Goal: Task Accomplishment & Management: Complete application form

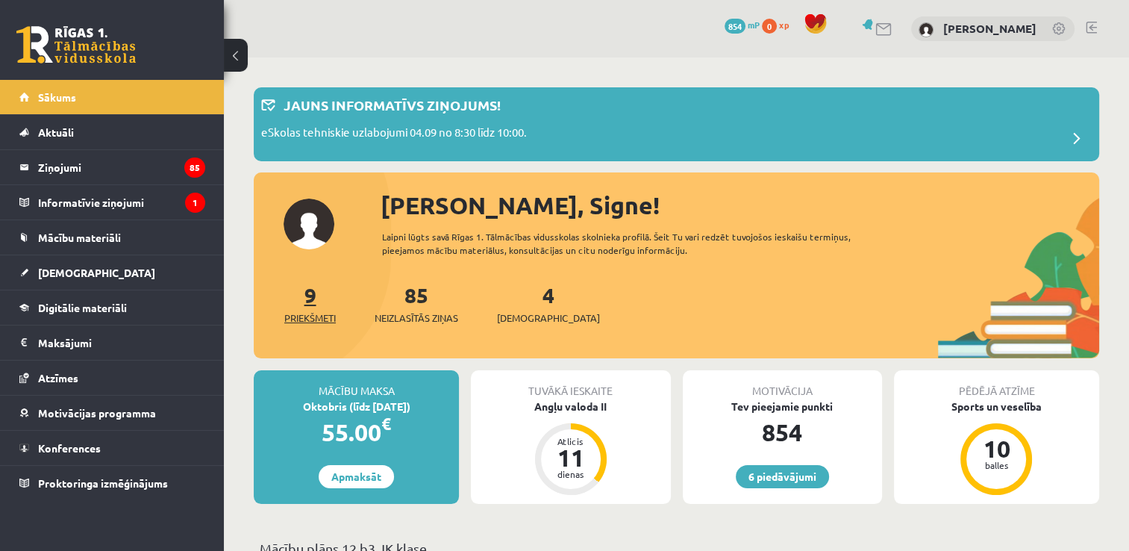
click at [313, 303] on link "9 Priekšmeti" at bounding box center [309, 303] width 51 height 44
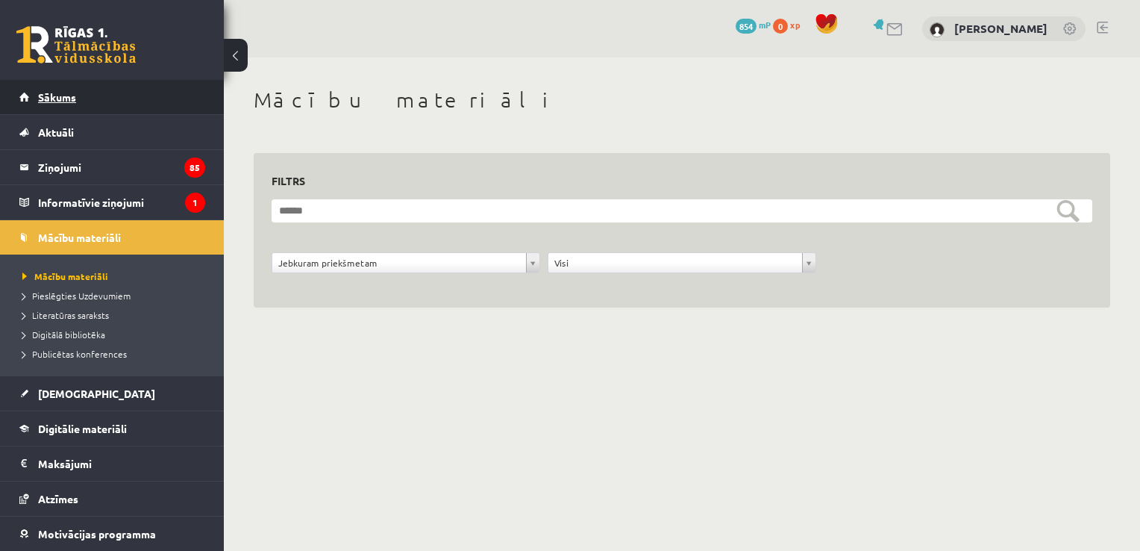
click at [113, 107] on link "Sākums" at bounding box center [112, 97] width 186 height 34
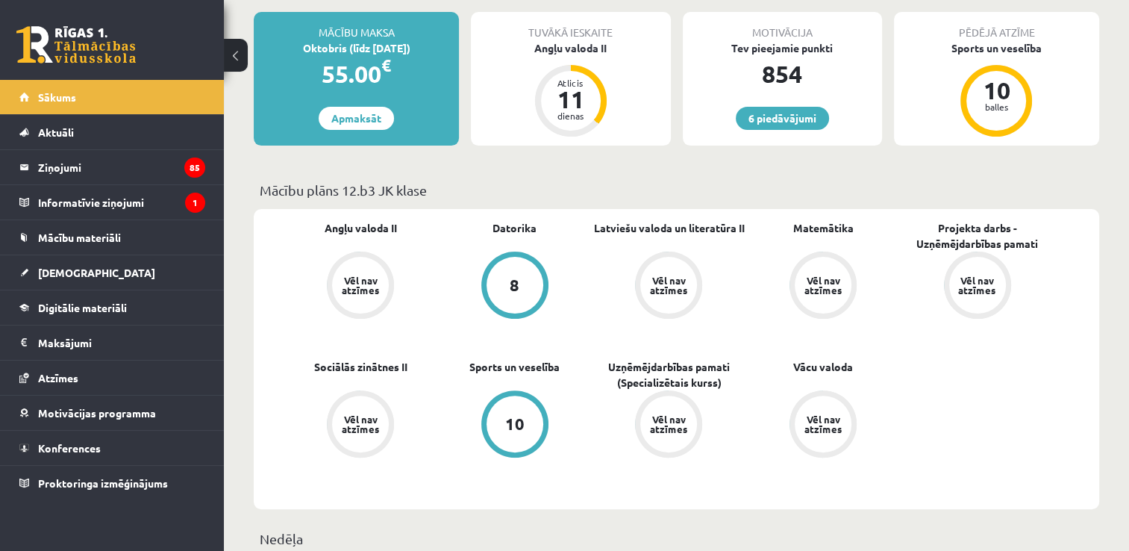
scroll to position [239, 0]
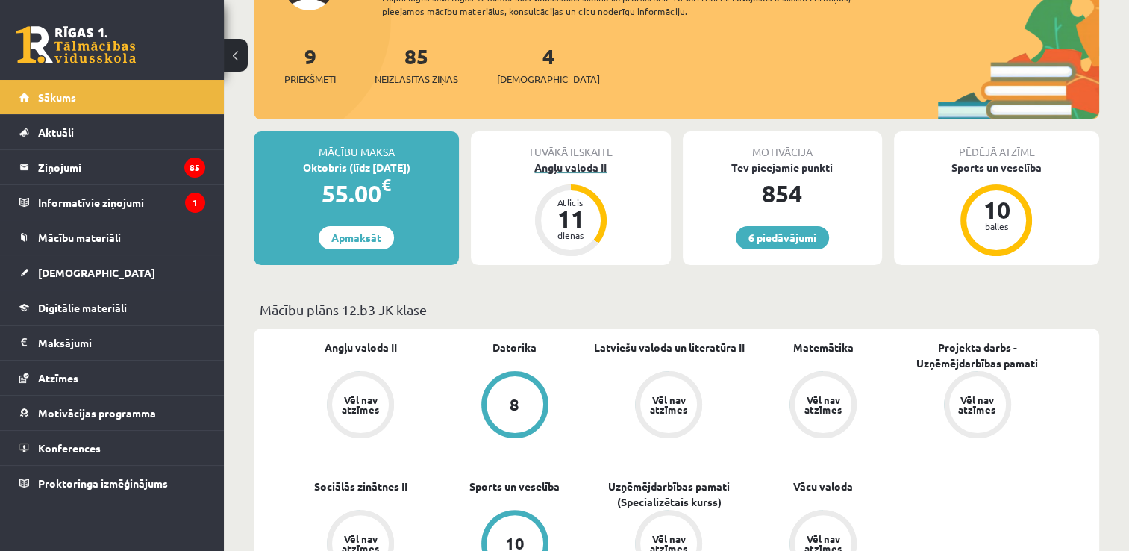
click at [591, 165] on div "Angļu valoda II" at bounding box center [570, 168] width 199 height 16
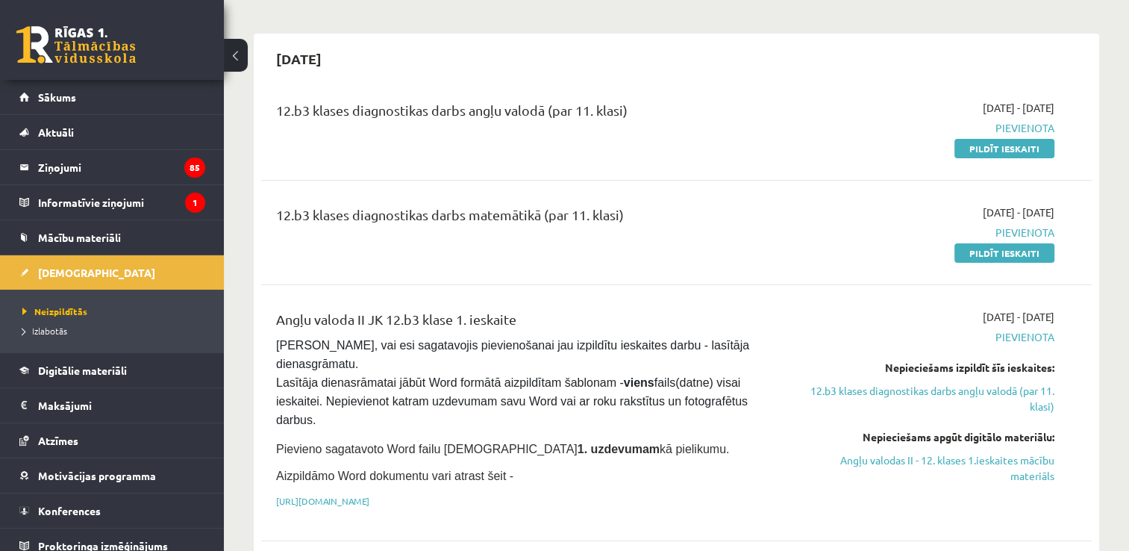
scroll to position [84, 0]
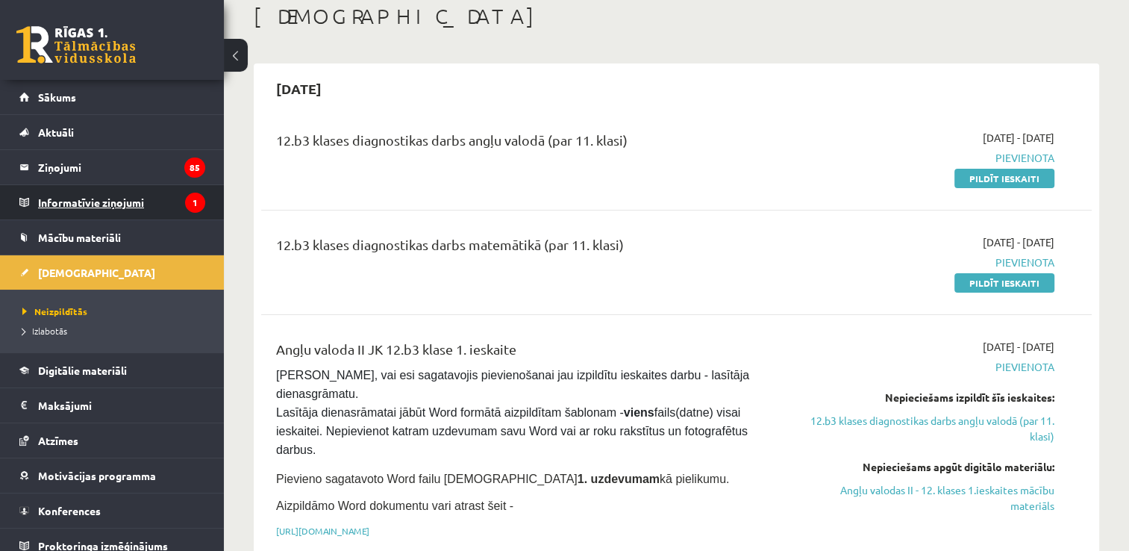
click at [140, 188] on legend "Informatīvie ziņojumi 1" at bounding box center [121, 202] width 167 height 34
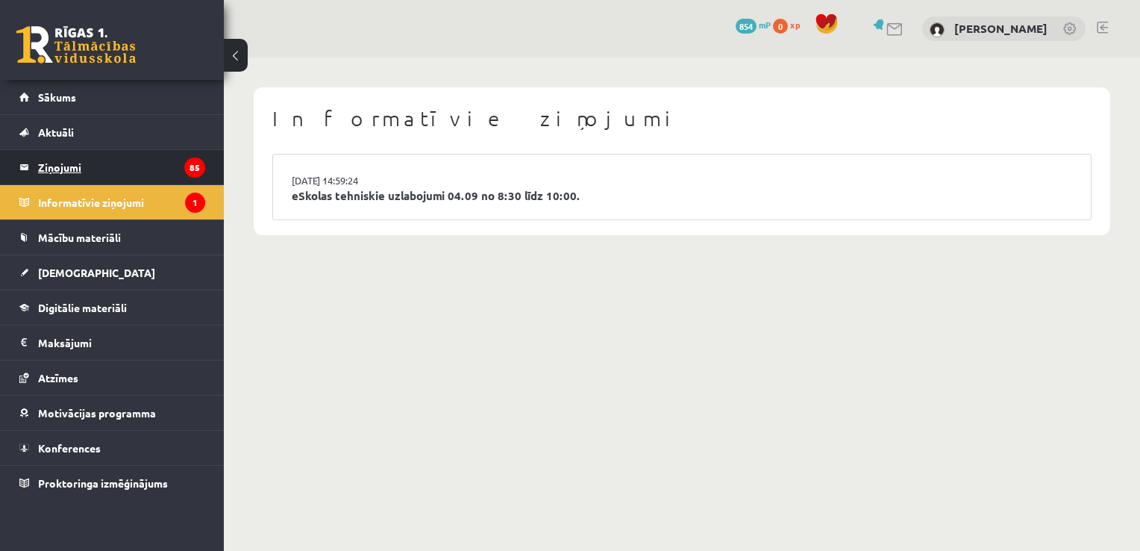
click at [131, 167] on legend "Ziņojumi 85" at bounding box center [121, 167] width 167 height 34
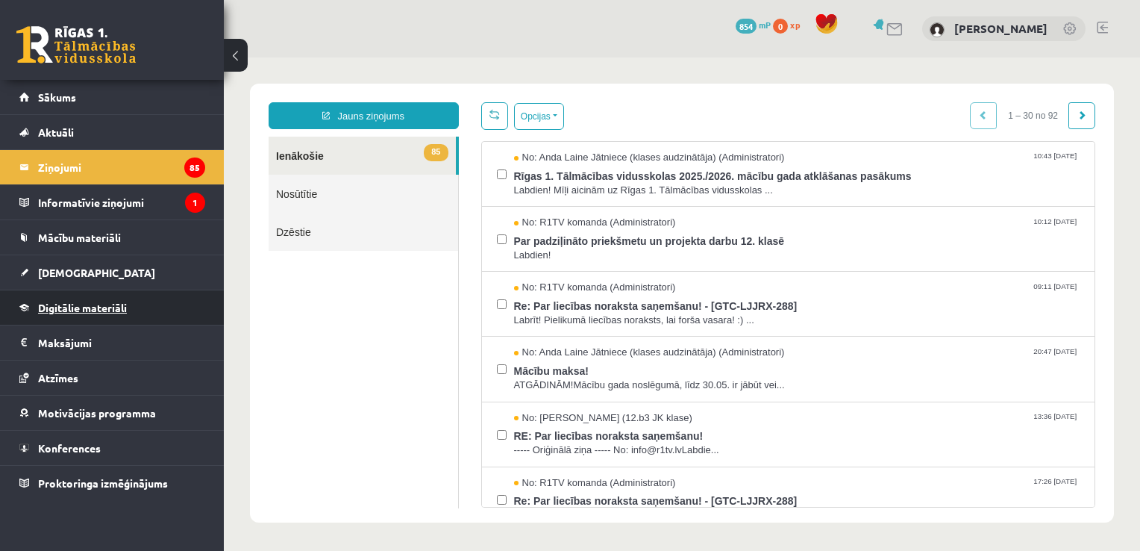
click at [90, 310] on span "Digitālie materiāli" at bounding box center [82, 307] width 89 height 13
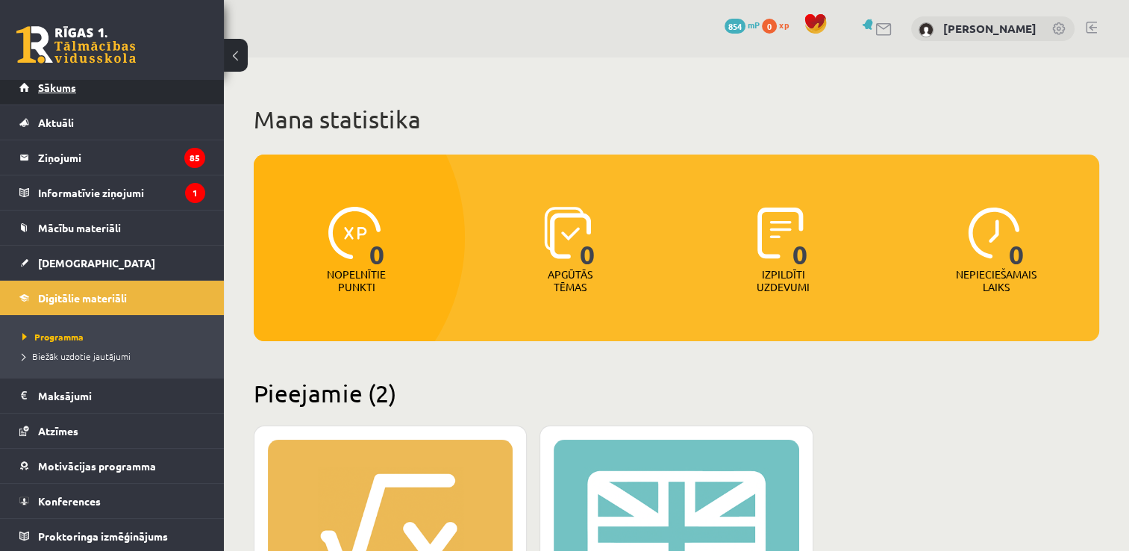
click at [104, 91] on link "Sākums" at bounding box center [112, 87] width 186 height 34
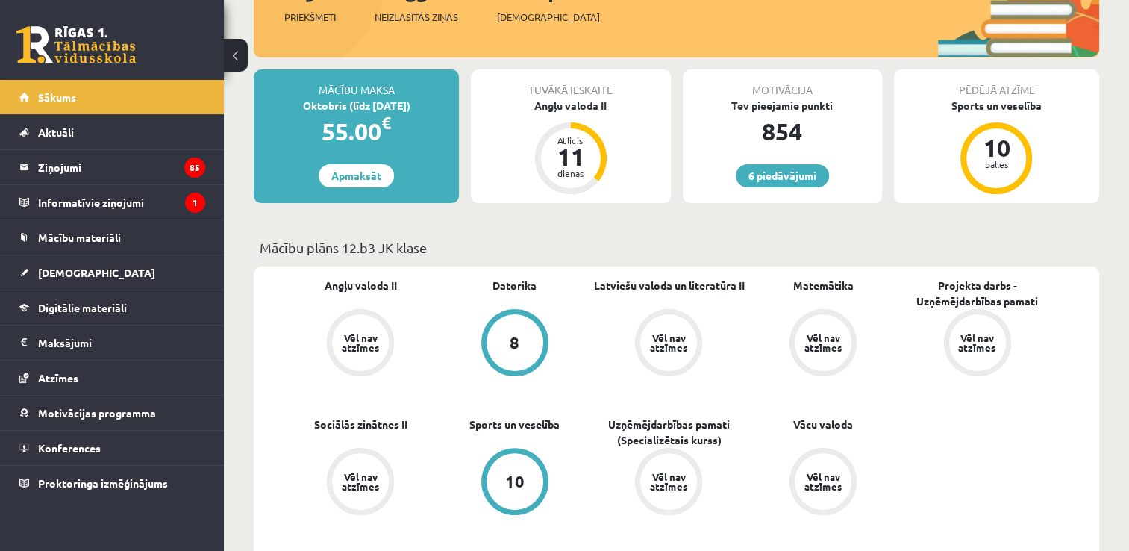
scroll to position [328, 0]
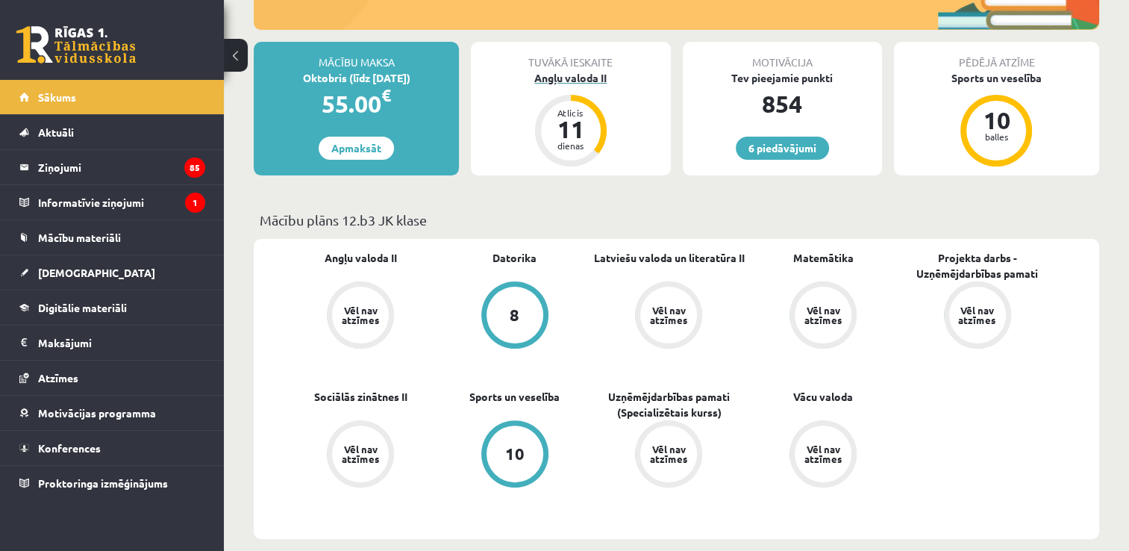
click at [558, 82] on div "Angļu valoda II" at bounding box center [570, 78] width 199 height 16
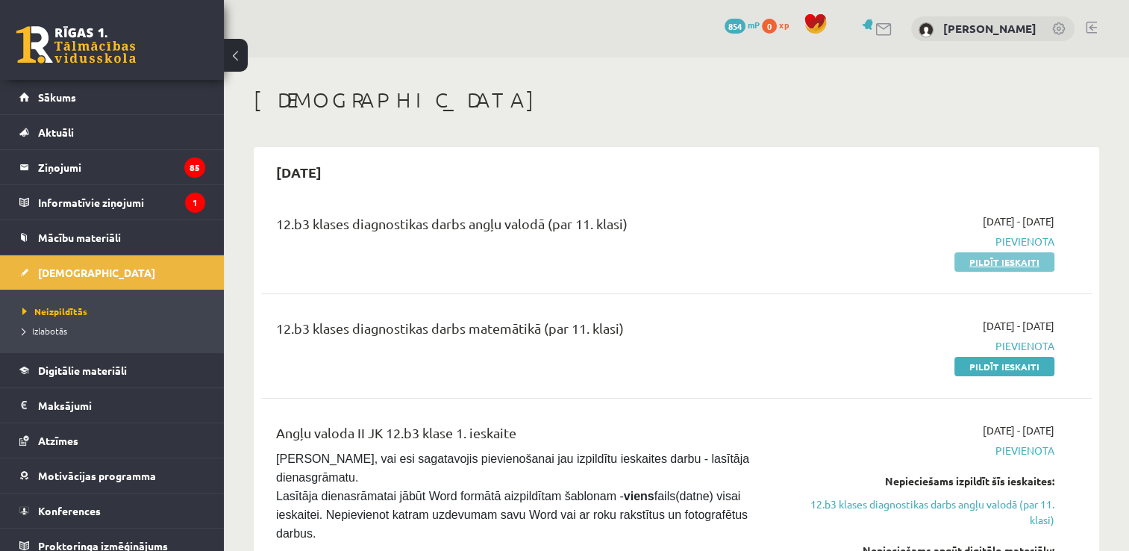
click at [1029, 264] on link "Pildīt ieskaiti" at bounding box center [1004, 261] width 100 height 19
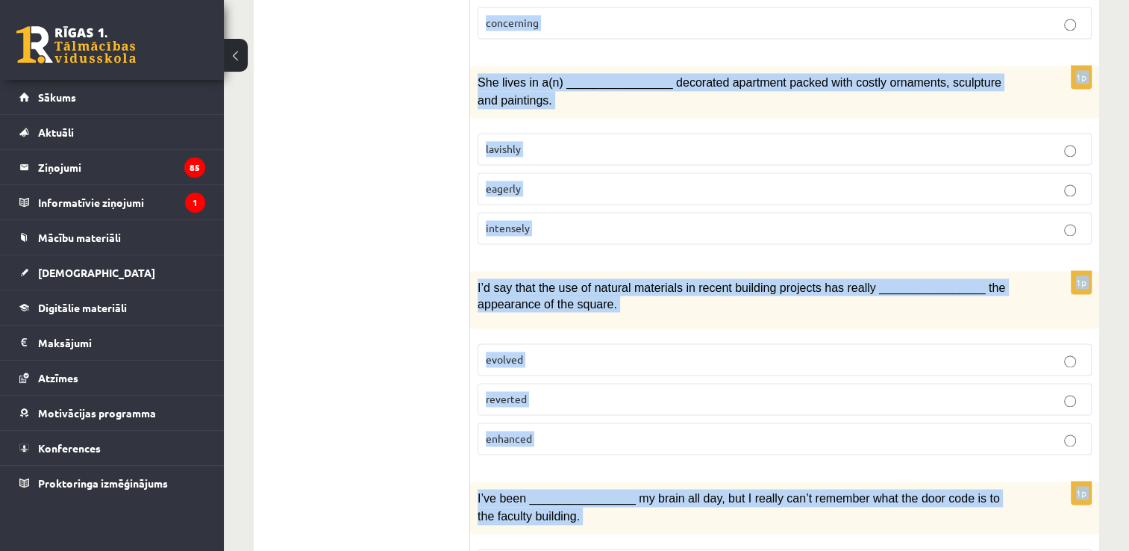
scroll to position [2269, 0]
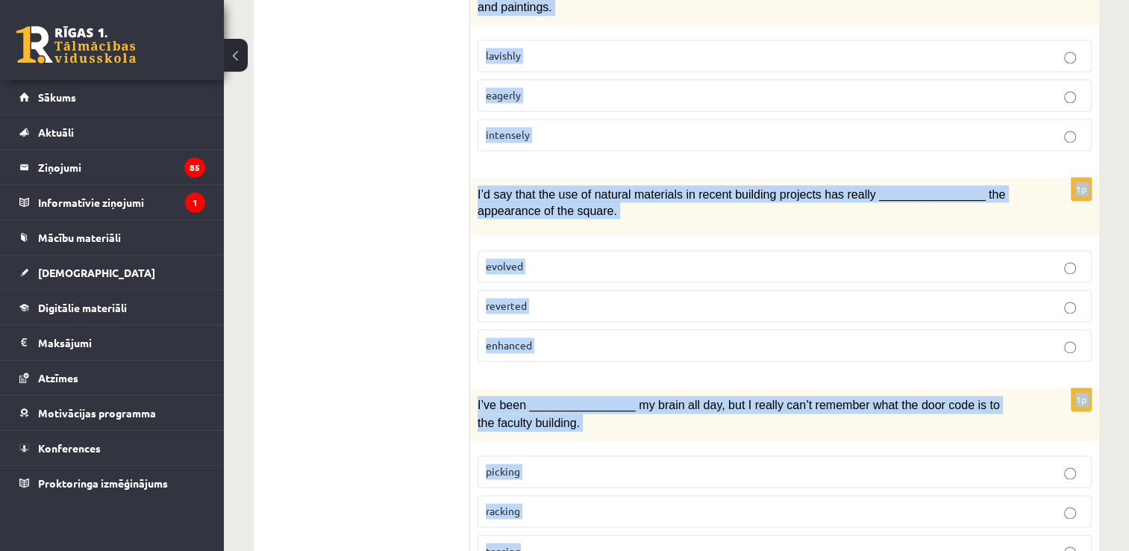
drag, startPoint x: 485, startPoint y: 287, endPoint x: 818, endPoint y: 507, distance: 398.9
copy form "Choose the correct answers. 1p His art installations are extremely ____________…"
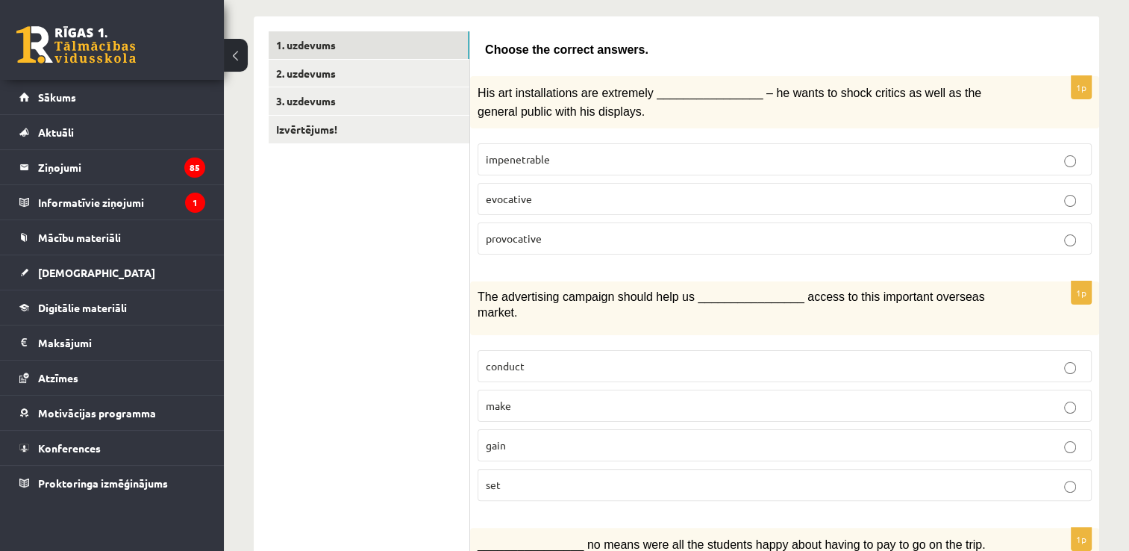
scroll to position [239, 0]
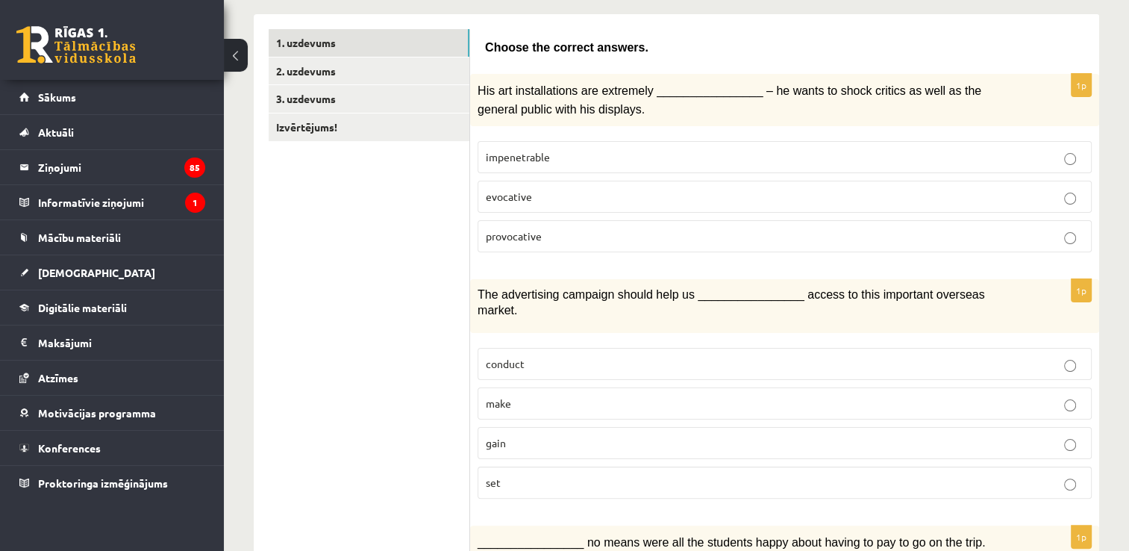
click at [548, 233] on p "provocative" at bounding box center [785, 236] width 598 height 16
click at [512, 435] on p "gain" at bounding box center [785, 443] width 598 height 16
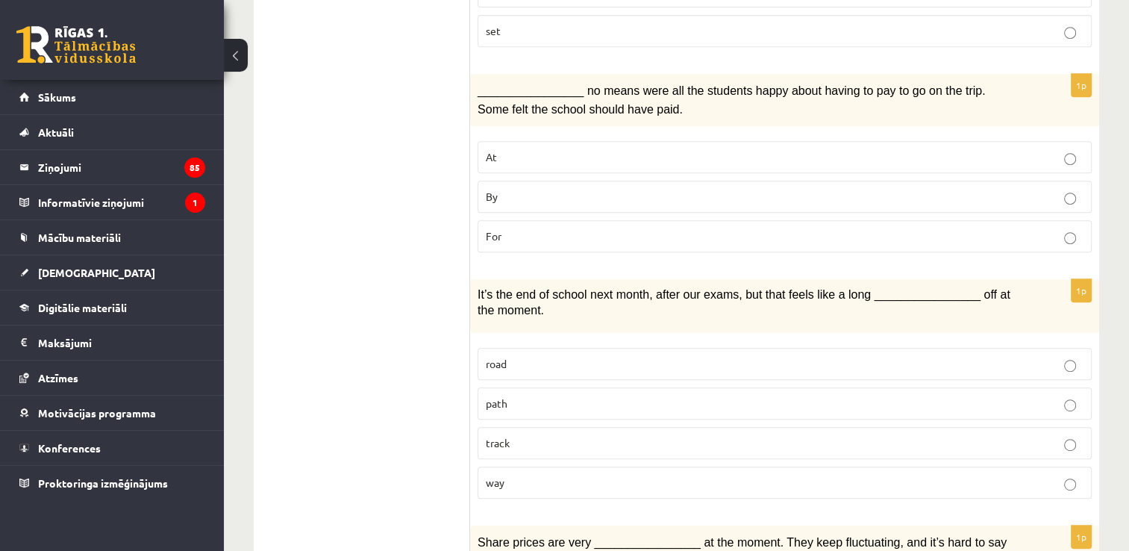
scroll to position [697, 0]
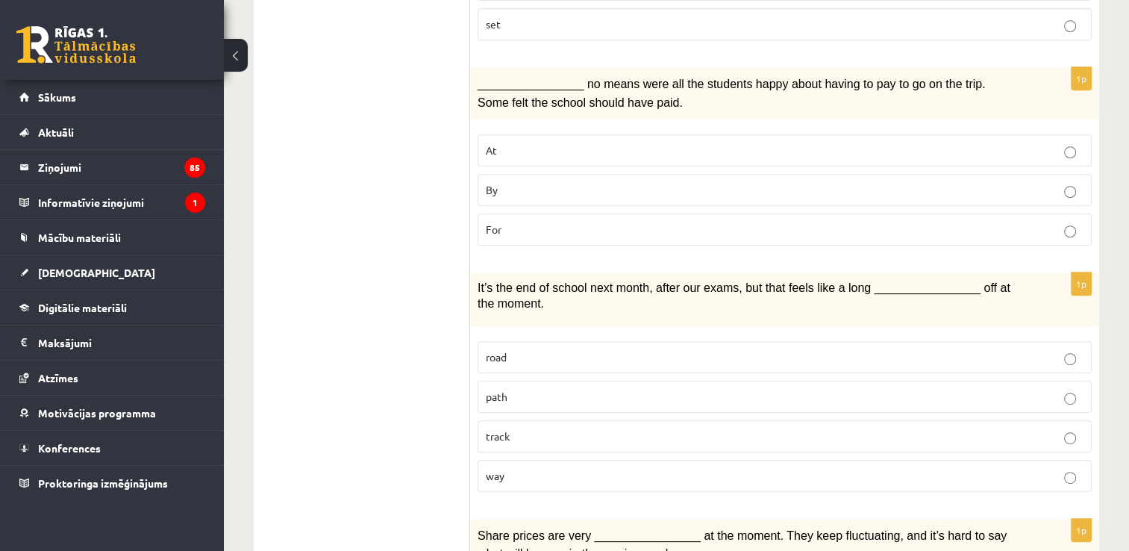
click at [511, 468] on p "way" at bounding box center [785, 476] width 598 height 16
click at [487, 176] on label "By" at bounding box center [784, 190] width 614 height 32
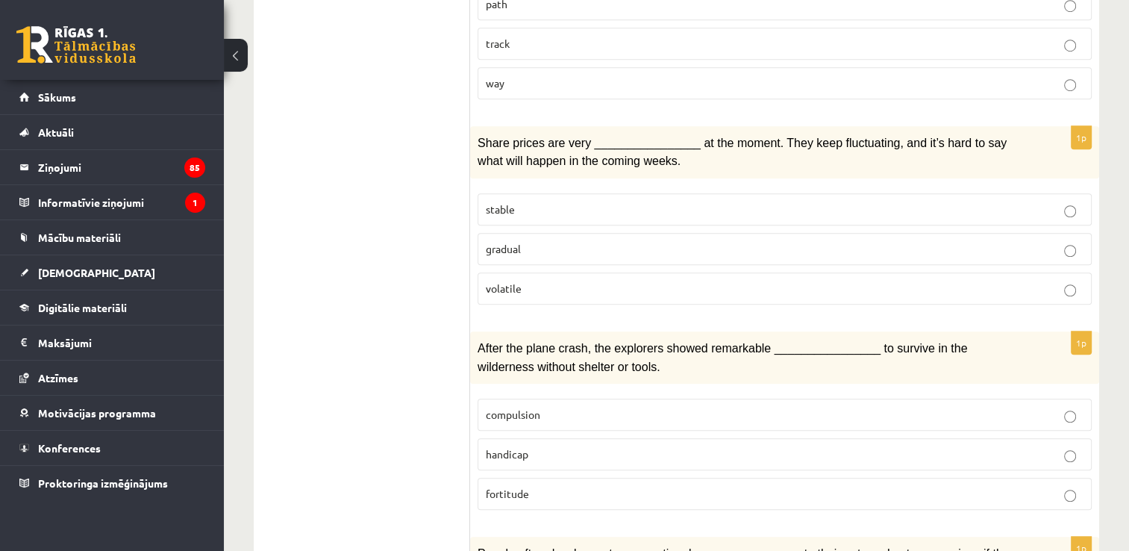
scroll to position [1119, 0]
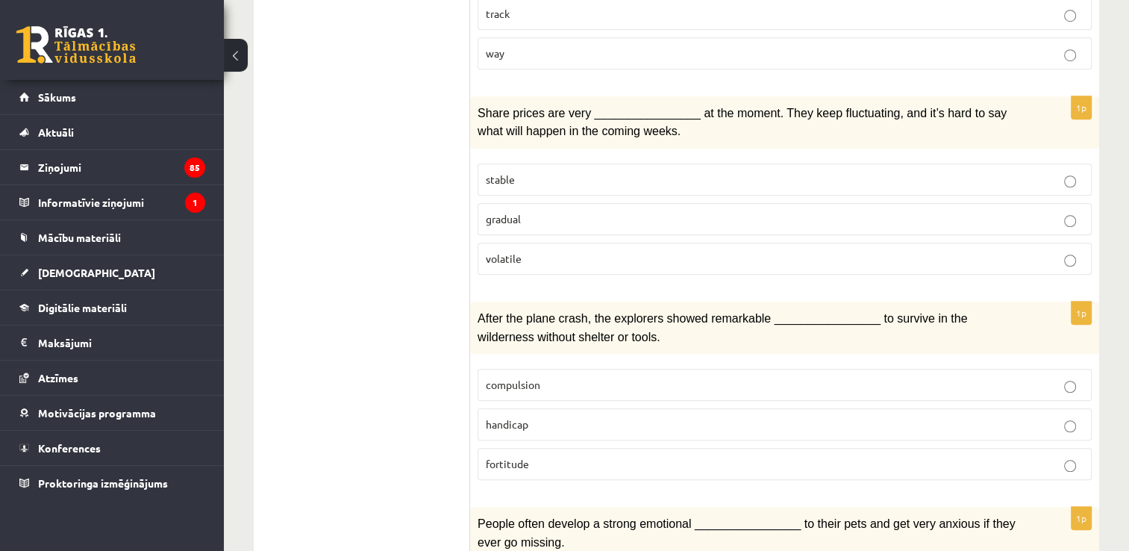
click at [530, 251] on p "volatile" at bounding box center [785, 259] width 598 height 16
click at [524, 457] on span "fortitude" at bounding box center [507, 463] width 43 height 13
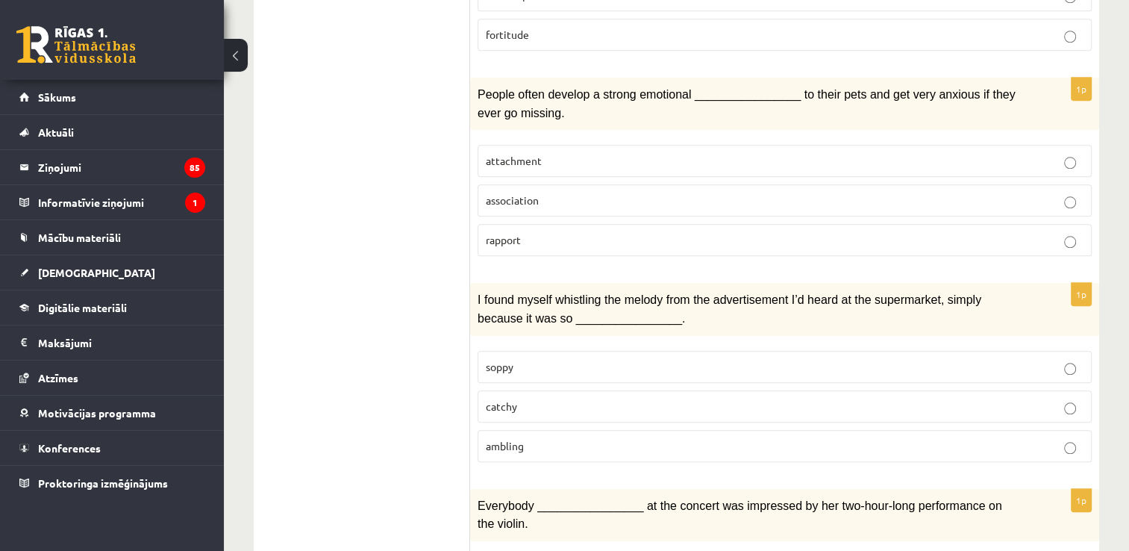
scroll to position [1551, 0]
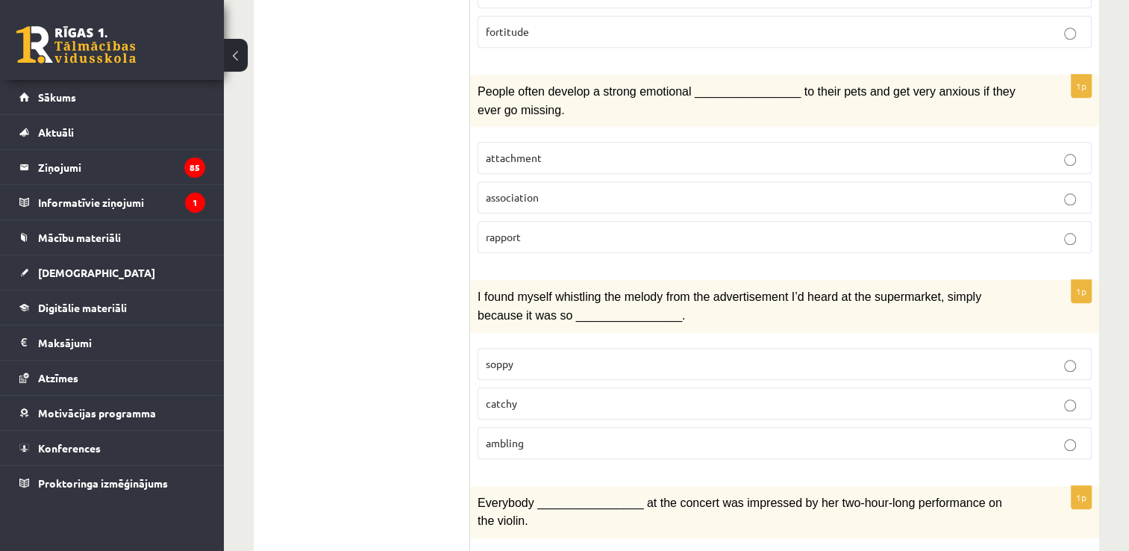
click at [521, 142] on label "attachment" at bounding box center [784, 158] width 614 height 32
click at [533, 395] on p "catchy" at bounding box center [785, 403] width 598 height 16
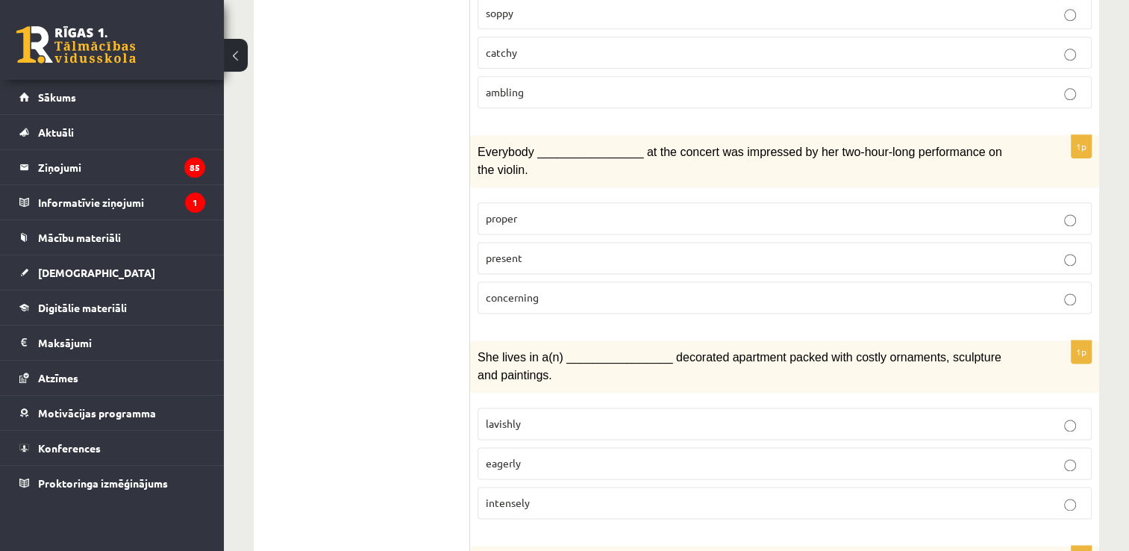
scroll to position [1908, 0]
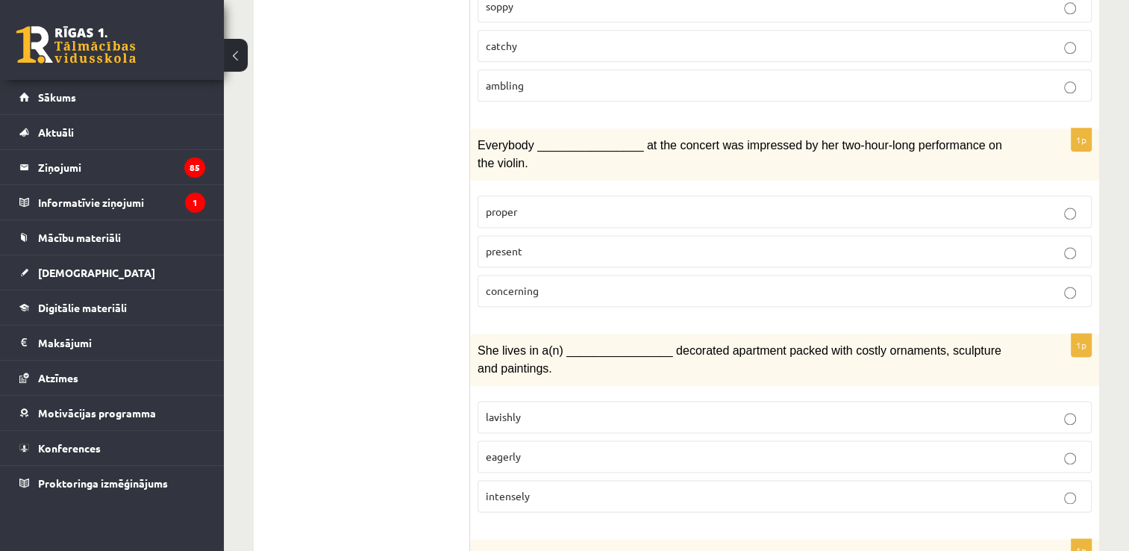
click at [510, 244] on span "present" at bounding box center [504, 250] width 37 height 13
click at [515, 409] on p "lavishly" at bounding box center [785, 417] width 598 height 16
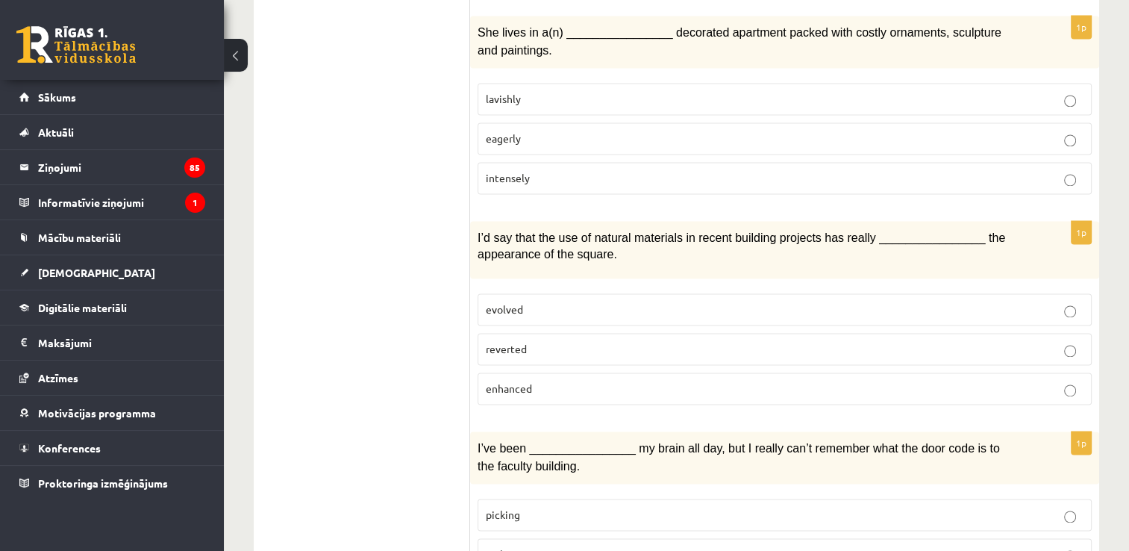
scroll to position [2269, 0]
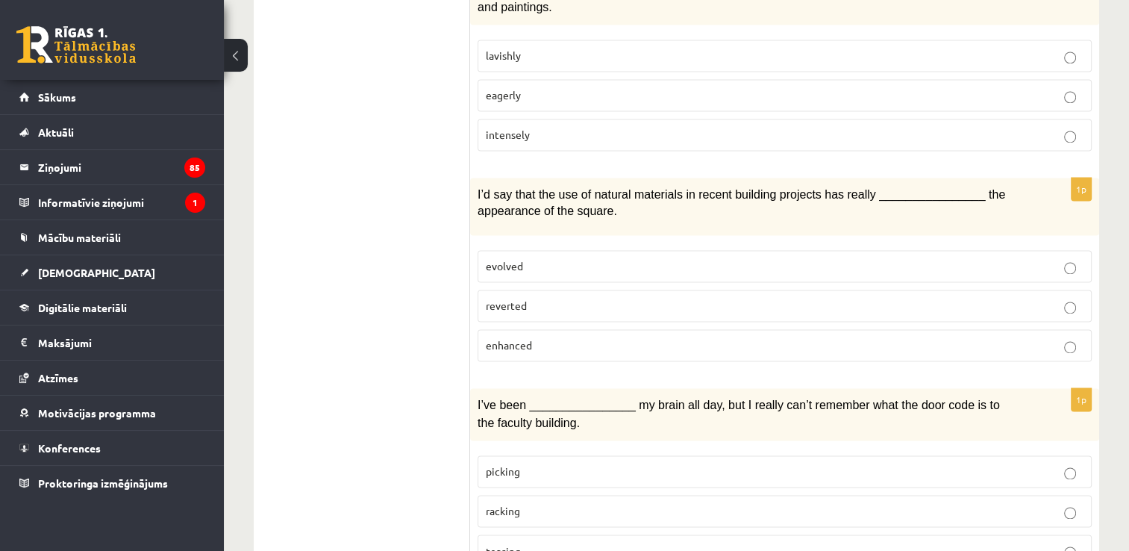
click at [542, 337] on p "enhanced" at bounding box center [785, 345] width 598 height 16
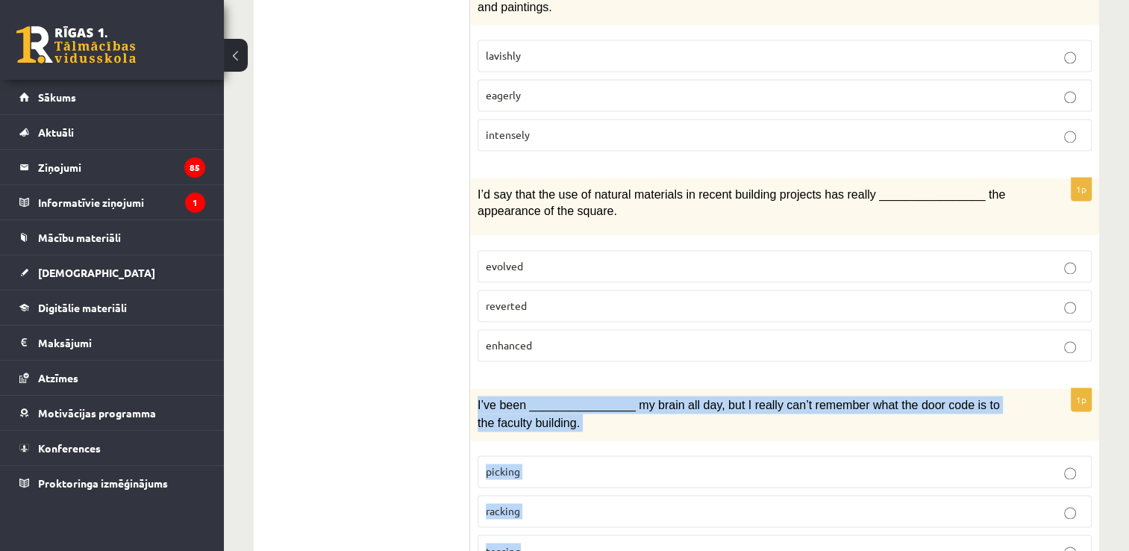
drag, startPoint x: 475, startPoint y: 334, endPoint x: 554, endPoint y: 475, distance: 161.6
click at [554, 475] on div "1p I’ve been ________________ my brain all day, but I really can’t remember wha…" at bounding box center [784, 483] width 629 height 190
copy div "I’ve been ________________ my brain all day, but I really can’t remember what t…"
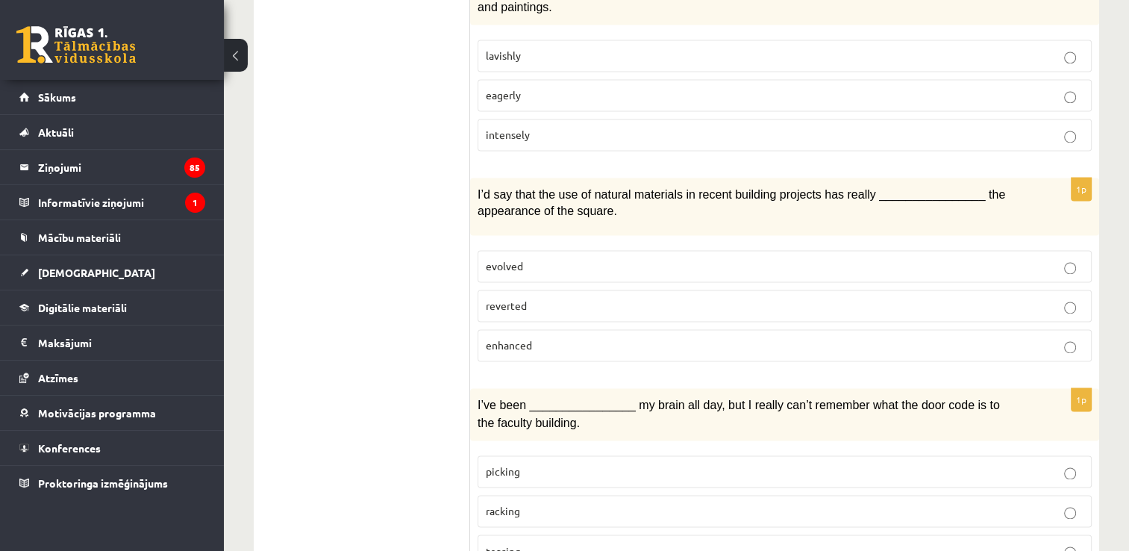
click at [576, 503] on p "racking" at bounding box center [785, 511] width 598 height 16
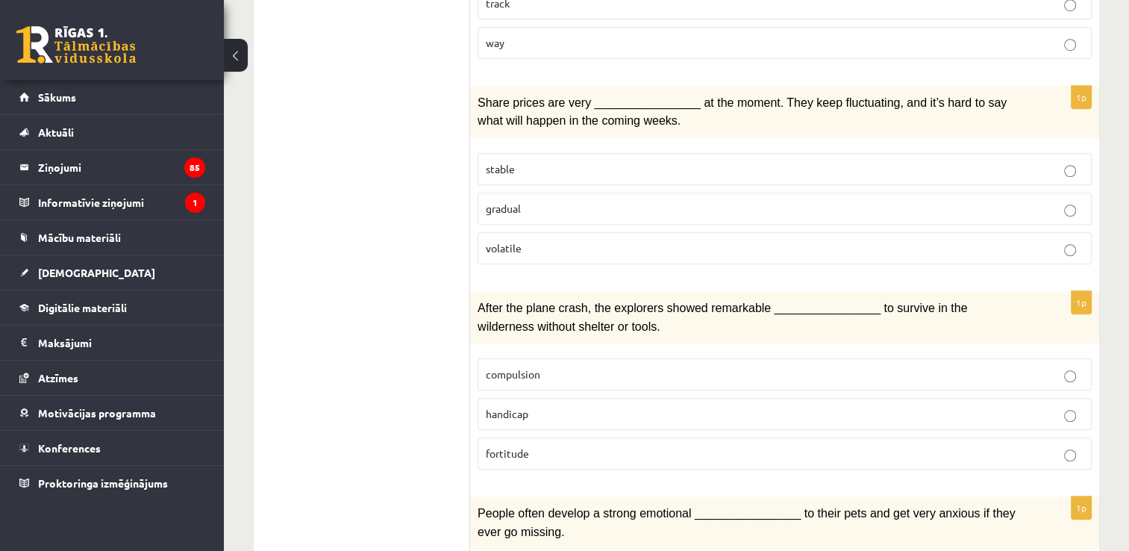
scroll to position [0, 0]
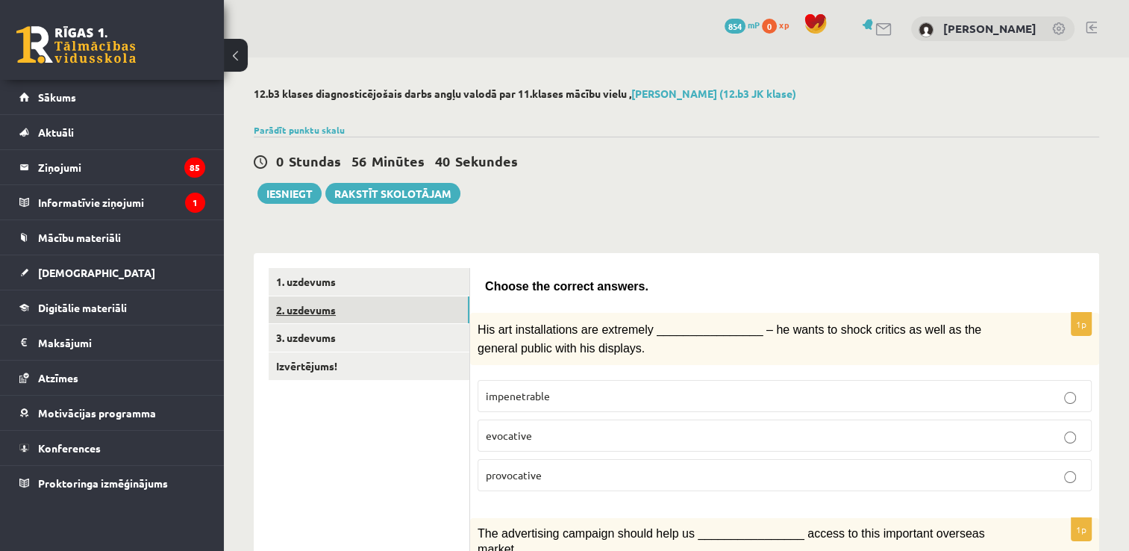
click at [407, 308] on link "2. uzdevums" at bounding box center [369, 310] width 201 height 28
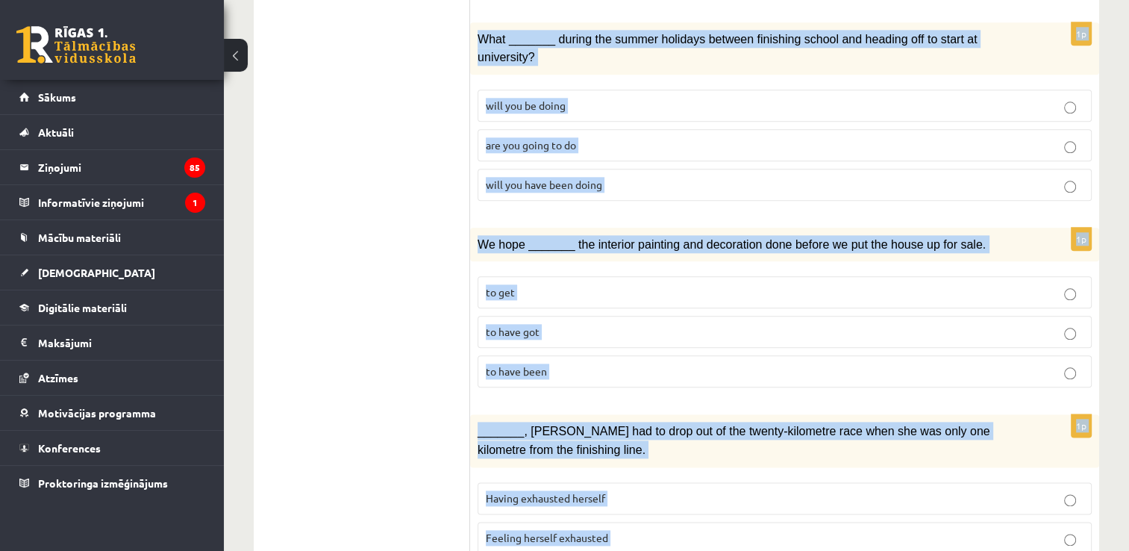
scroll to position [1720, 0]
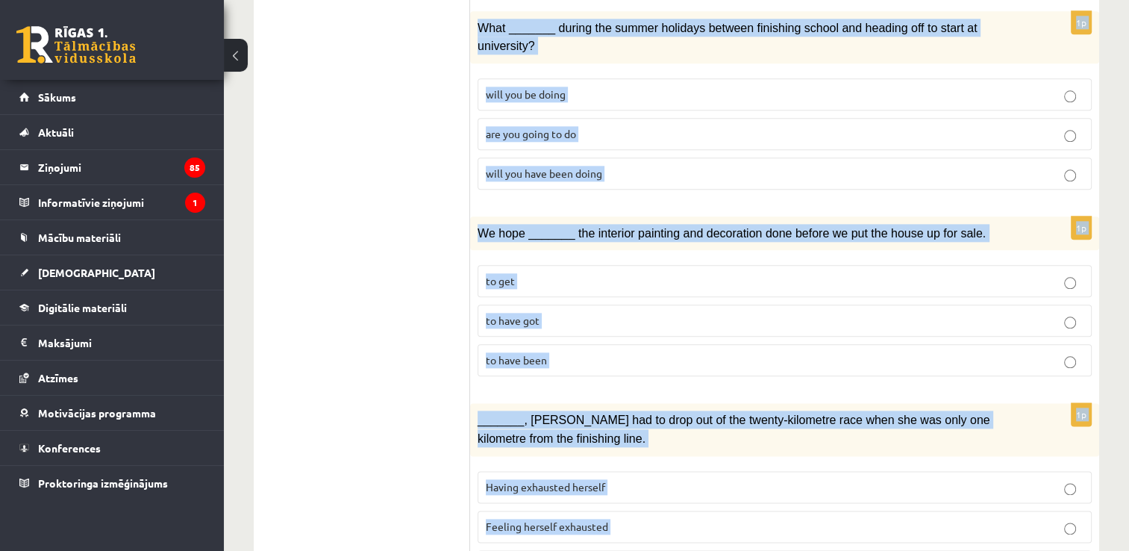
drag, startPoint x: 483, startPoint y: 291, endPoint x: 706, endPoint y: 561, distance: 349.8
copy form "Circle the form that cannot be used to complete the sentences. 1p The personnel…"
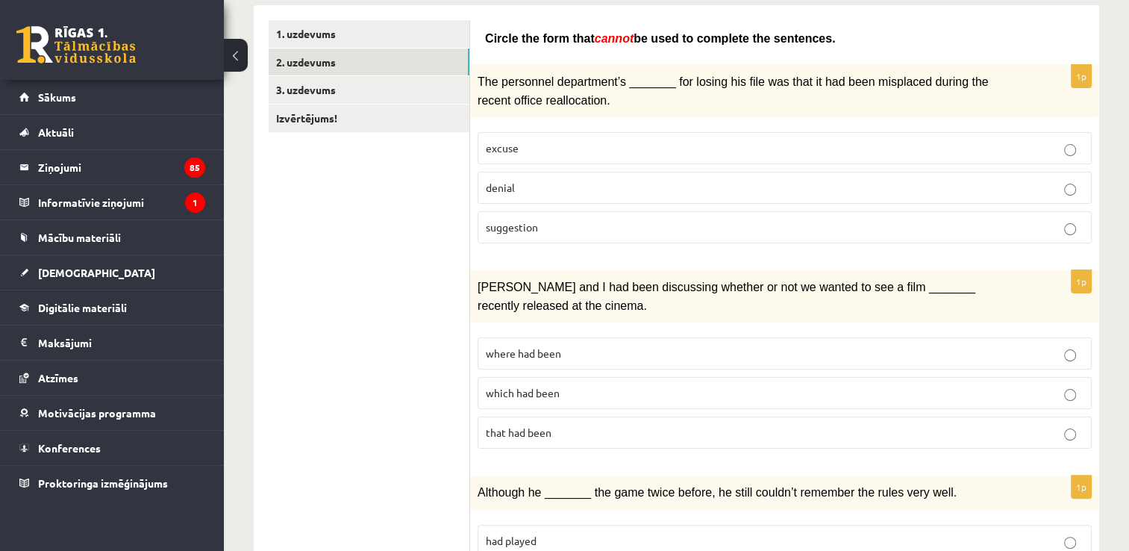
scroll to position [203, 0]
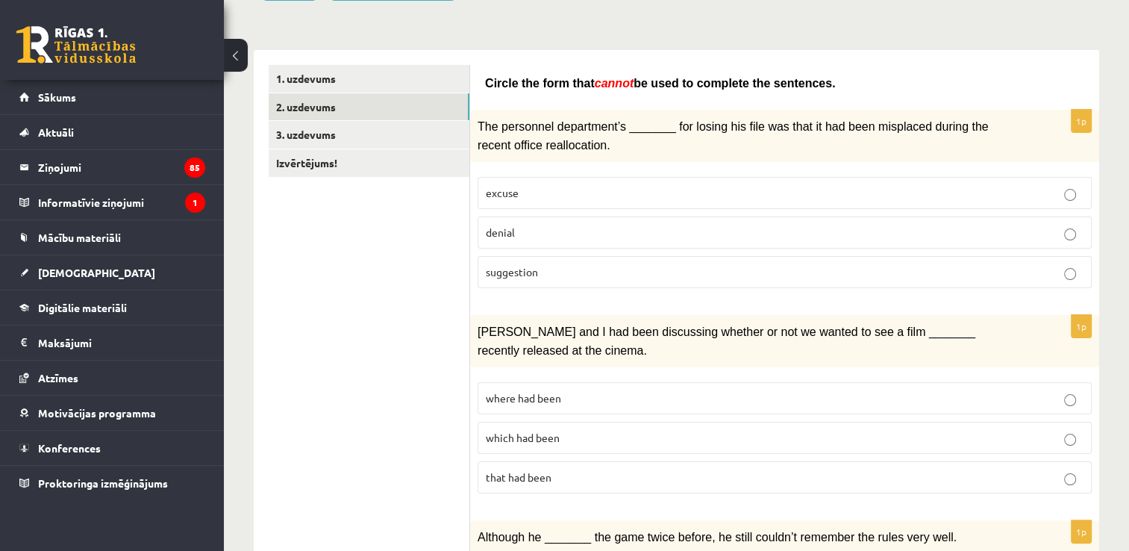
click at [630, 218] on label "denial" at bounding box center [784, 232] width 614 height 32
click at [539, 391] on span "where had been" at bounding box center [523, 397] width 75 height 13
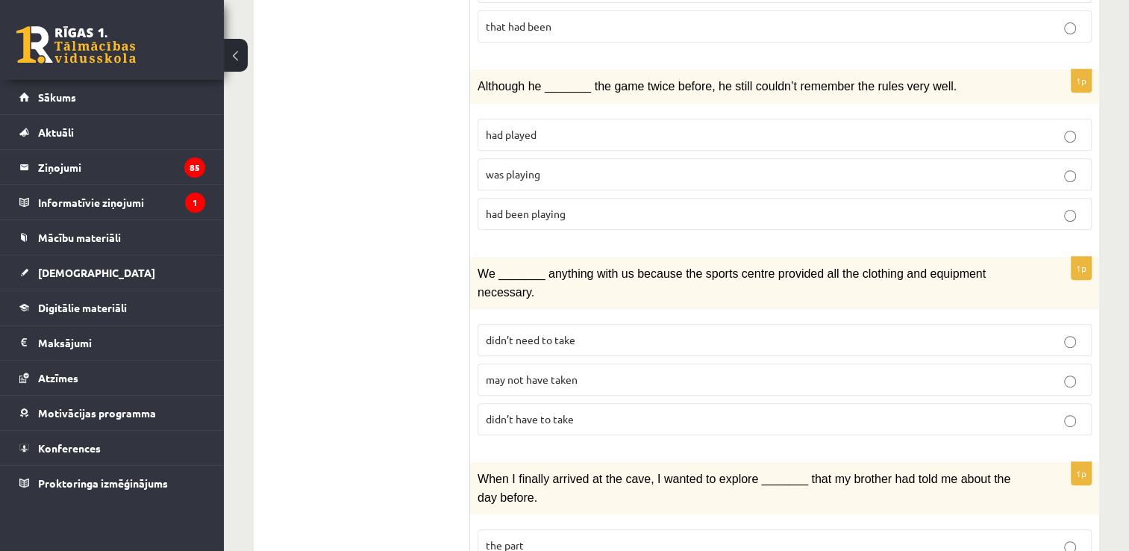
scroll to position [656, 0]
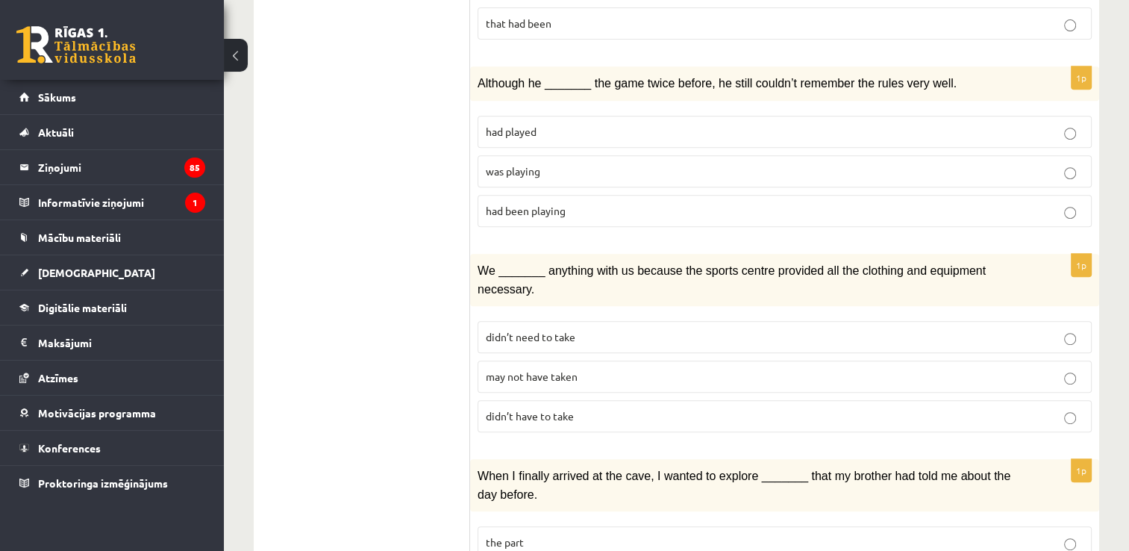
click at [503, 164] on span "was playing" at bounding box center [513, 170] width 54 height 13
click at [507, 369] on span "may not have taken" at bounding box center [532, 375] width 92 height 13
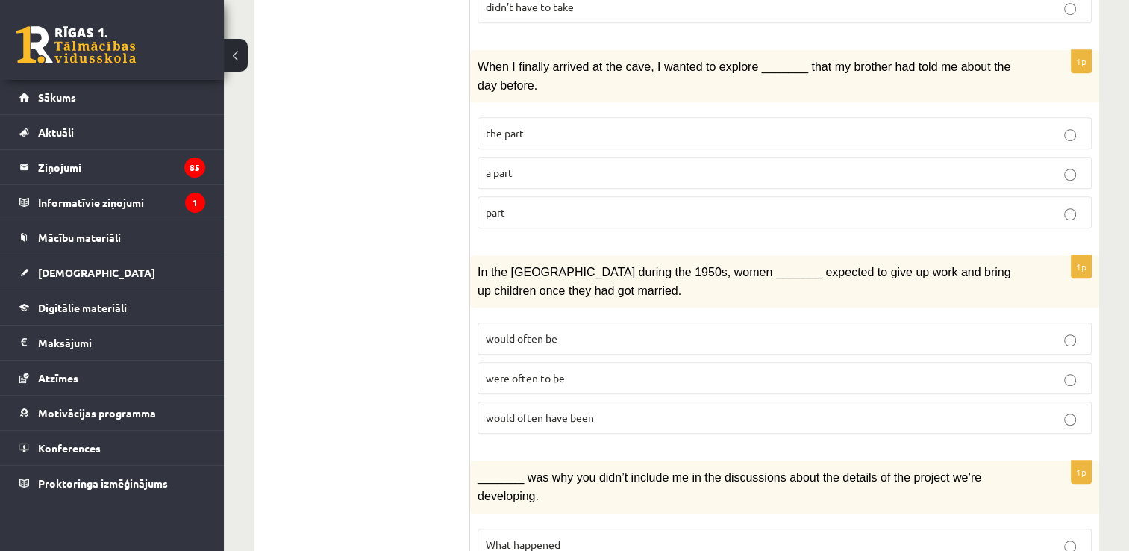
scroll to position [1073, 0]
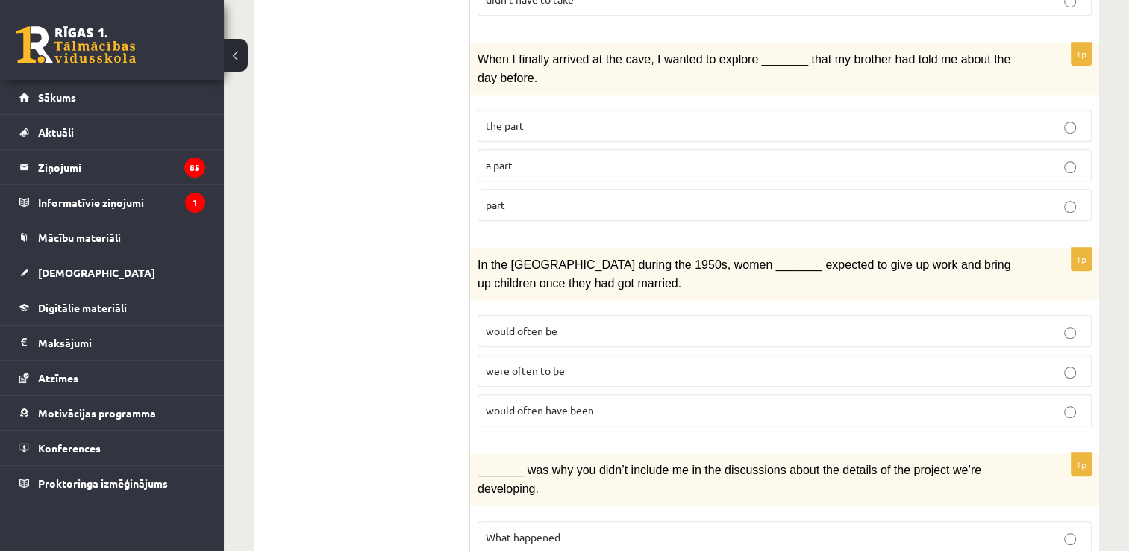
click at [537, 197] on p "part" at bounding box center [785, 205] width 598 height 16
click at [544, 403] on span "would often have been" at bounding box center [540, 409] width 108 height 13
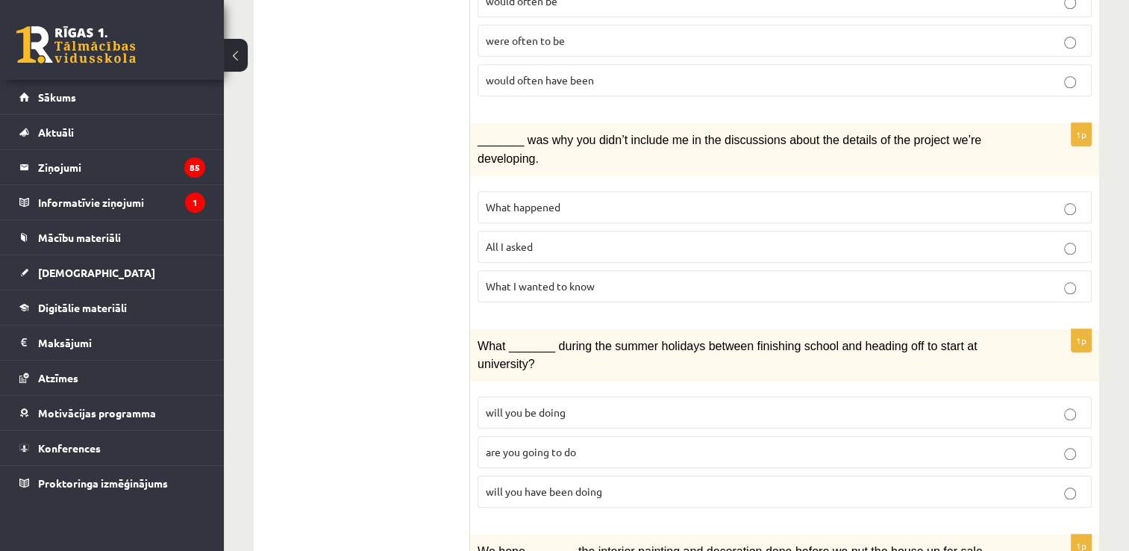
scroll to position [1415, 0]
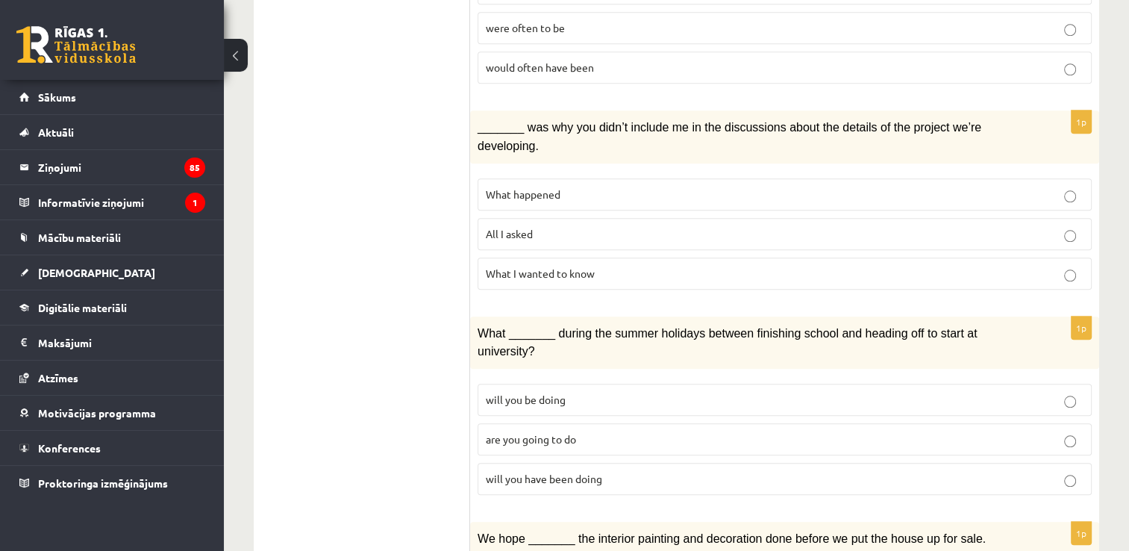
click at [525, 187] on span "What happened" at bounding box center [523, 193] width 75 height 13
click at [540, 471] on span "will you have been doing" at bounding box center [544, 477] width 116 height 13
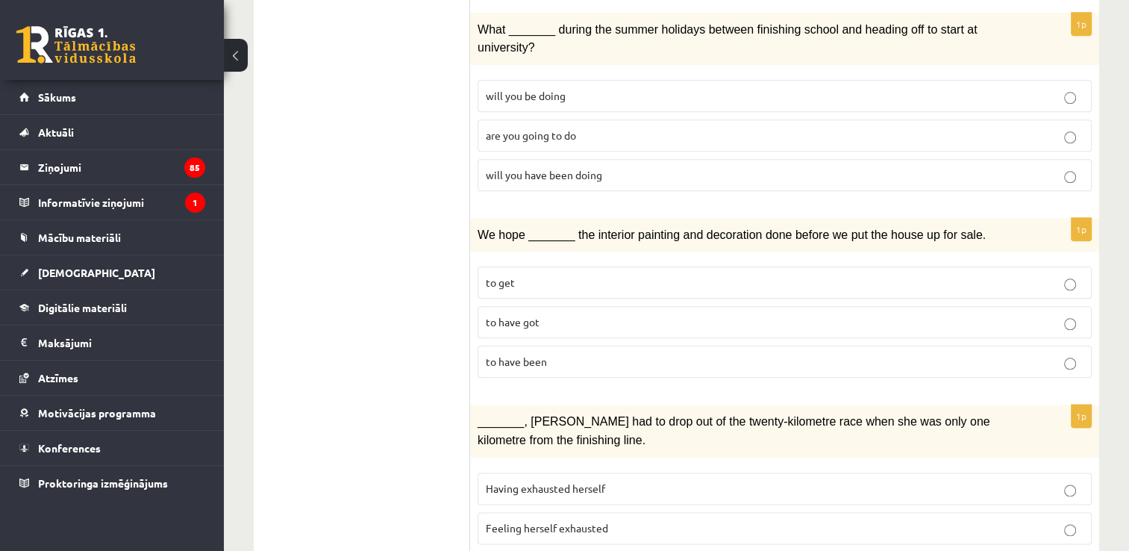
scroll to position [1720, 0]
click at [523, 313] on span "to have got" at bounding box center [513, 319] width 54 height 13
click at [551, 518] on p "Feeling herself exhausted" at bounding box center [785, 526] width 598 height 16
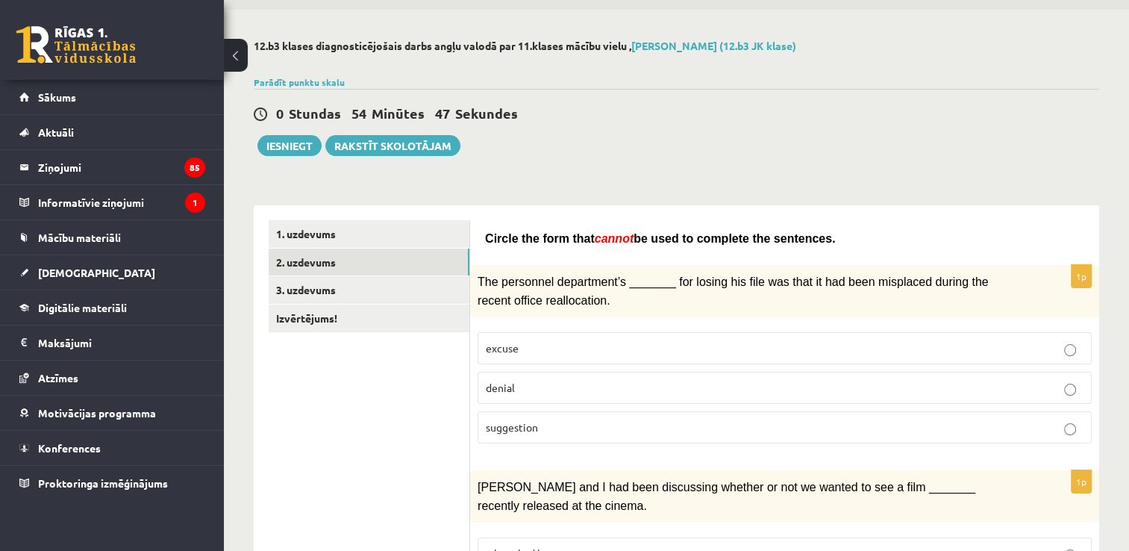
scroll to position [40, 0]
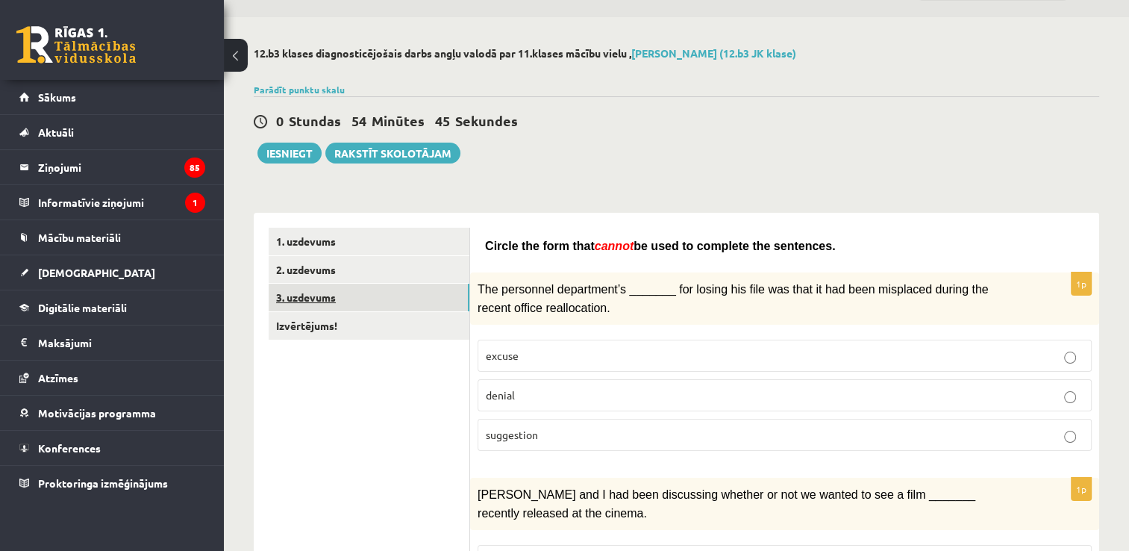
click at [328, 298] on link "3. uzdevums" at bounding box center [369, 297] width 201 height 28
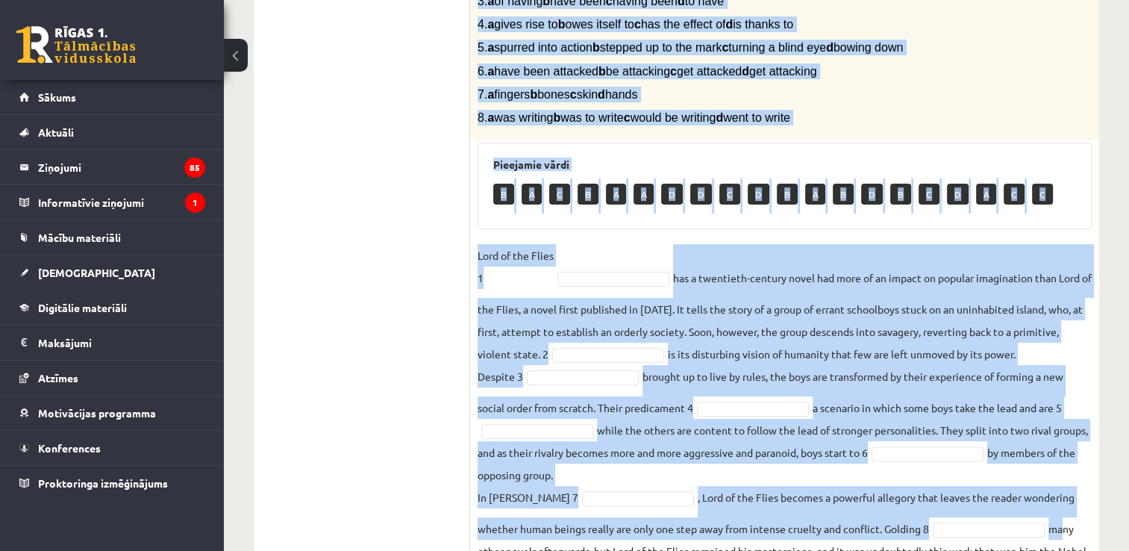
scroll to position [474, 0]
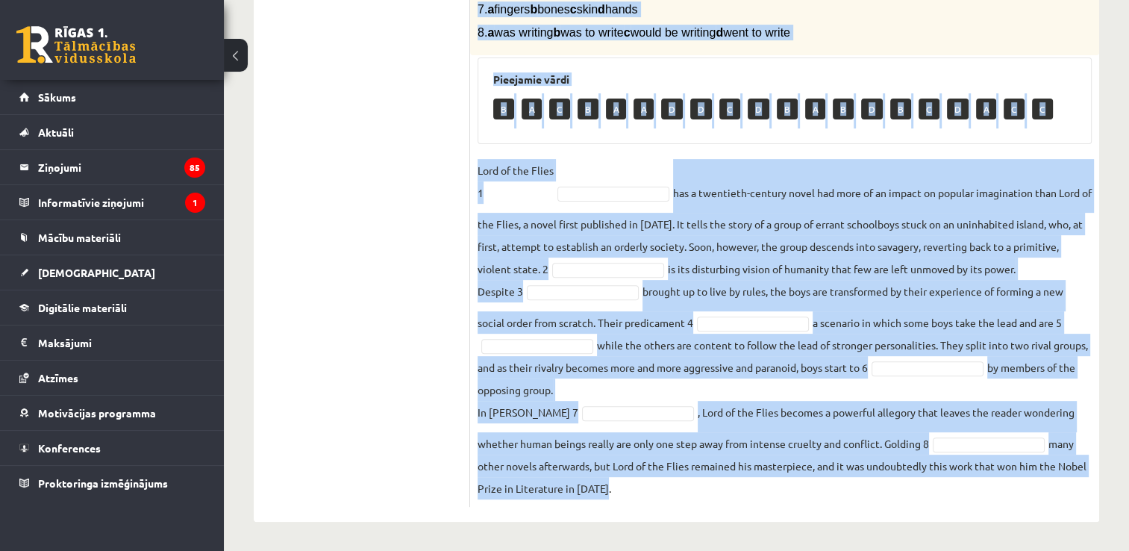
drag, startPoint x: 476, startPoint y: 16, endPoint x: 1063, endPoint y: 556, distance: 798.2
copy div "Complete the text with the correct words (a–d). 1. a No sooner b Rarely c Only …"
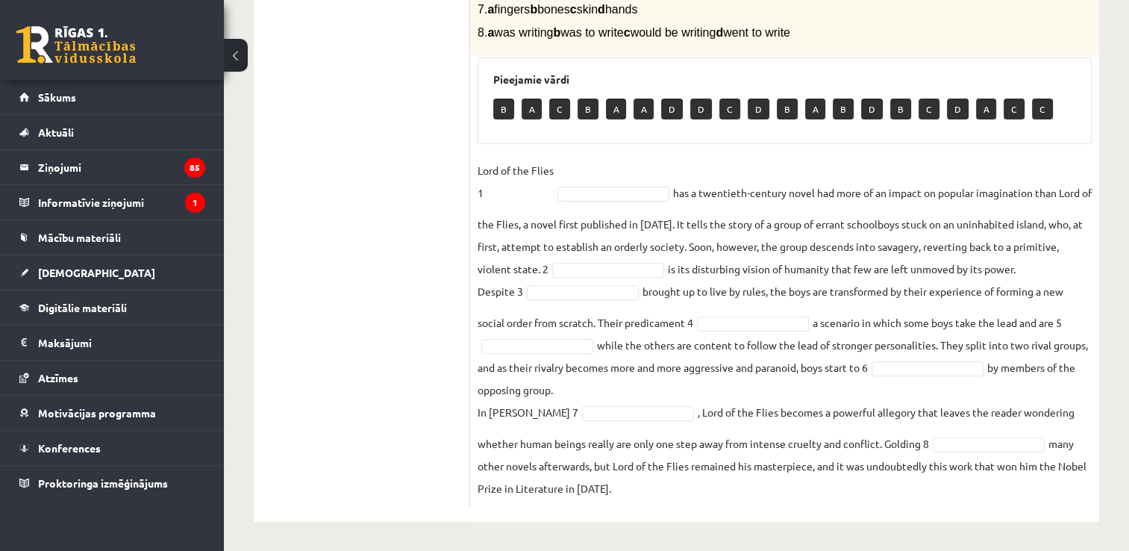
click at [427, 223] on ul "1. uzdevums 2. uzdevums 3. uzdevums Izvērtējums!" at bounding box center [369, 149] width 201 height 713
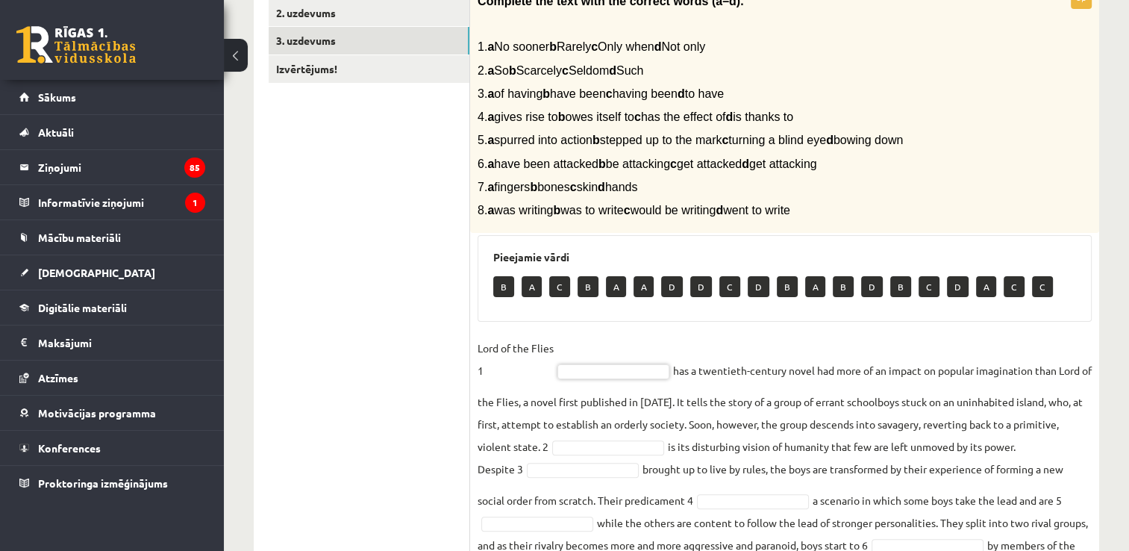
scroll to position [295, 0]
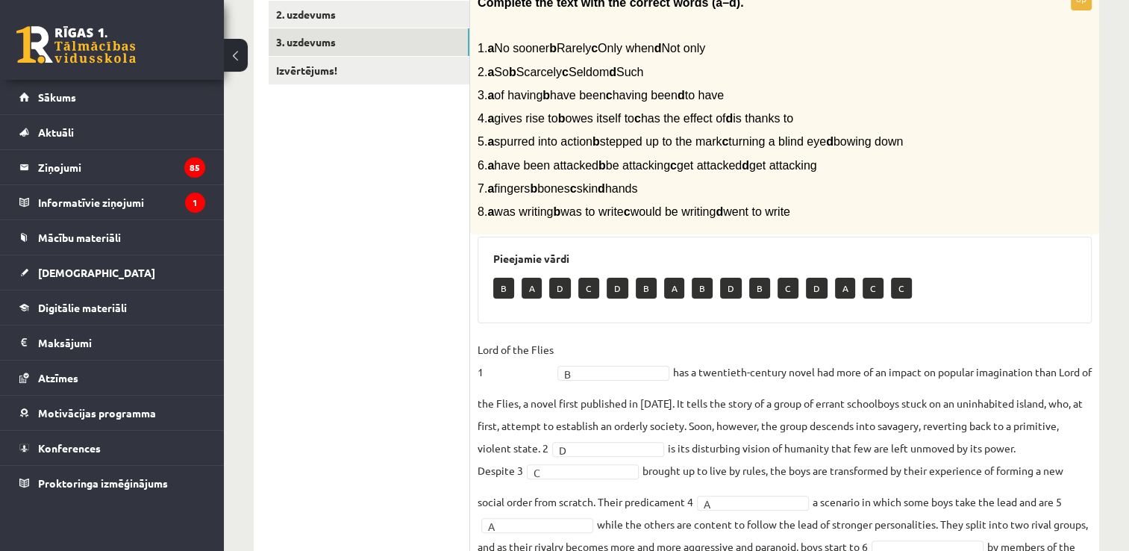
click at [393, 451] on ul "1. uzdevums 2. uzdevums 3. uzdevums Izvērtējums!" at bounding box center [369, 328] width 201 height 713
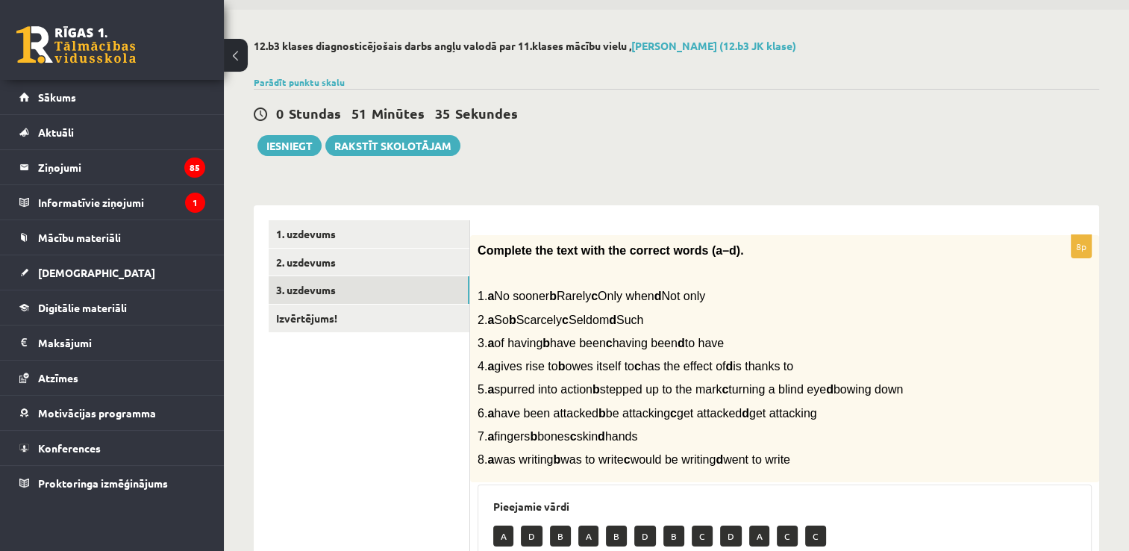
scroll to position [12, 0]
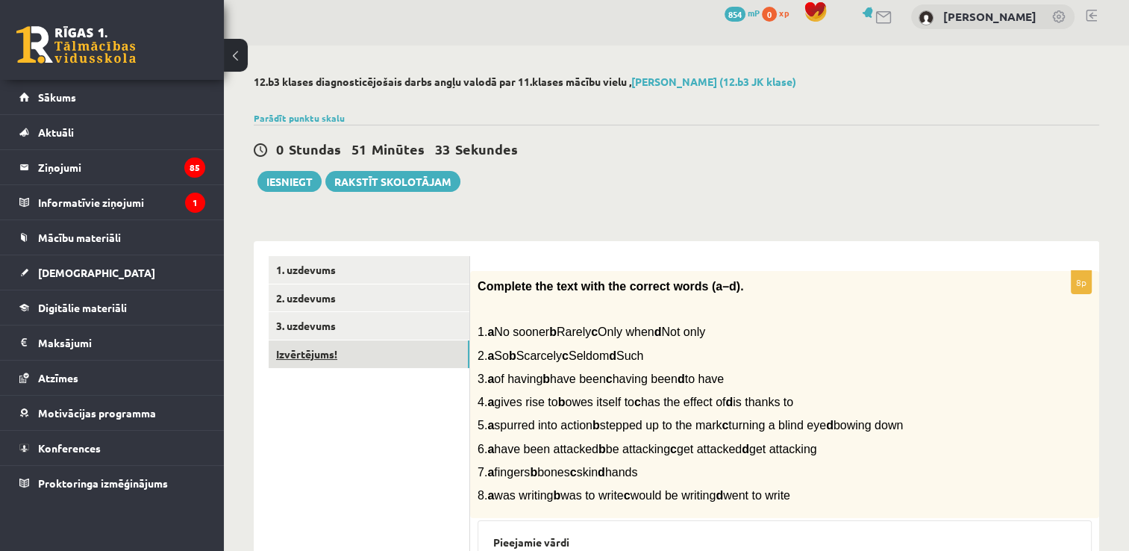
click at [336, 362] on link "Izvērtējums!" at bounding box center [369, 354] width 201 height 28
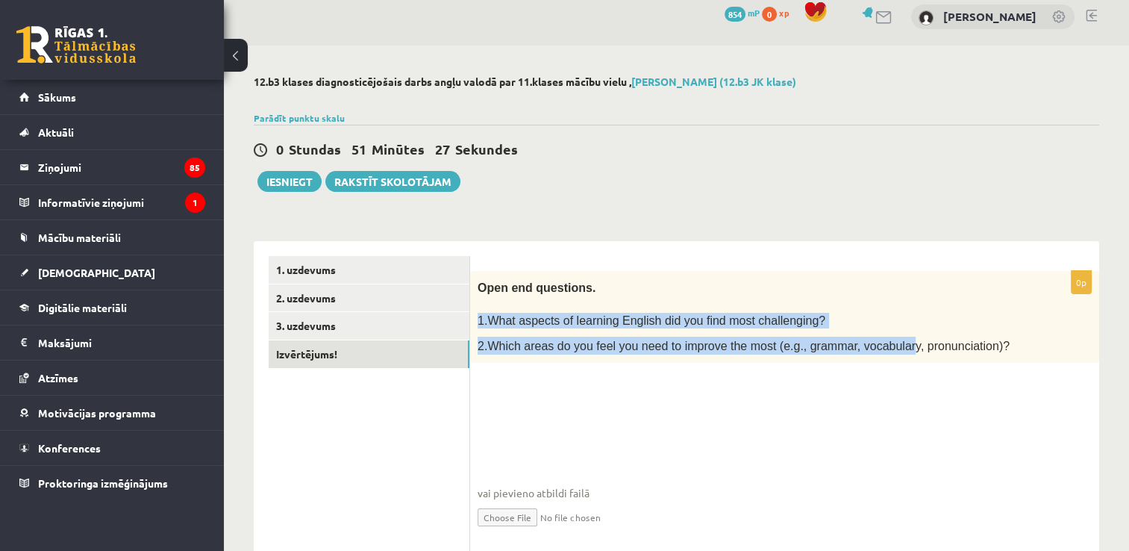
drag, startPoint x: 474, startPoint y: 315, endPoint x: 793, endPoint y: 327, distance: 319.5
click at [793, 327] on div "Open end questions. 1.What aspects of learning English did you find most challe…" at bounding box center [784, 317] width 629 height 92
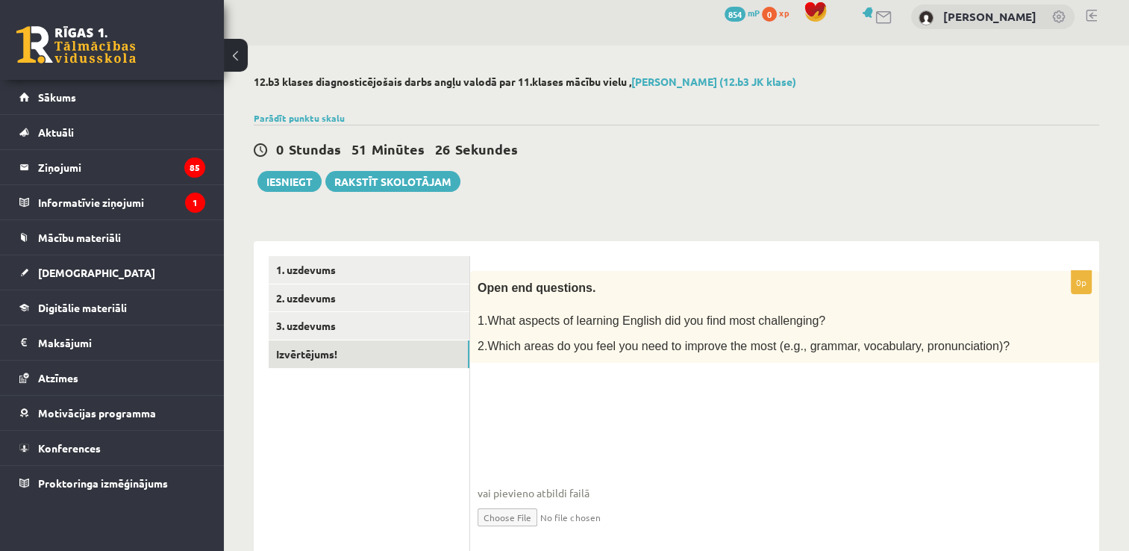
drag, startPoint x: 793, startPoint y: 327, endPoint x: 704, endPoint y: 307, distance: 90.9
click at [704, 307] on p at bounding box center [746, 305] width 539 height 15
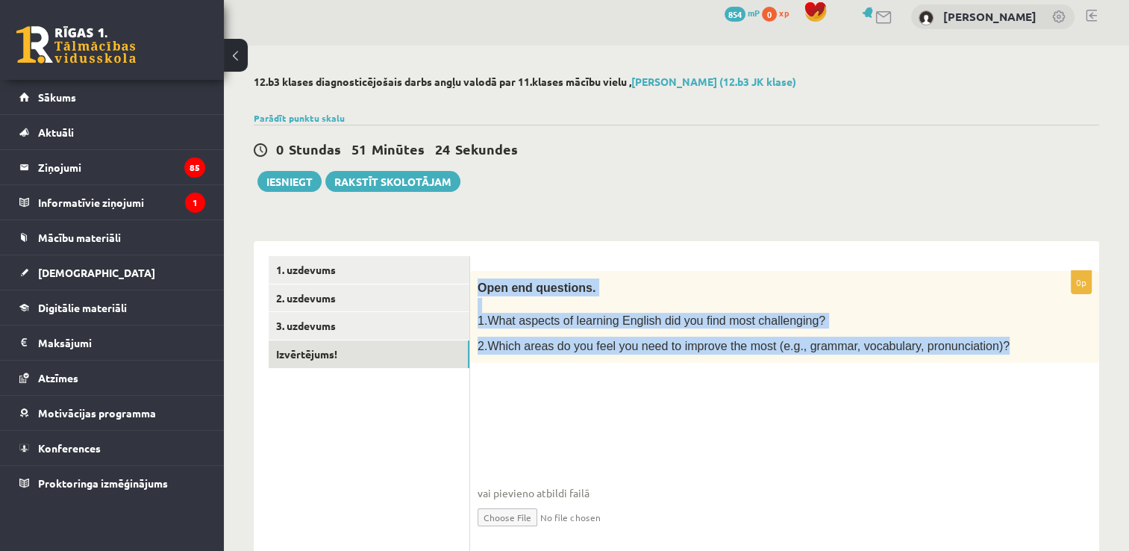
drag, startPoint x: 477, startPoint y: 283, endPoint x: 985, endPoint y: 345, distance: 511.8
click at [985, 345] on div "Open end questions. 1.What aspects of learning English did you find most challe…" at bounding box center [784, 317] width 629 height 92
copy div "Open end questions. 1.What aspects of learning English did you find most challe…"
click at [640, 288] on p "Open end questions." at bounding box center [746, 287] width 539 height 18
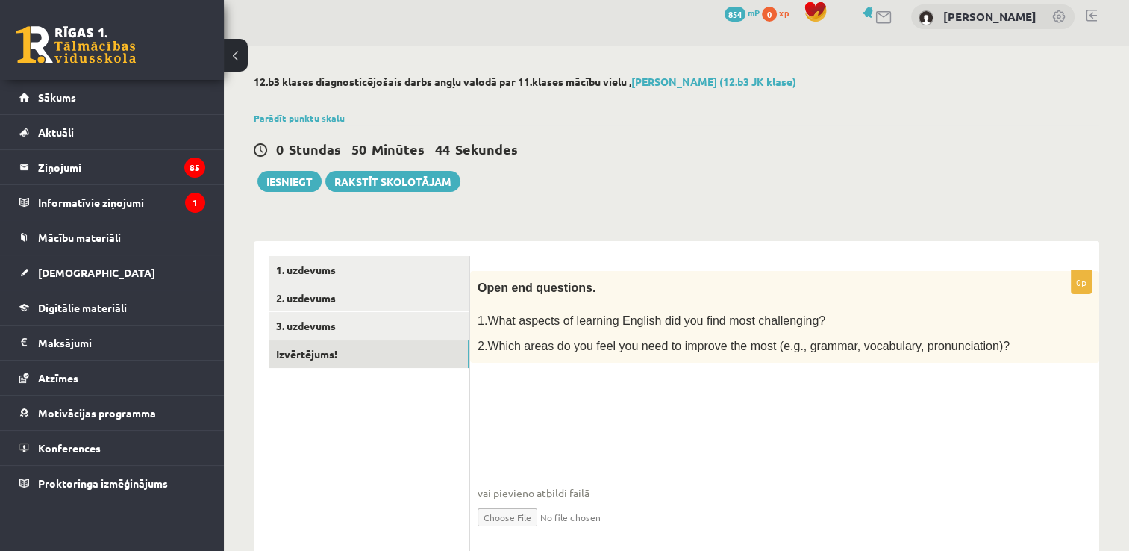
click at [603, 392] on fieldset "vai pievieno atbildi failā Iesniegtā atbilde" at bounding box center [784, 469] width 614 height 154
click at [535, 428] on fieldset "vai pievieno atbildi failā Iesniegtā atbilde" at bounding box center [784, 469] width 614 height 154
drag, startPoint x: 535, startPoint y: 428, endPoint x: 451, endPoint y: 434, distance: 84.5
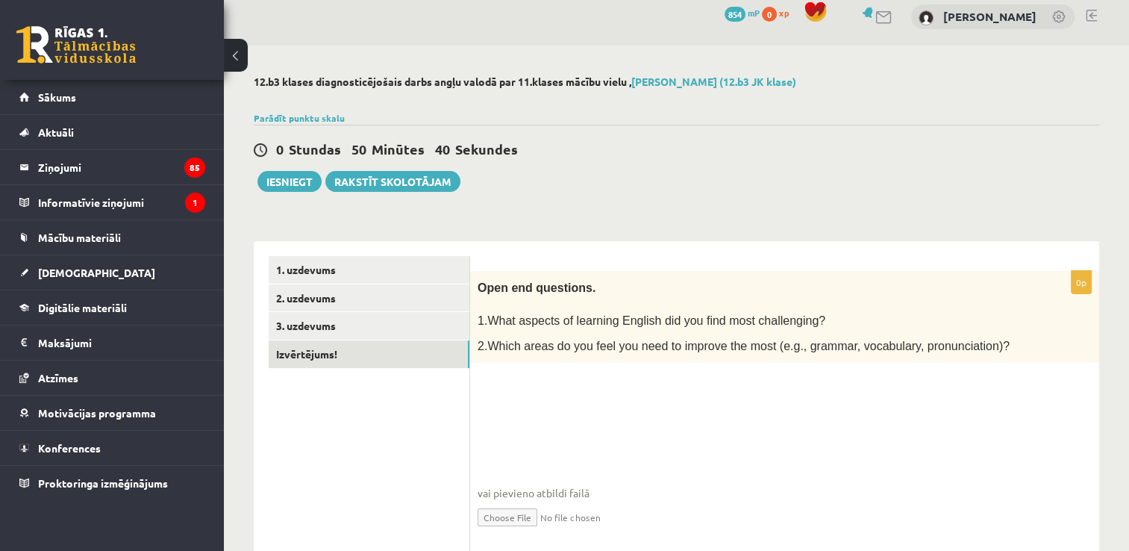
click at [451, 434] on ul "1. uzdevums 2. uzdevums 3. uzdevums Izvērtējums!" at bounding box center [369, 405] width 201 height 298
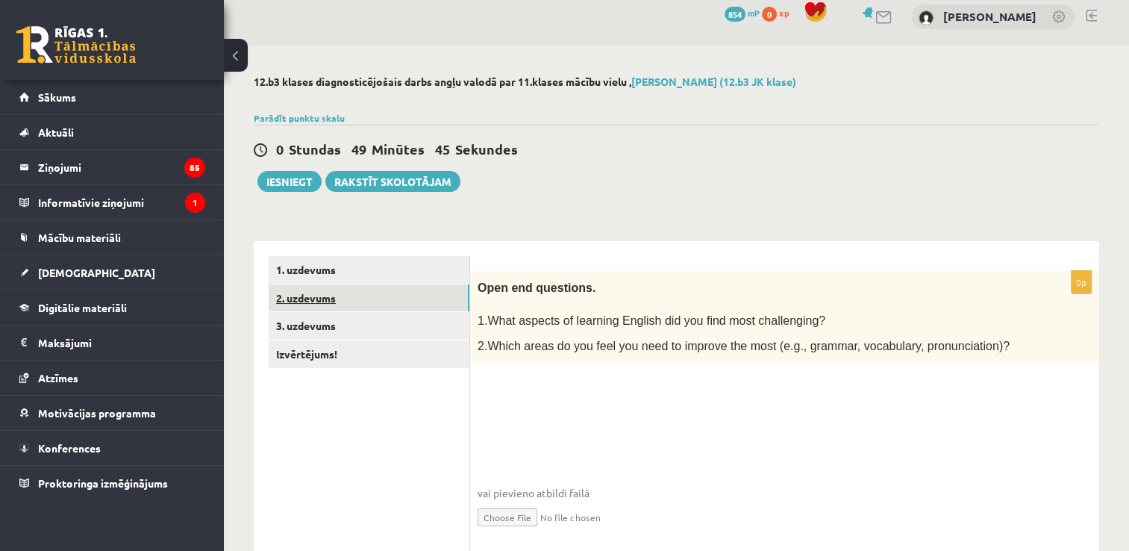
click at [351, 310] on link "2. uzdevums" at bounding box center [369, 298] width 201 height 28
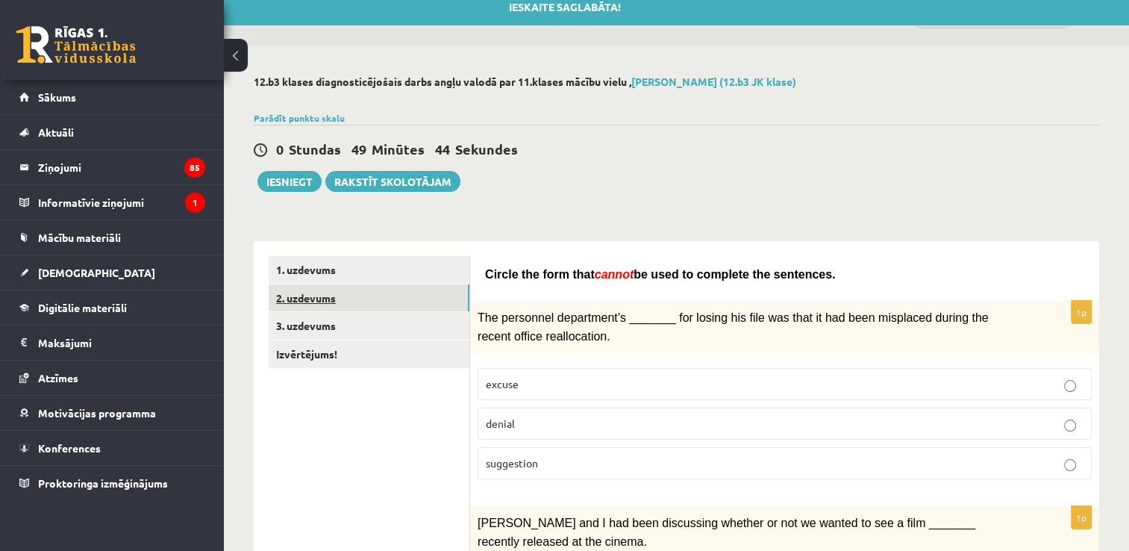
click at [351, 310] on link "2. uzdevums" at bounding box center [369, 298] width 201 height 28
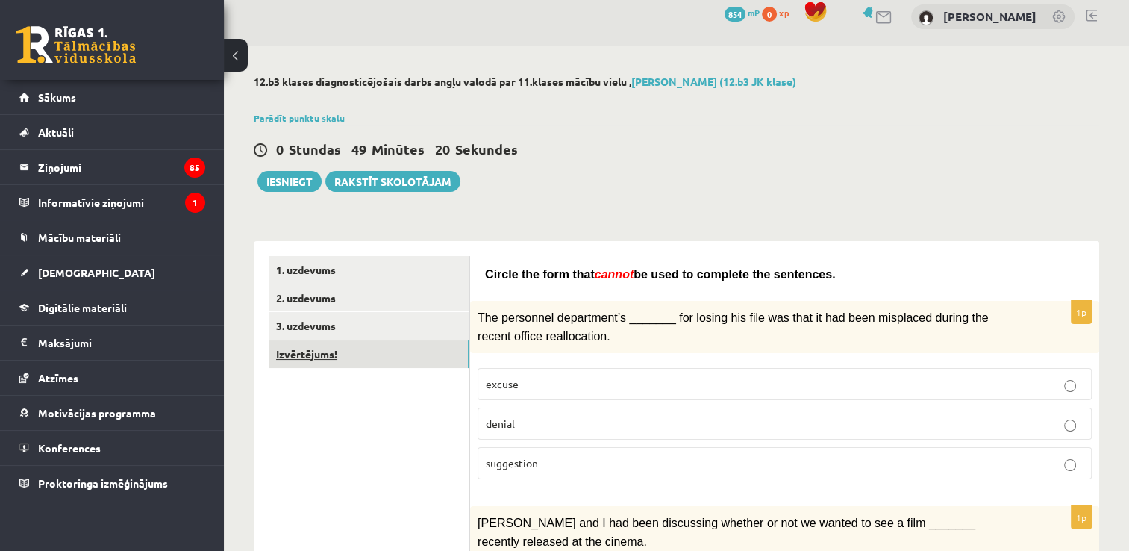
click at [380, 349] on link "Izvērtējums!" at bounding box center [369, 354] width 201 height 28
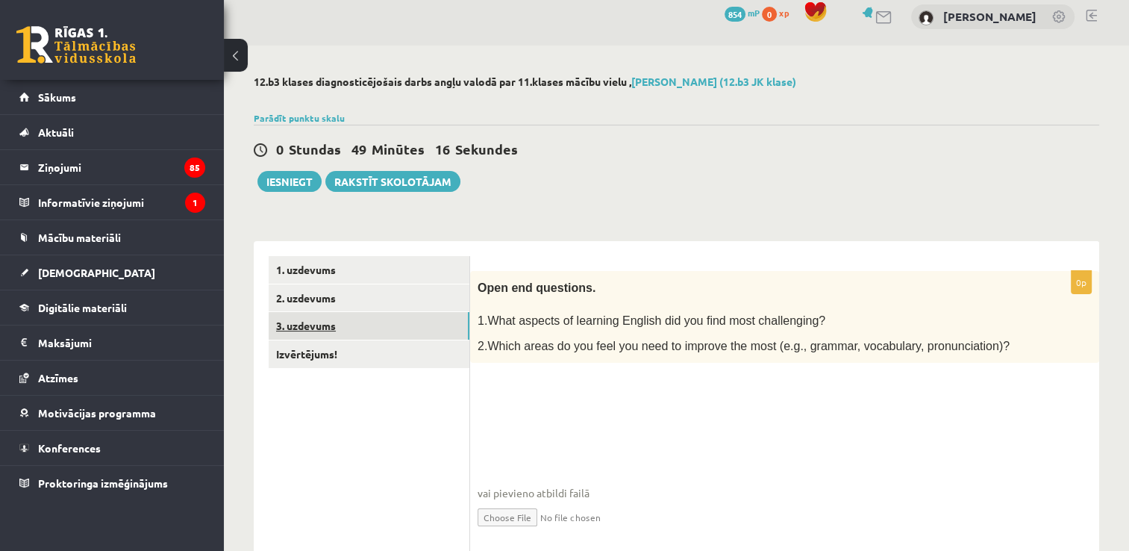
click at [325, 324] on link "3. uzdevums" at bounding box center [369, 326] width 201 height 28
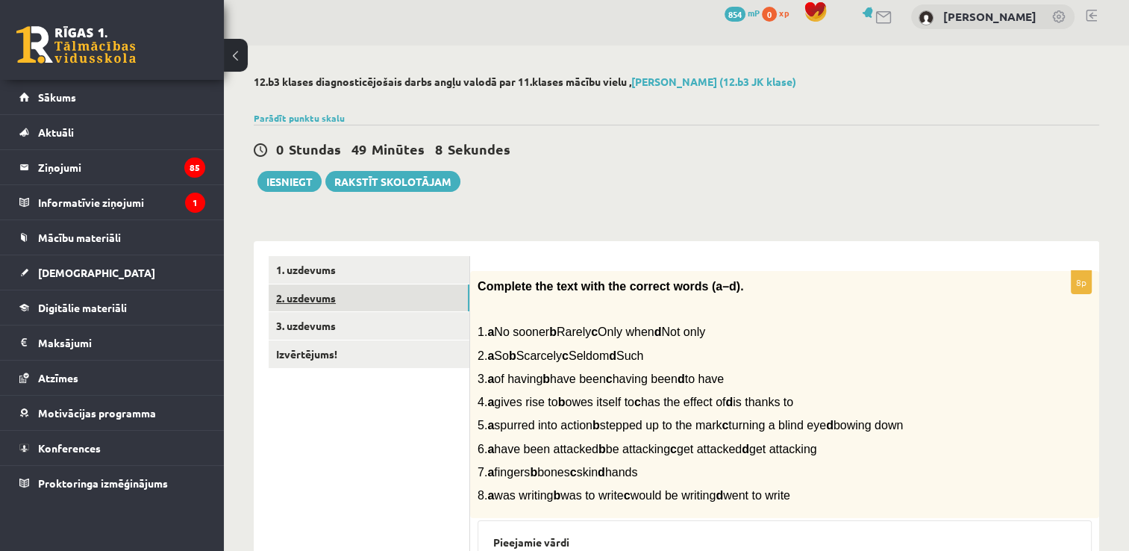
click at [322, 303] on link "2. uzdevums" at bounding box center [369, 298] width 201 height 28
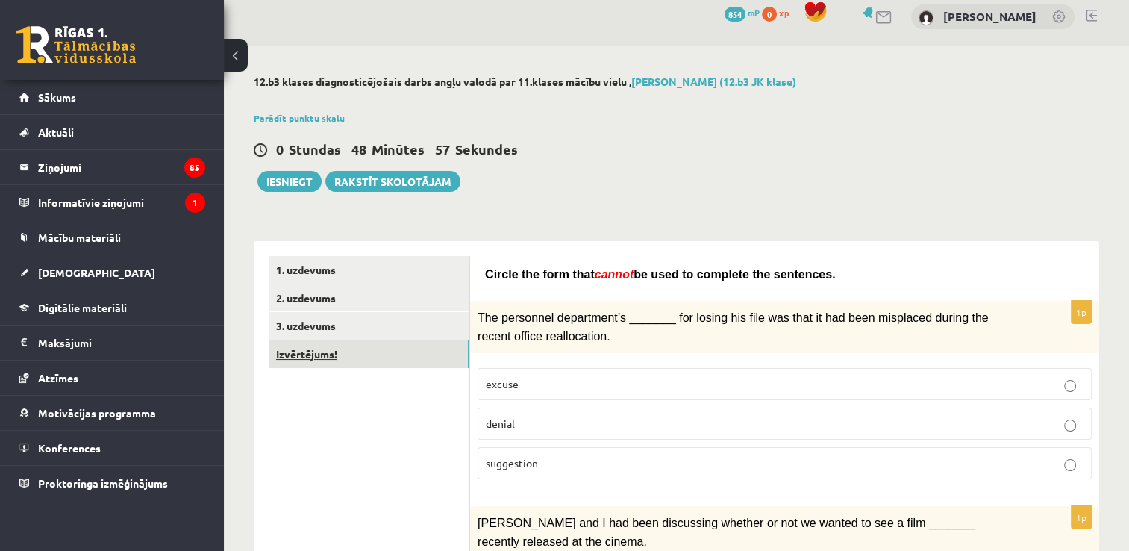
click at [328, 354] on link "Izvērtējums!" at bounding box center [369, 354] width 201 height 28
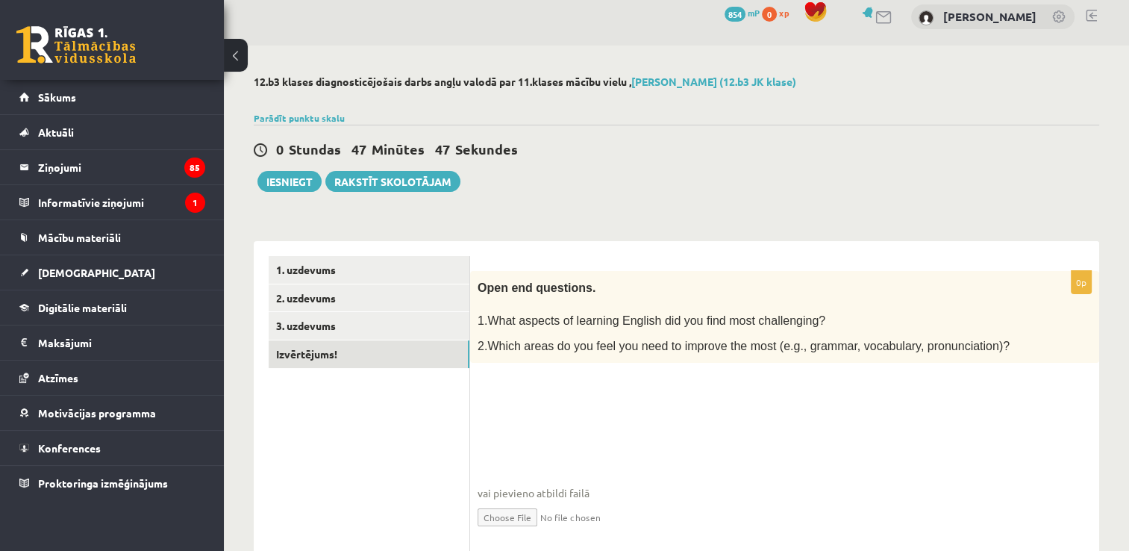
click at [612, 452] on fieldset "vai pievieno atbildi failā Iesniegtā atbilde" at bounding box center [784, 469] width 614 height 154
click at [513, 513] on input "file" at bounding box center [784, 516] width 614 height 31
type input "**********"
click at [274, 177] on button "Iesniegt" at bounding box center [289, 181] width 64 height 21
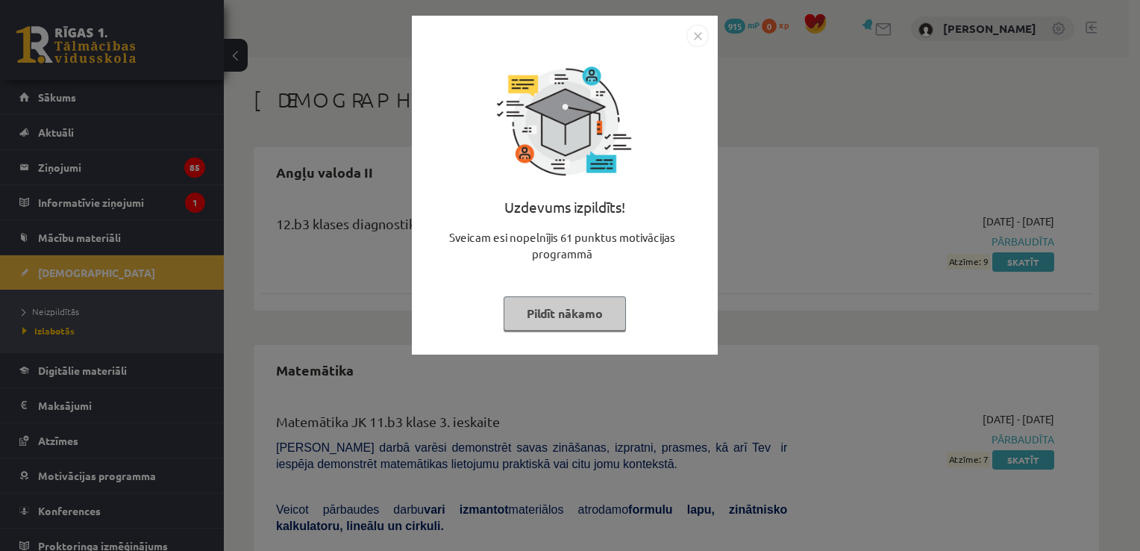
click at [696, 40] on img "Close" at bounding box center [697, 36] width 22 height 22
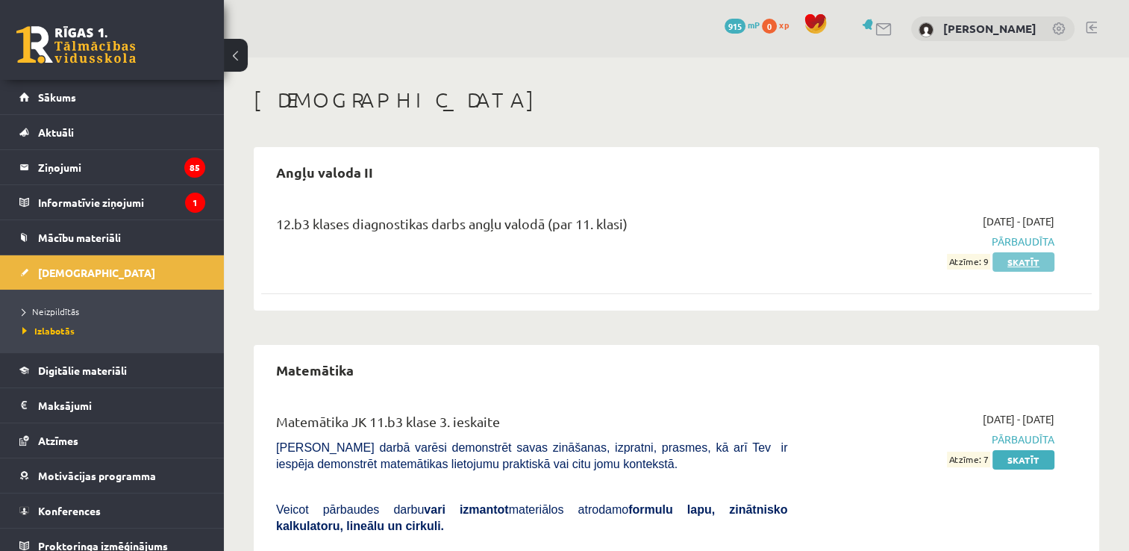
click at [1014, 255] on link "Skatīt" at bounding box center [1023, 261] width 62 height 19
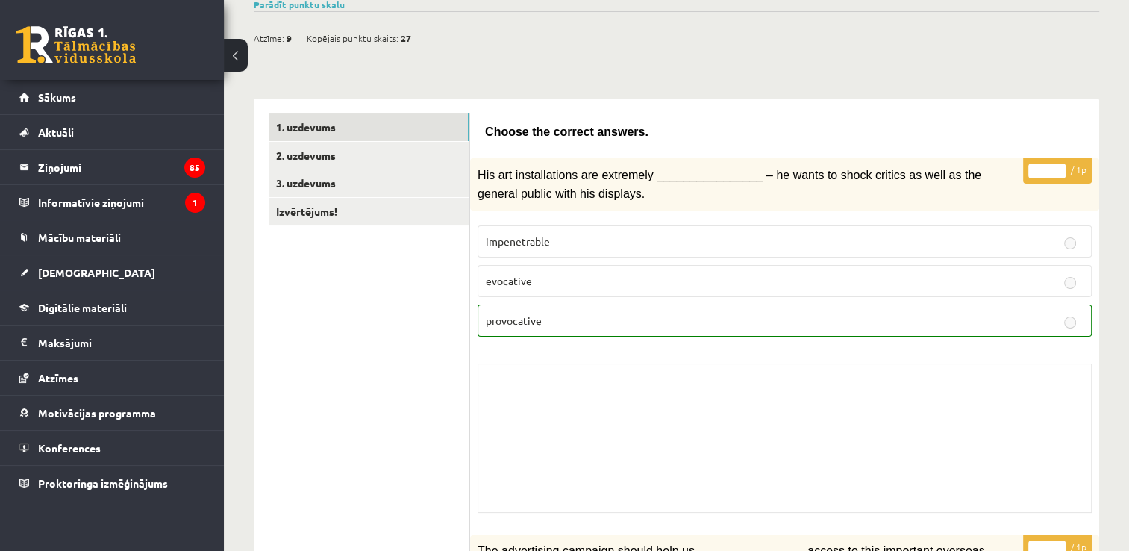
scroll to position [109, 0]
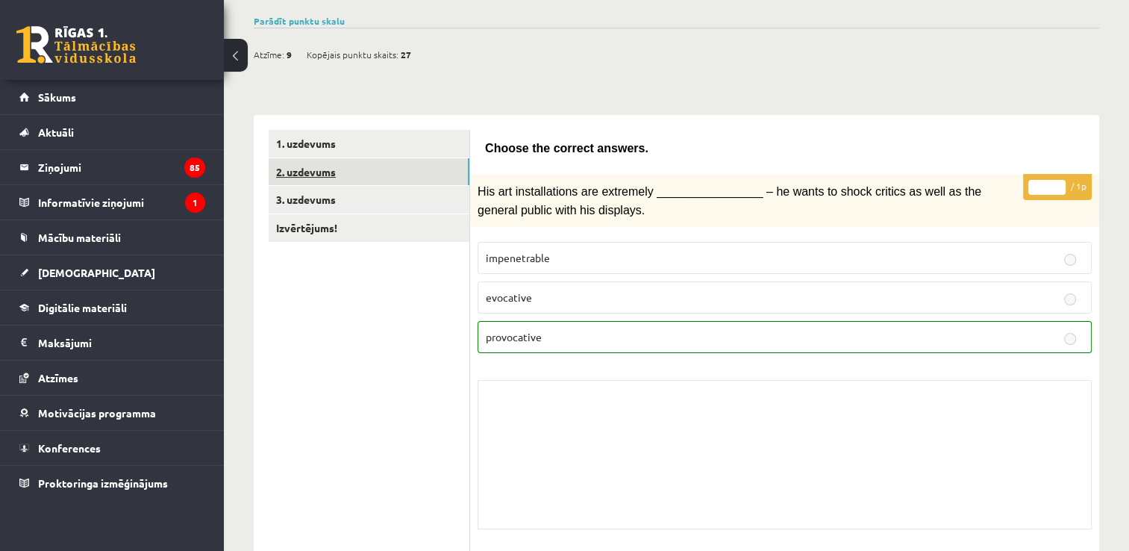
click at [446, 162] on link "2. uzdevums" at bounding box center [369, 172] width 201 height 28
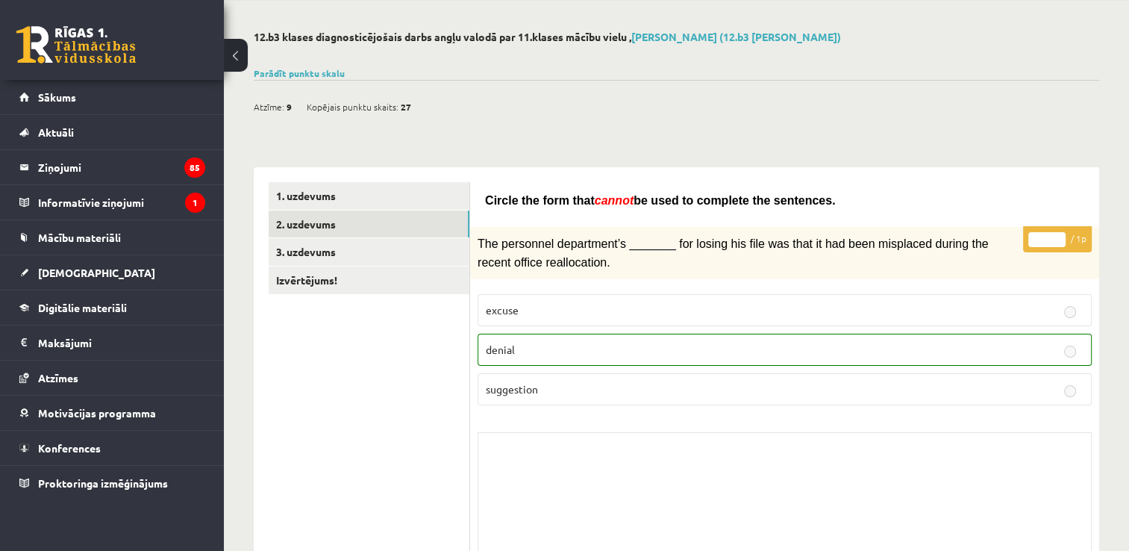
scroll to position [0, 0]
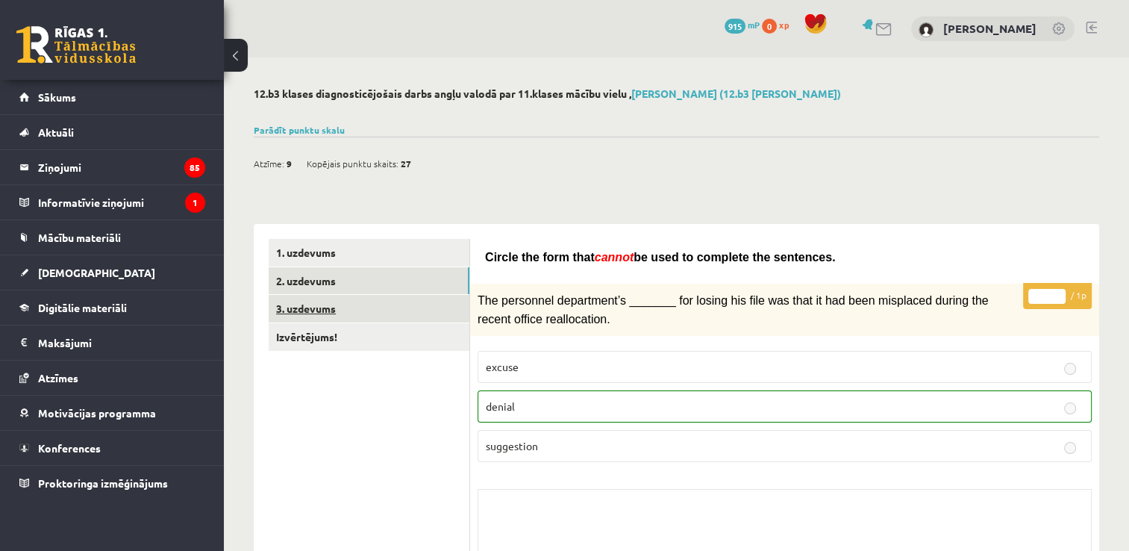
click at [445, 297] on link "3. uzdevums" at bounding box center [369, 309] width 201 height 28
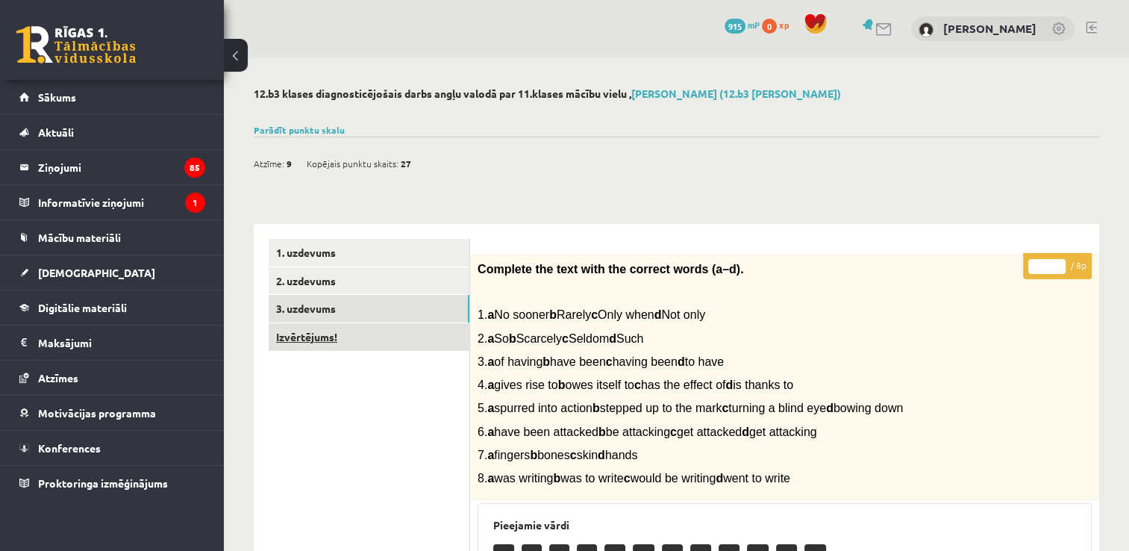
click at [386, 348] on link "Izvērtējums!" at bounding box center [369, 337] width 201 height 28
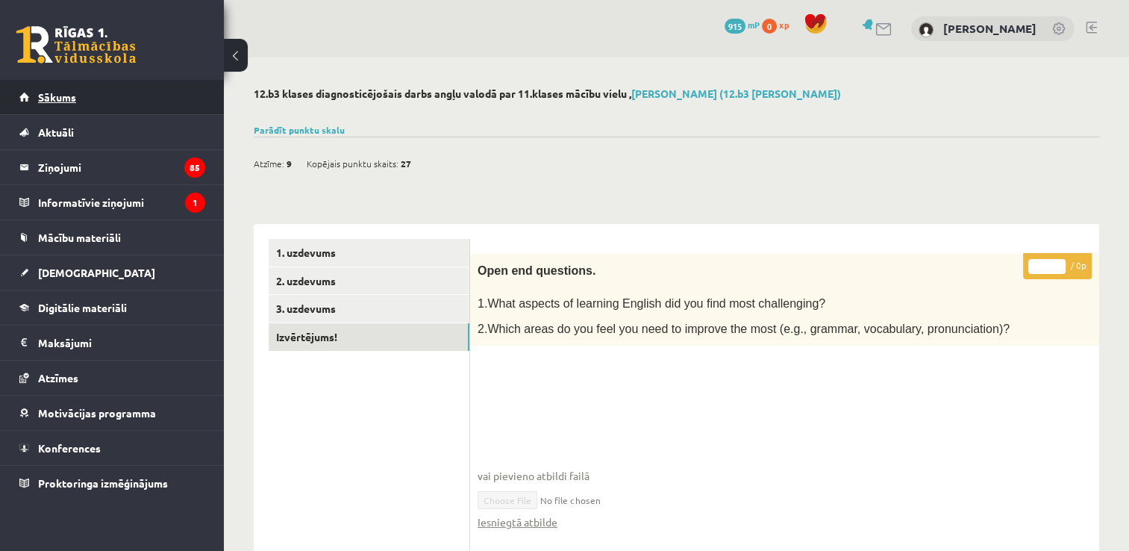
click at [25, 98] on link "Sākums" at bounding box center [112, 97] width 186 height 34
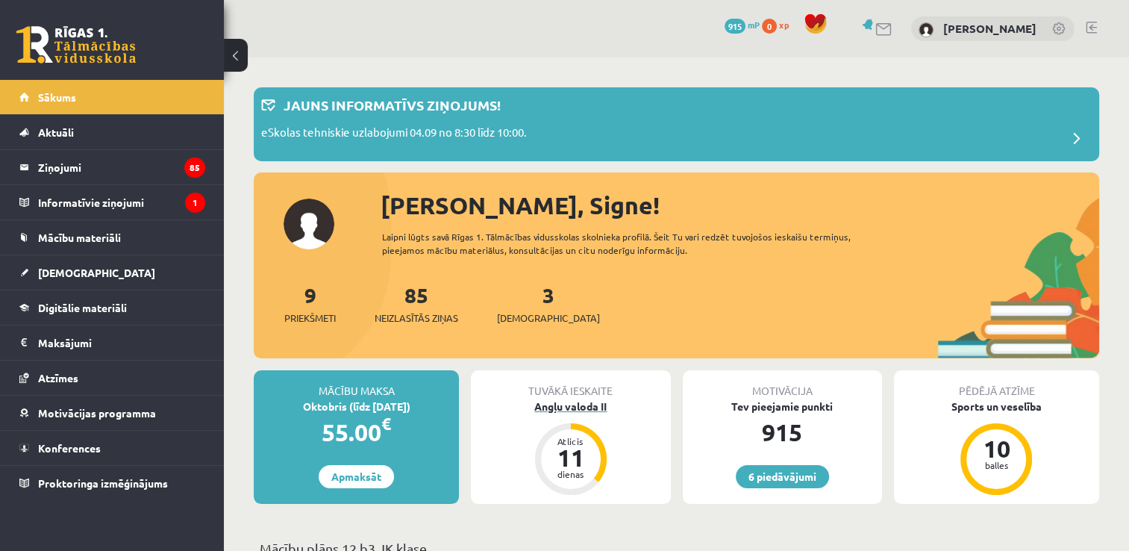
click at [558, 410] on div "Angļu valoda II" at bounding box center [570, 406] width 199 height 16
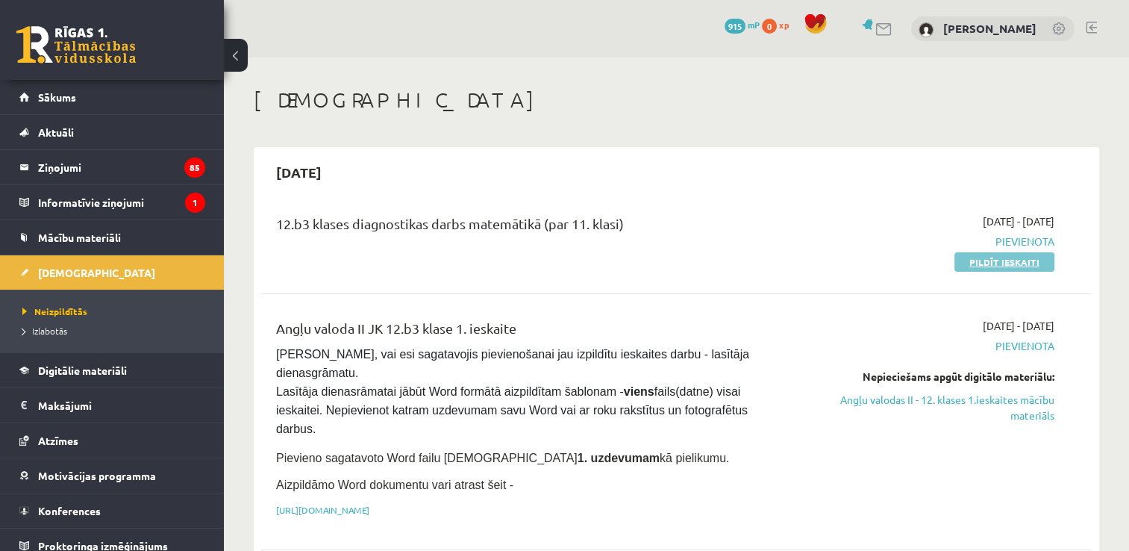
click at [1035, 252] on link "Pildīt ieskaiti" at bounding box center [1004, 261] width 100 height 19
click at [965, 259] on link "Pildīt ieskaiti" at bounding box center [1004, 261] width 100 height 19
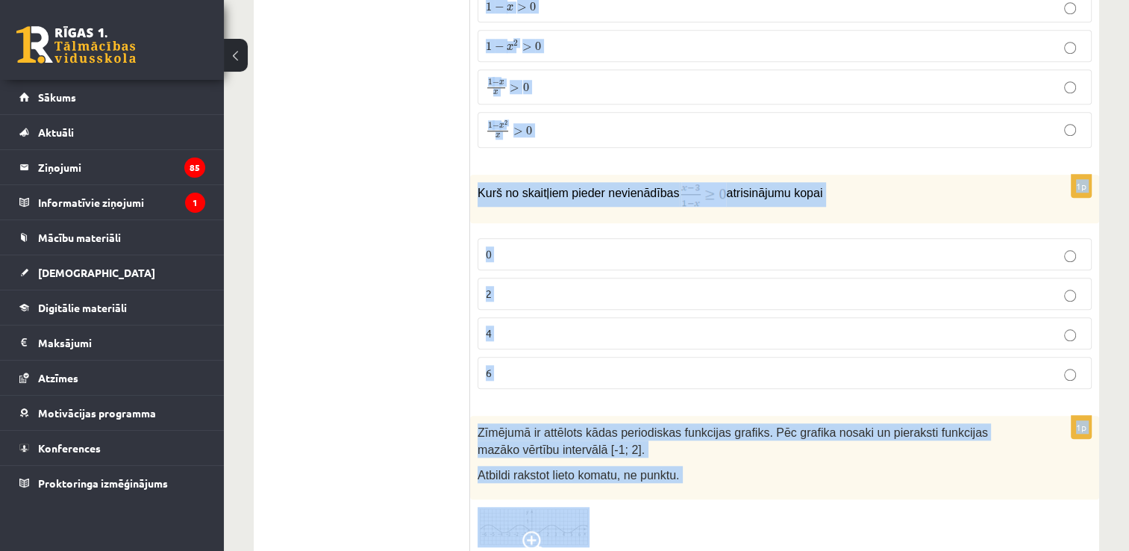
scroll to position [7295, 0]
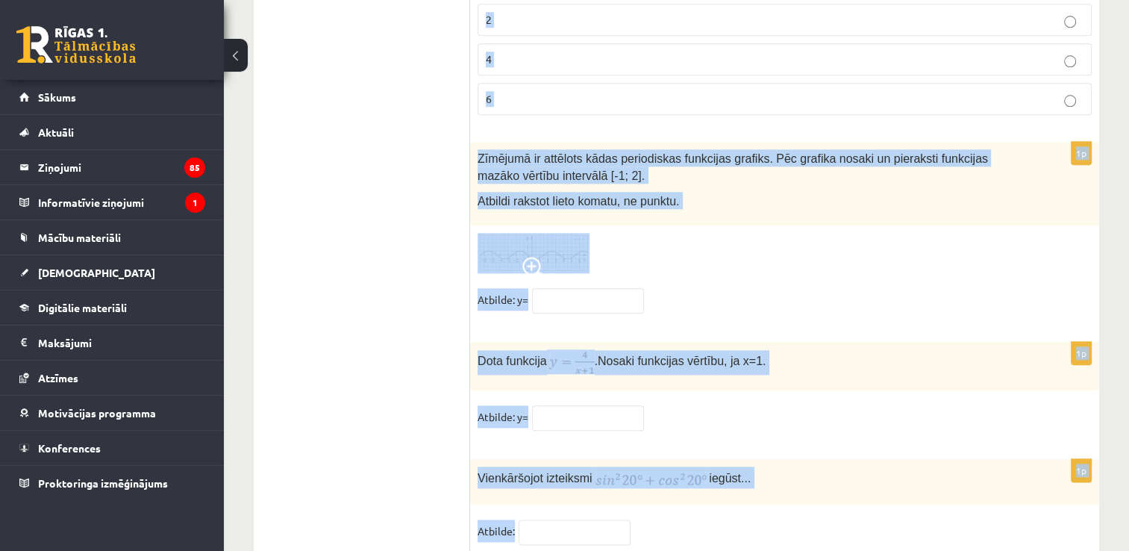
drag, startPoint x: 474, startPoint y: 300, endPoint x: 773, endPoint y: 589, distance: 415.7
copy form "Trijstūra divas malas 4 cm un 6 cm, leņķis starp tām 120°. Kādu formulu izmanto…"
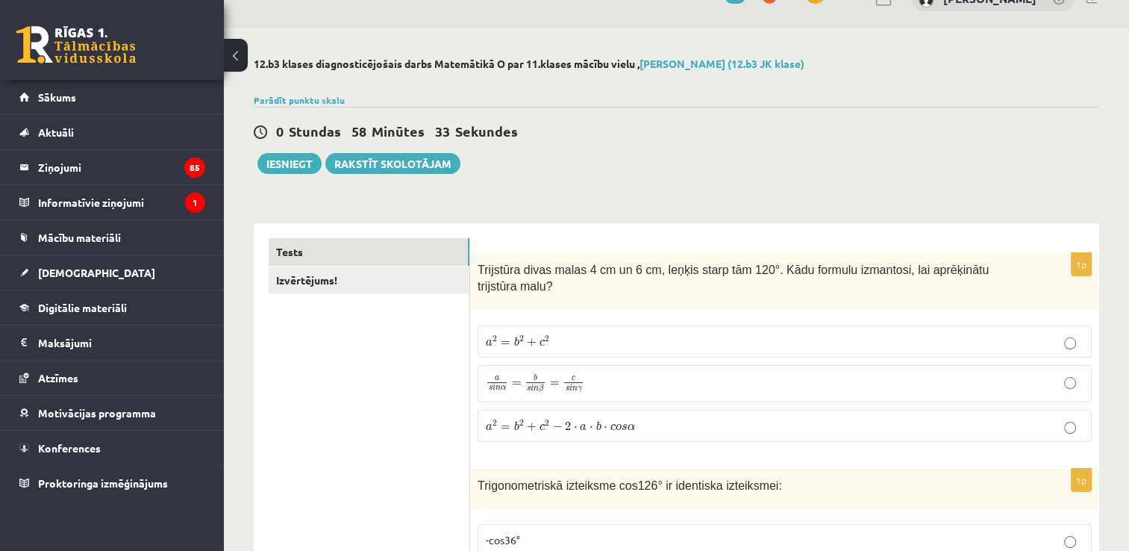
scroll to position [149, 0]
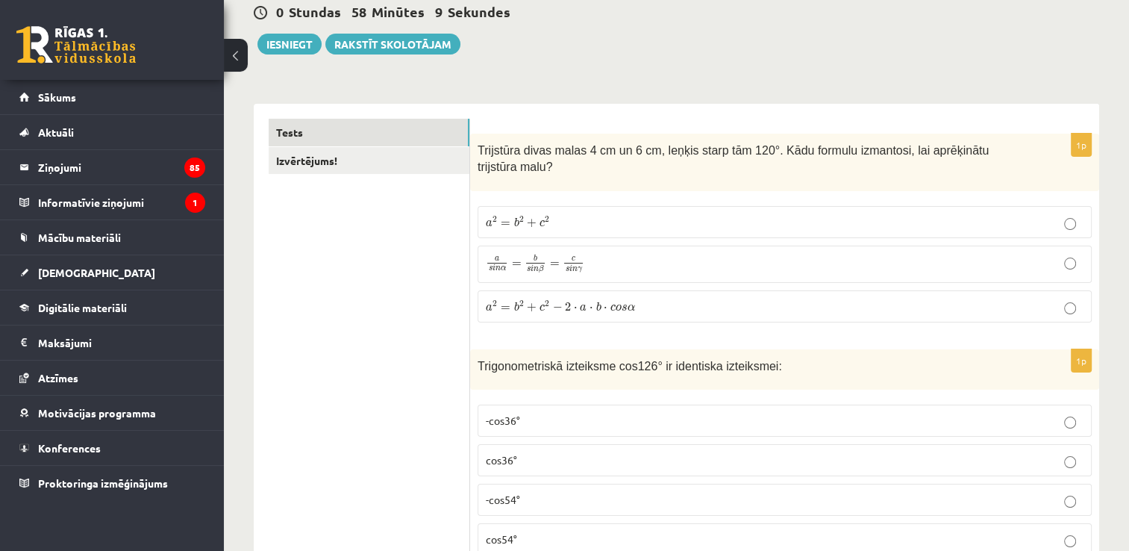
click at [558, 301] on label "a 2 = b 2 + c 2 − 2 ⋅ a ⋅ b ⋅ c o s α a 2 = b 2 + c 2 − 2 ⋅ a ⋅ b ⋅ c o s α" at bounding box center [784, 306] width 614 height 32
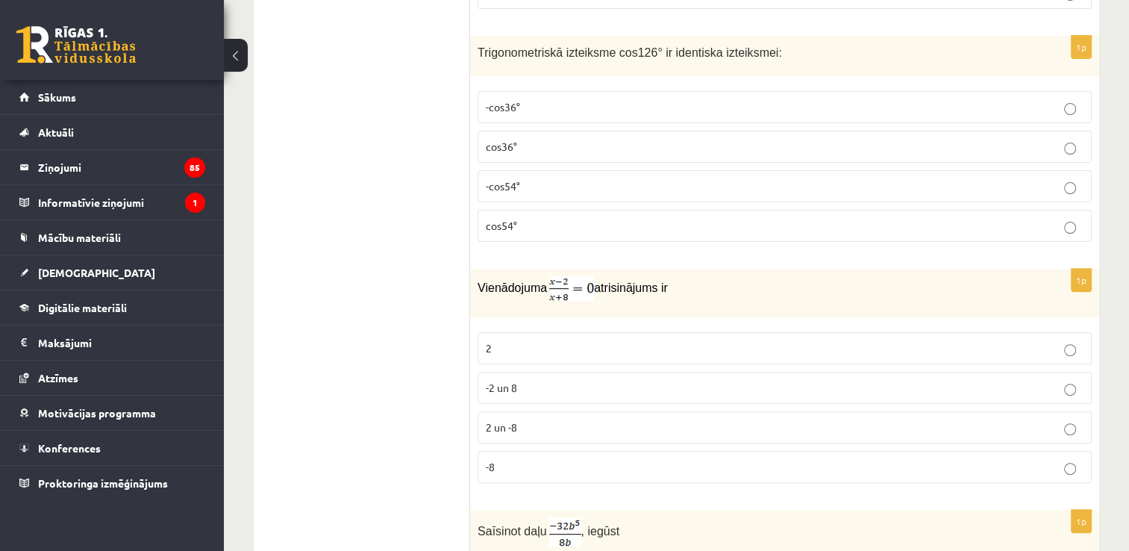
scroll to position [435, 0]
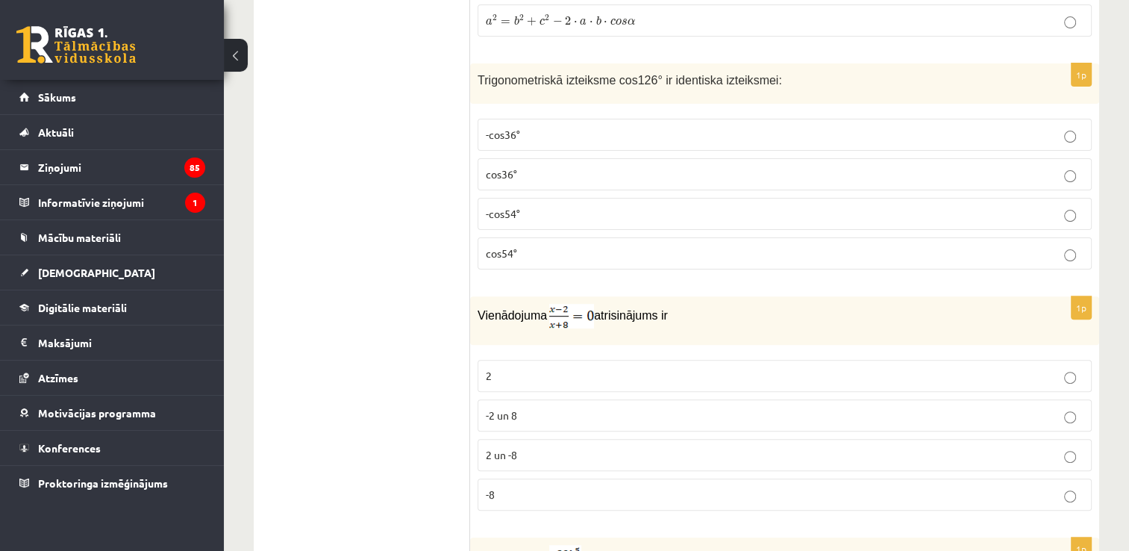
click at [530, 206] on p "-cos54°" at bounding box center [785, 214] width 598 height 16
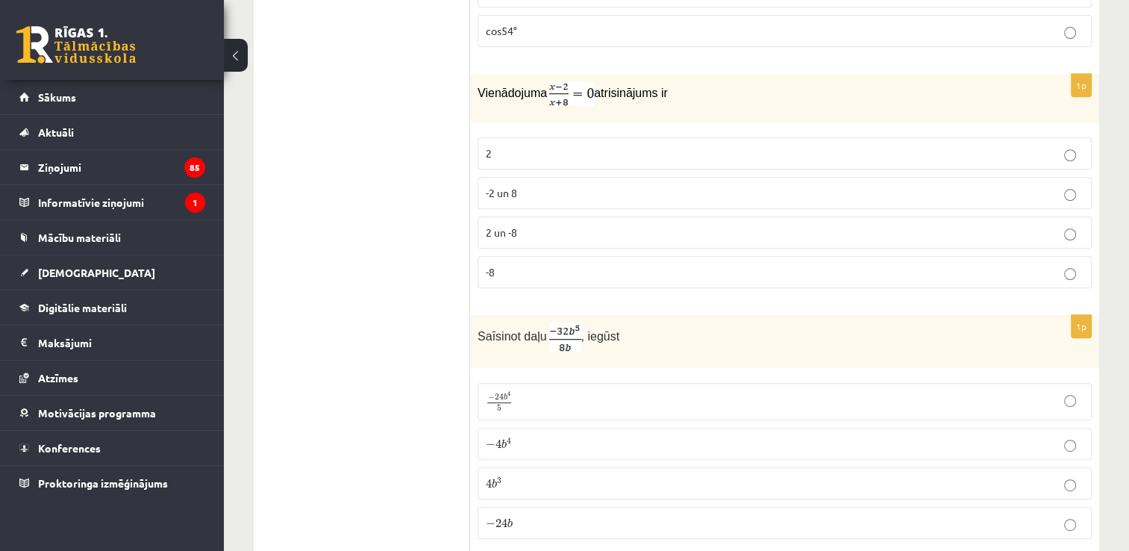
scroll to position [666, 0]
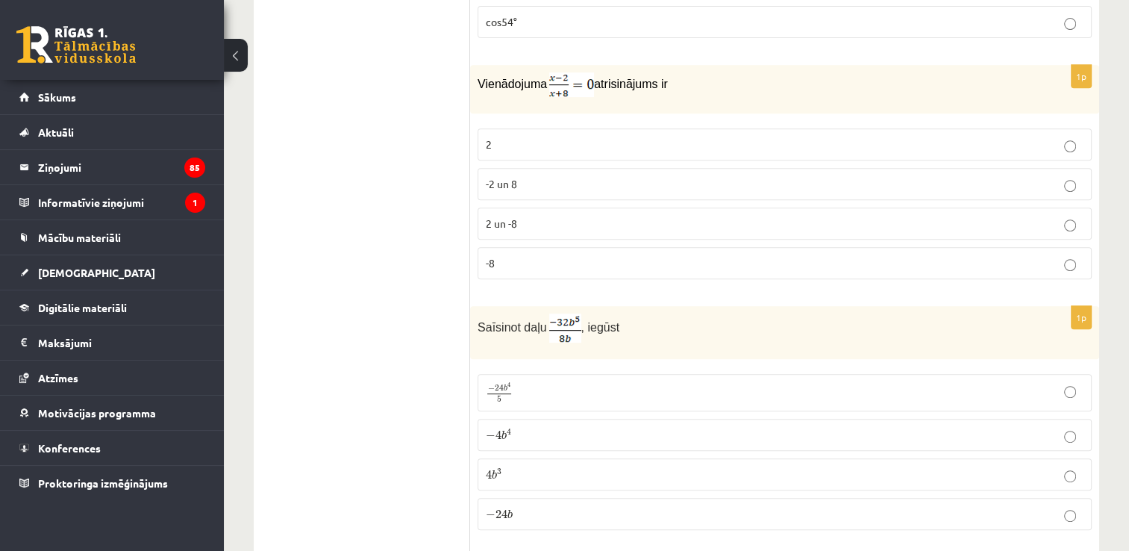
click at [539, 137] on p "2" at bounding box center [785, 145] width 598 height 16
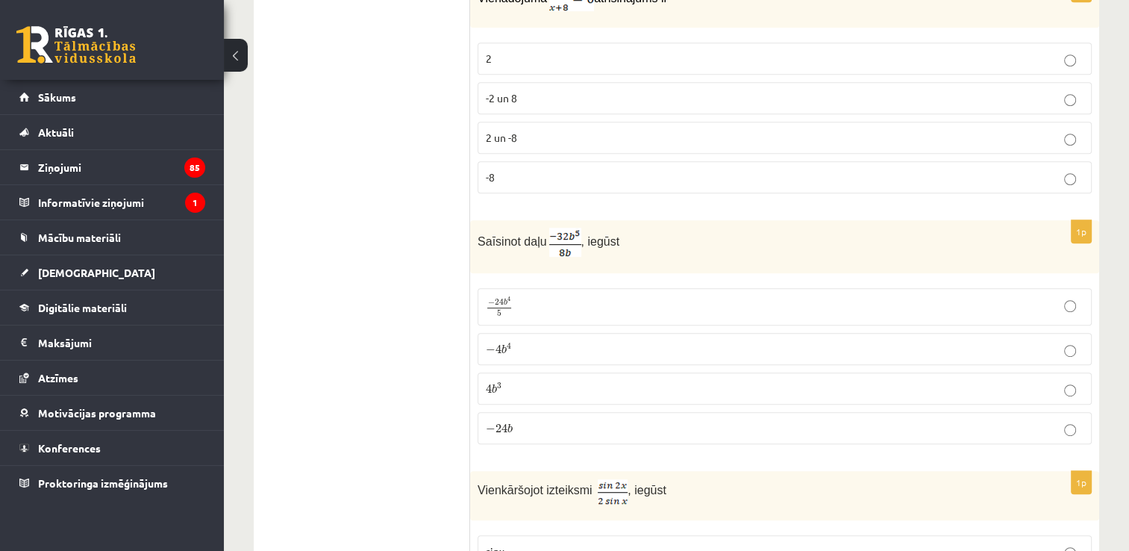
scroll to position [806, 0]
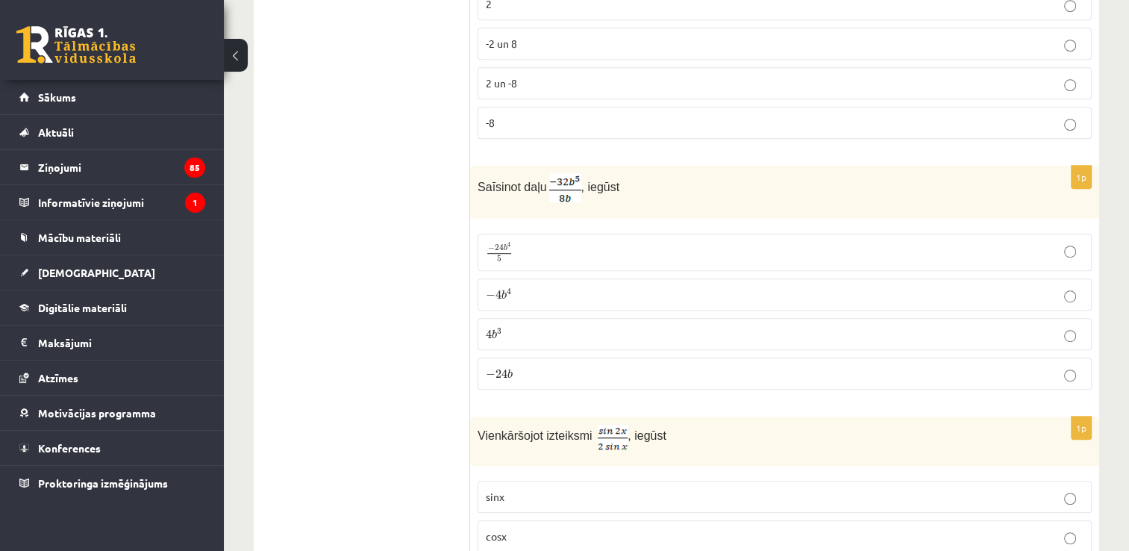
click at [651, 286] on p "− 4 b 4 − 4 b 4" at bounding box center [785, 294] width 598 height 16
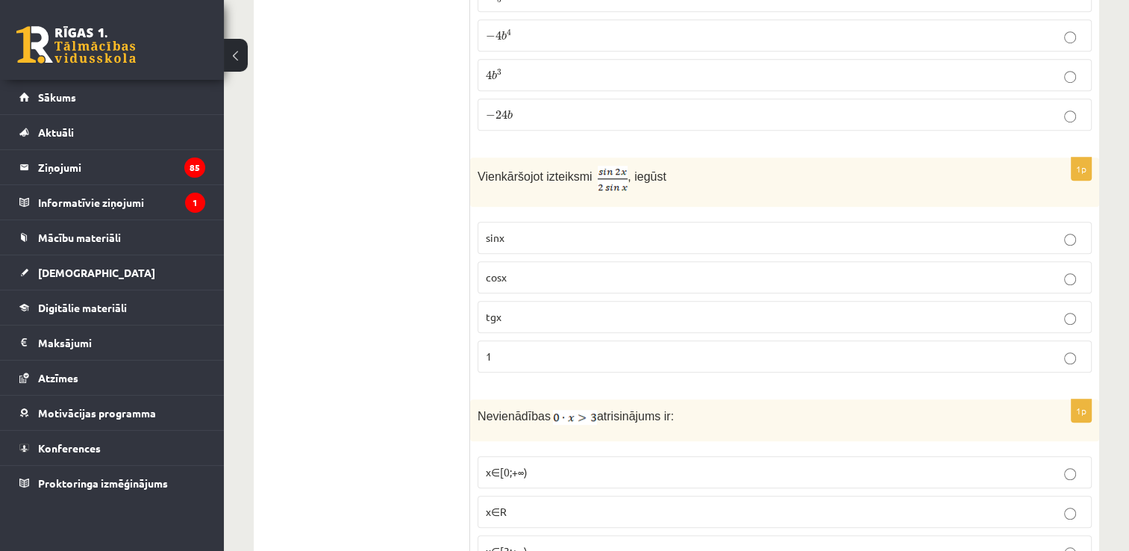
scroll to position [1074, 0]
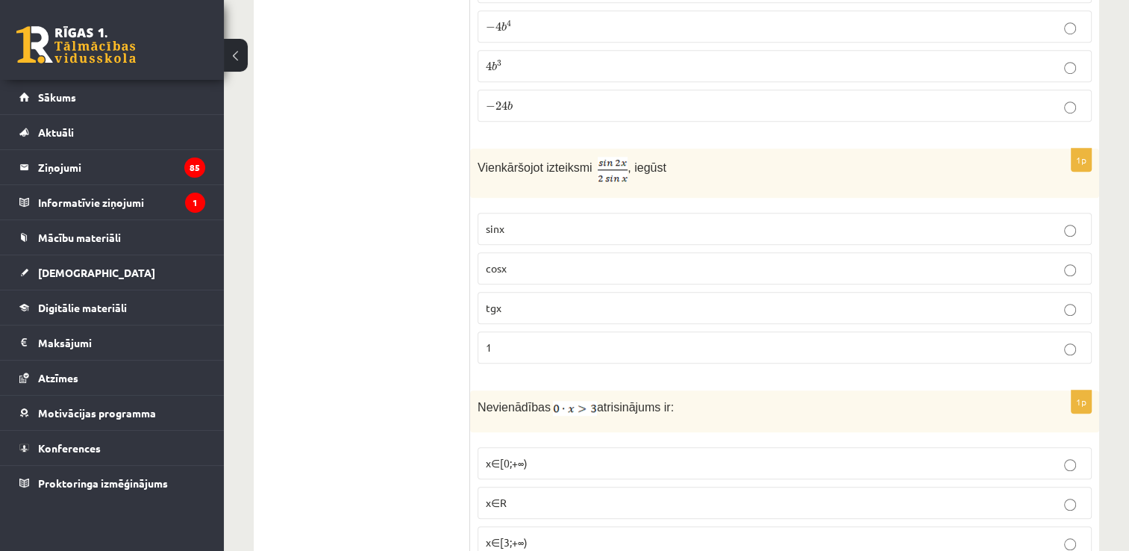
click at [765, 260] on p "cosx" at bounding box center [785, 268] width 598 height 16
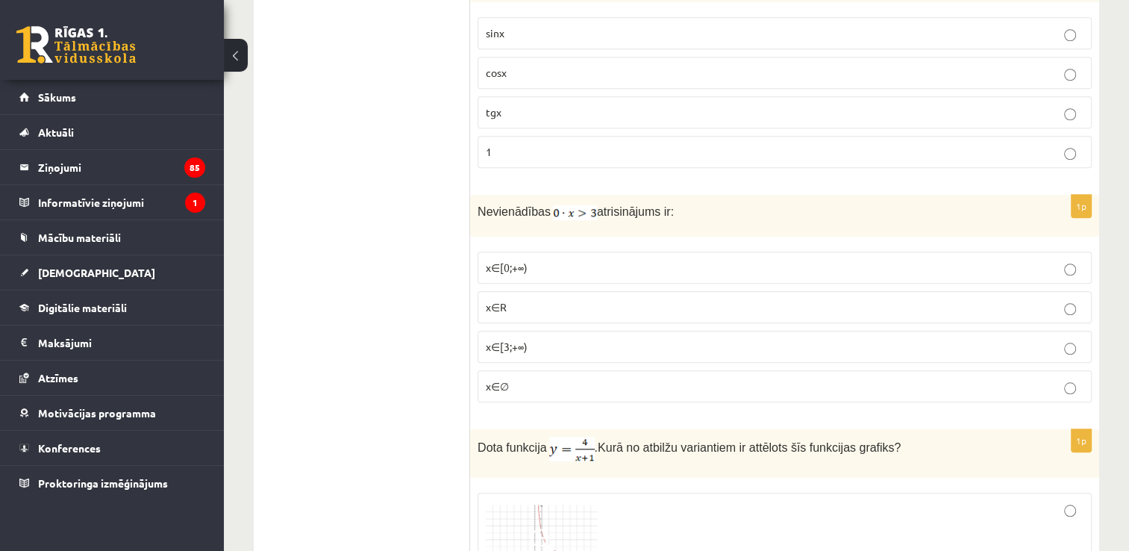
scroll to position [1279, 0]
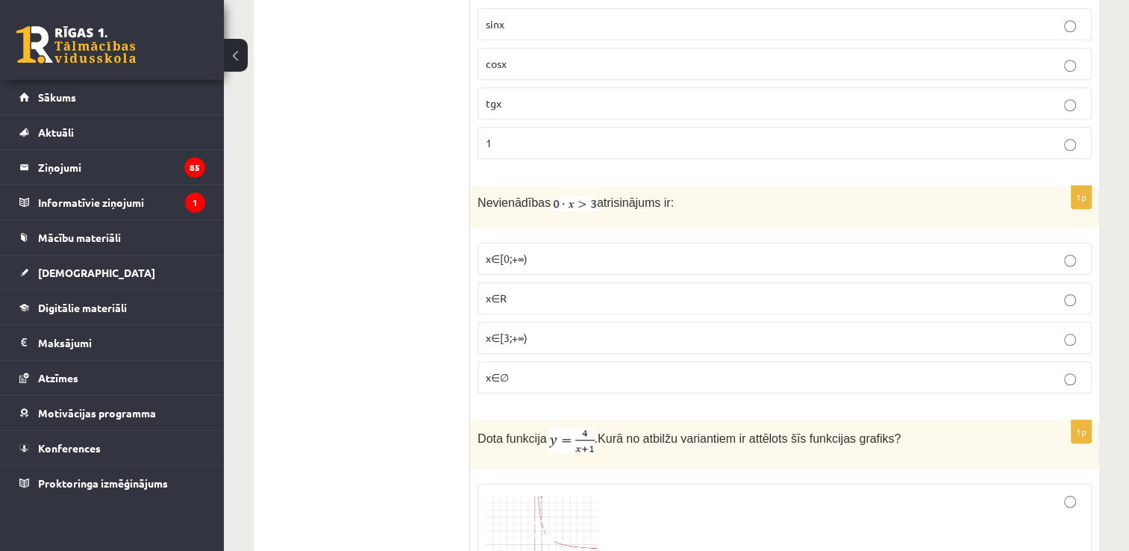
click at [573, 369] on p "x∈∅" at bounding box center [785, 377] width 598 height 16
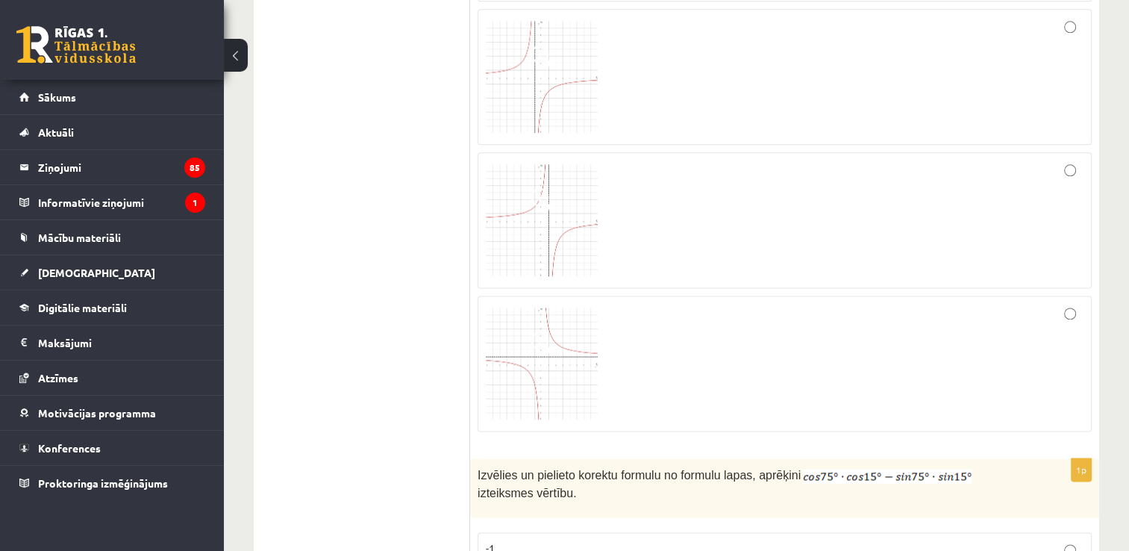
scroll to position [1887, 0]
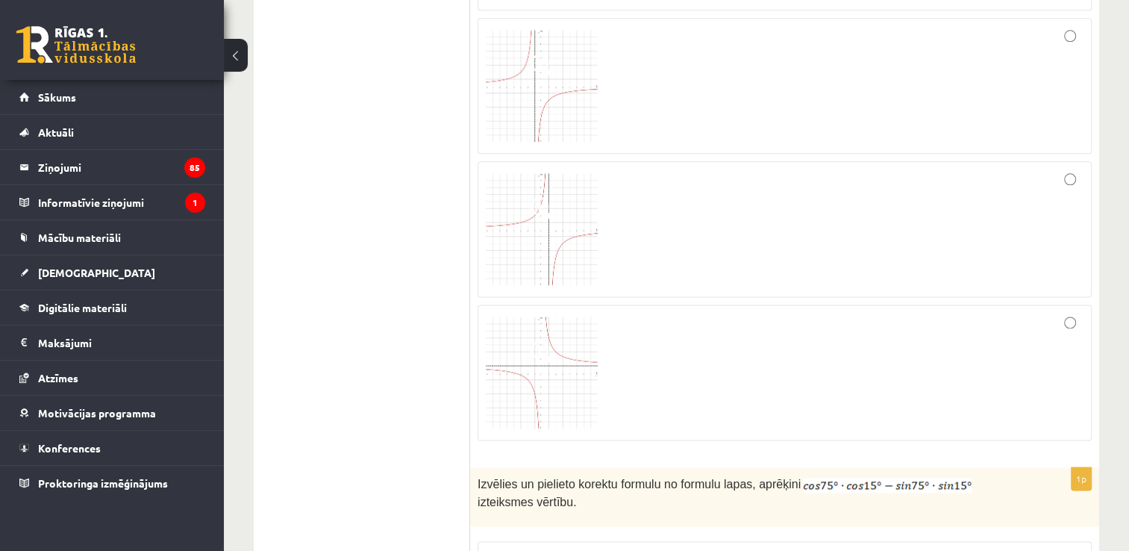
click at [515, 330] on img at bounding box center [542, 372] width 112 height 112
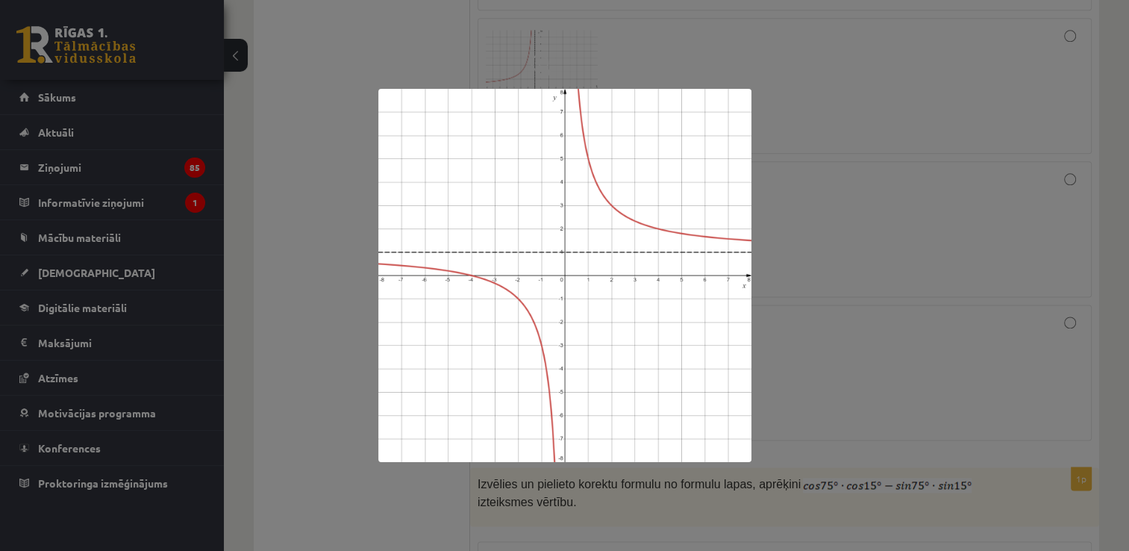
click at [925, 204] on div at bounding box center [564, 275] width 1129 height 551
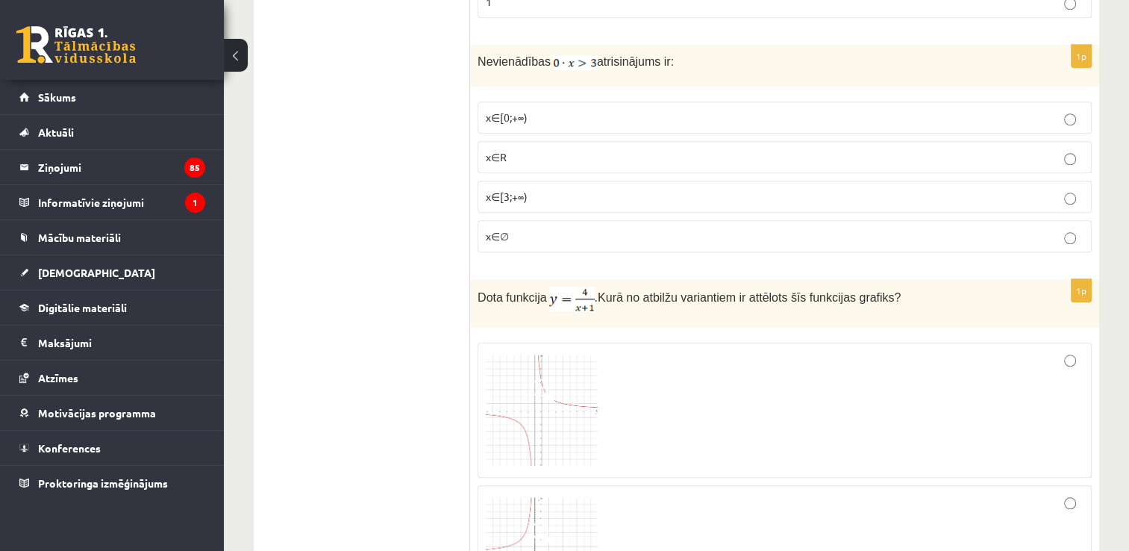
scroll to position [1401, 0]
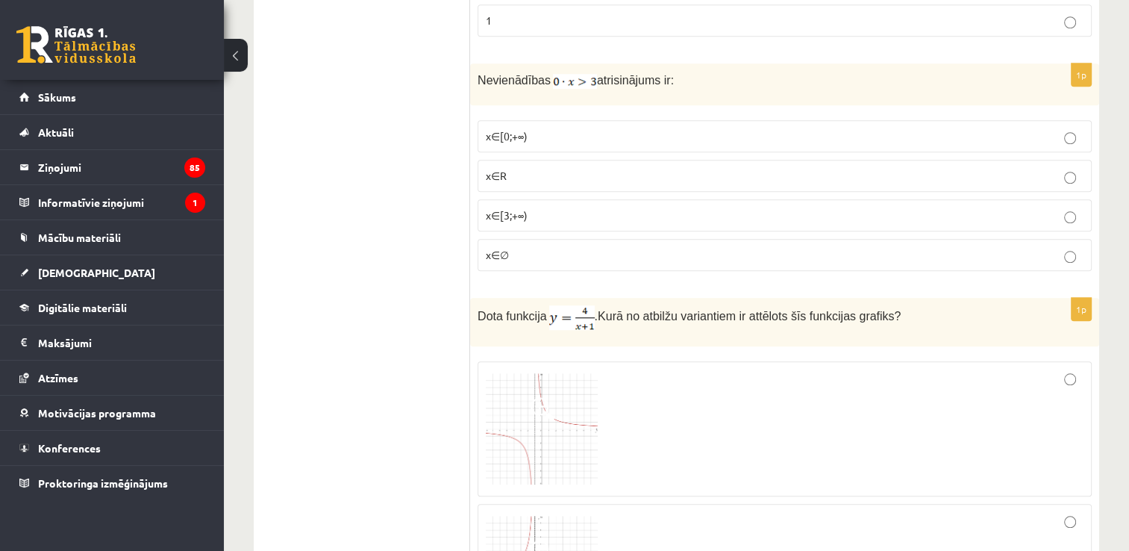
click at [575, 405] on img at bounding box center [542, 429] width 112 height 112
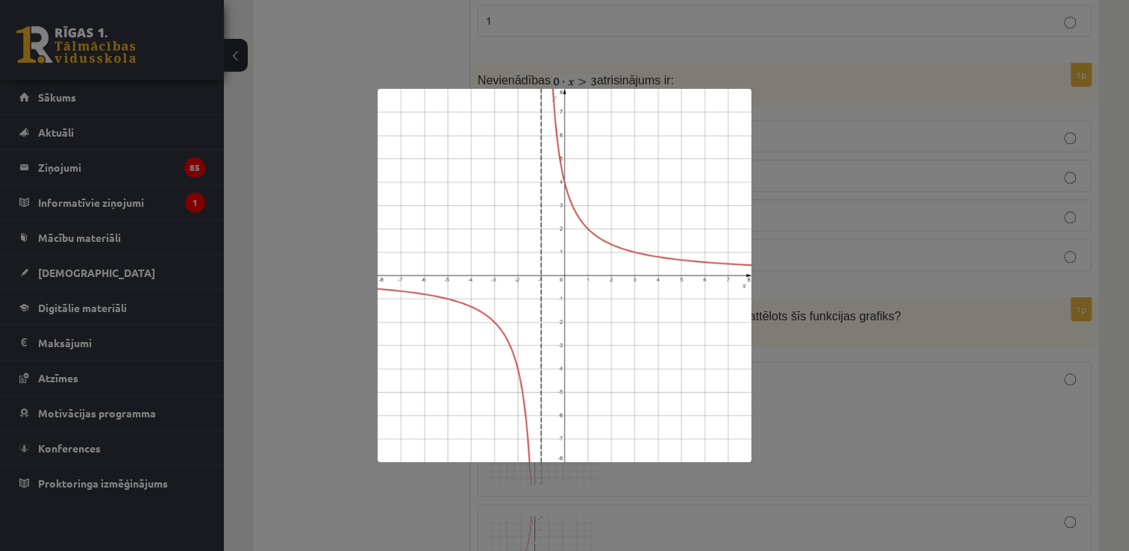
click at [799, 386] on div at bounding box center [564, 275] width 1129 height 551
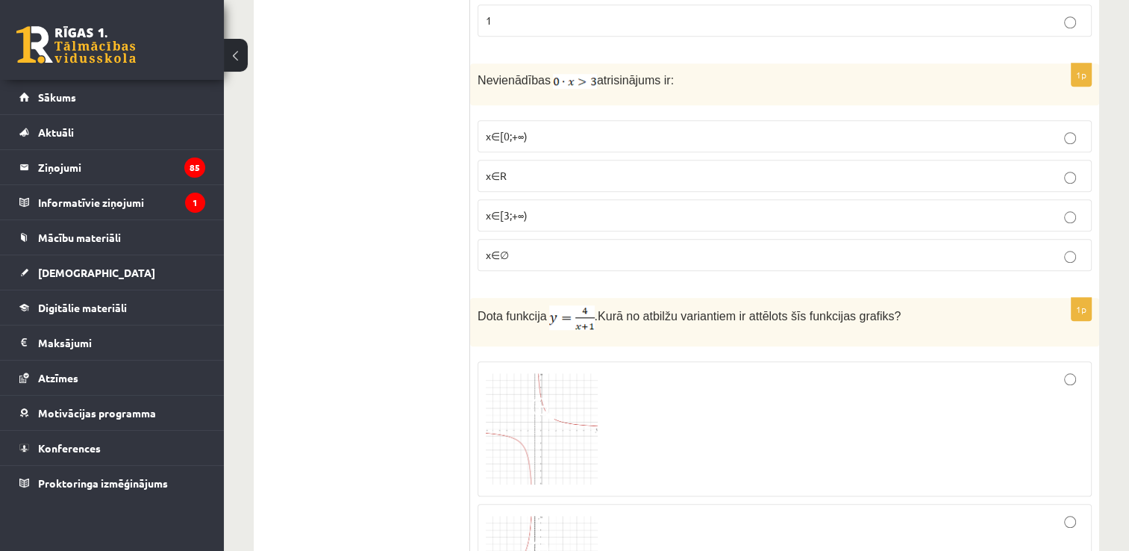
click at [1053, 369] on div at bounding box center [785, 428] width 598 height 119
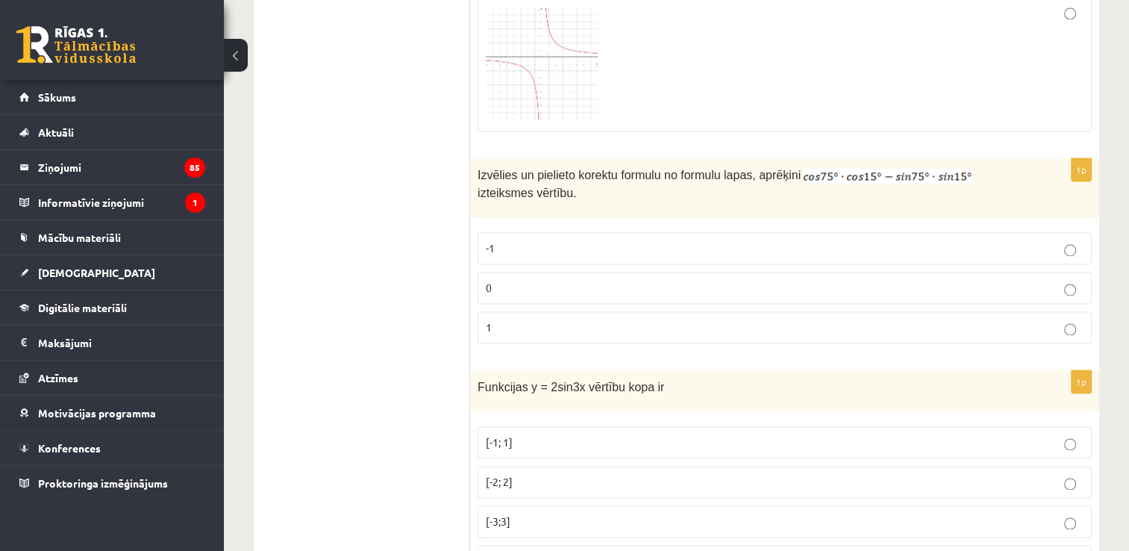
scroll to position [2223, 0]
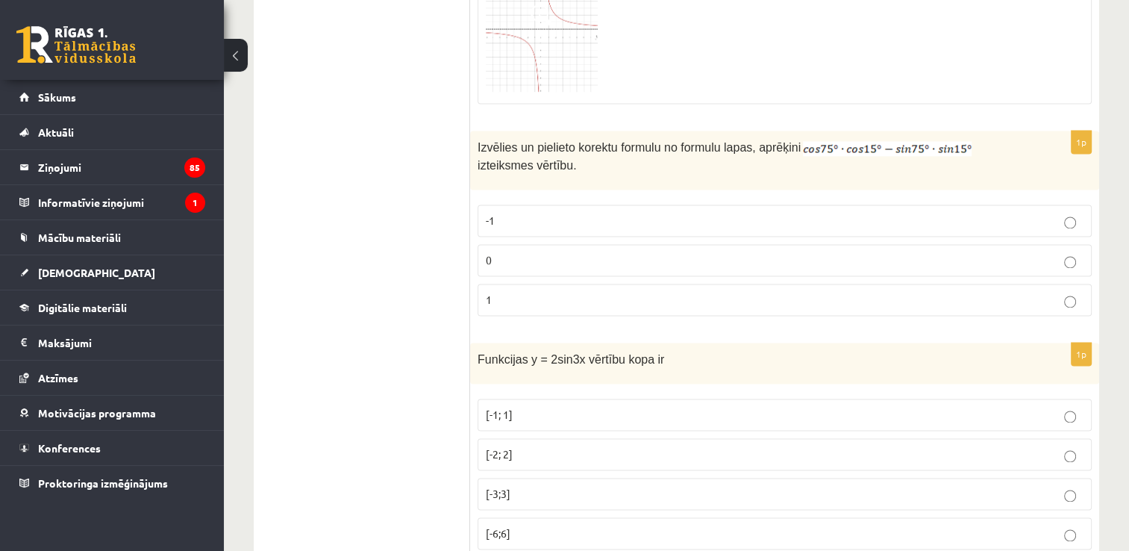
click at [740, 252] on p "0" at bounding box center [785, 260] width 598 height 16
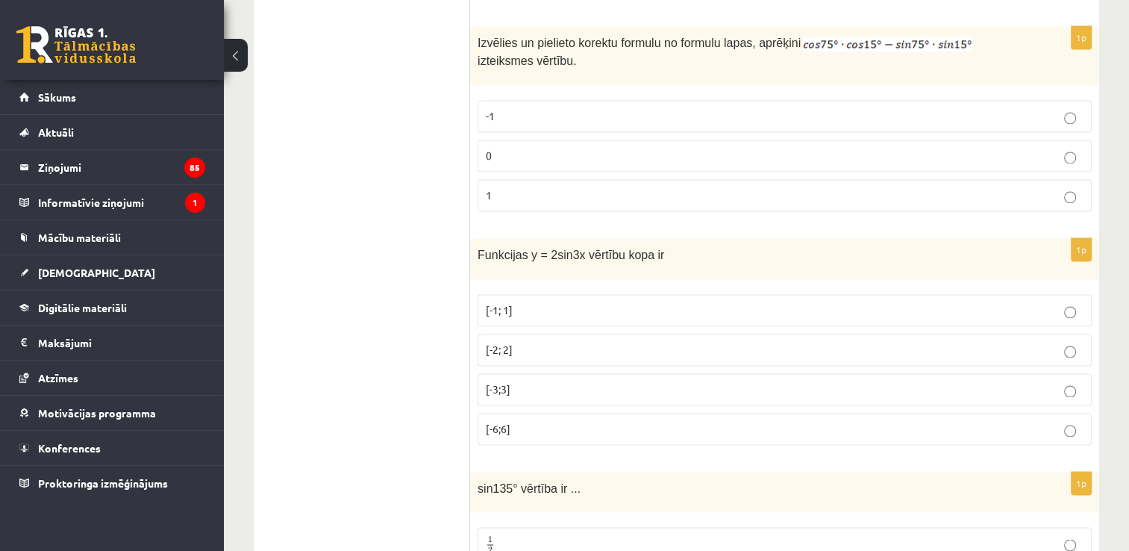
scroll to position [2345, 0]
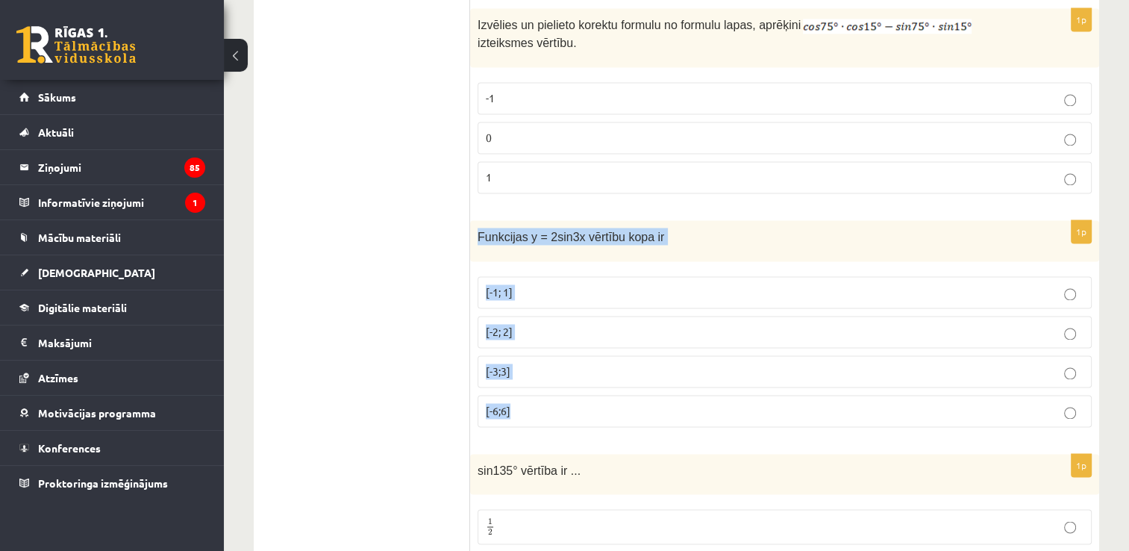
drag, startPoint x: 471, startPoint y: 206, endPoint x: 579, endPoint y: 374, distance: 199.9
click at [579, 374] on div "1p Funkcijas y = 2sin3x vērtību kopa ir [-1; 1] [-2; 2] [-3;3] [-6;6]" at bounding box center [784, 329] width 629 height 219
copy div "Funkcijas y = 2sin3x vērtību kopa ir [-1; 1] [-2; 2] [-3;3] [-6;6]"
click at [523, 324] on p "[-2; 2]" at bounding box center [785, 332] width 598 height 16
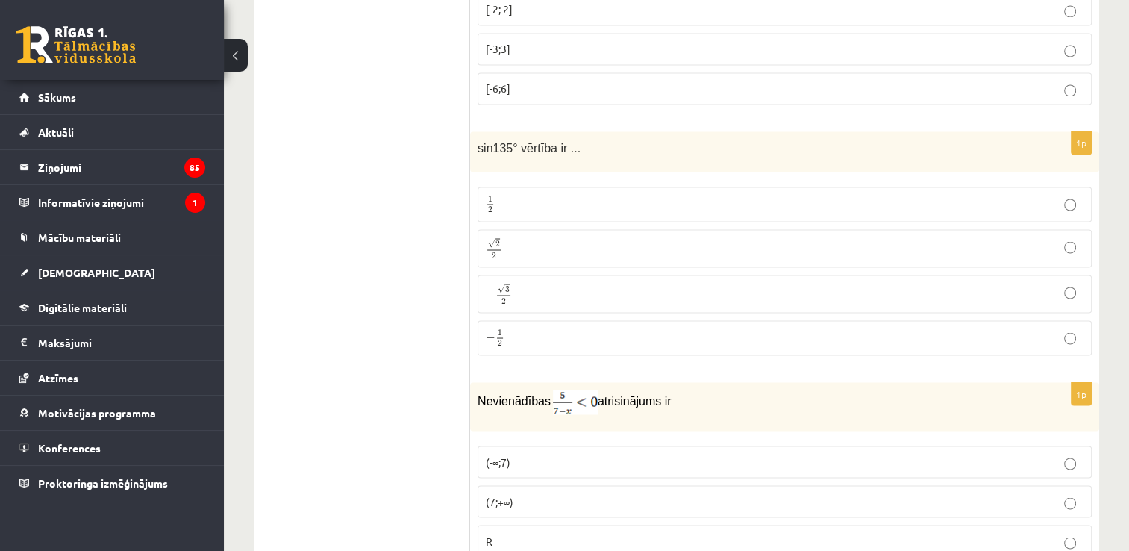
scroll to position [2649, 0]
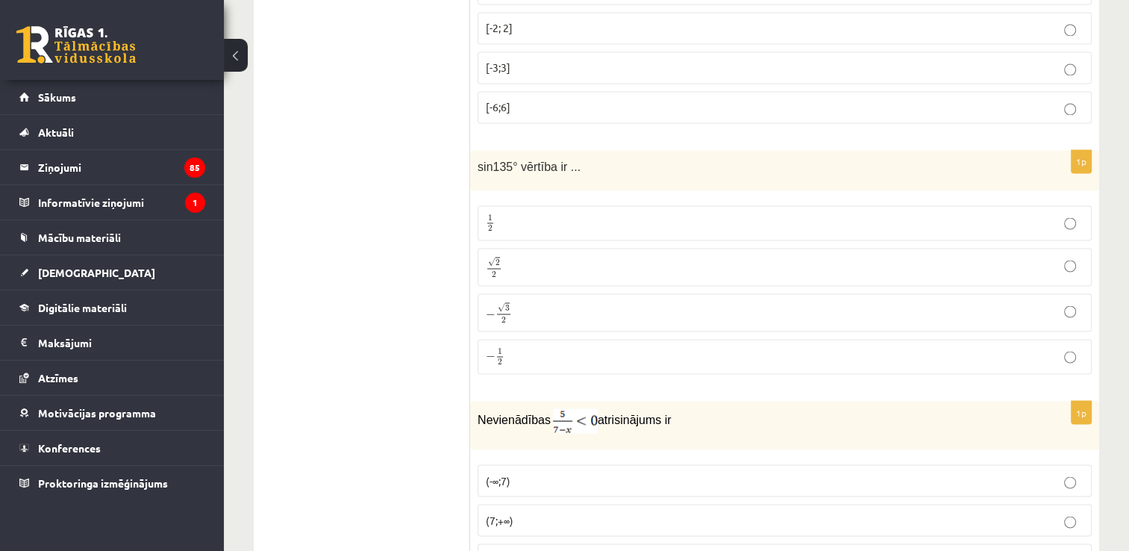
click at [755, 256] on p "√ 2 2 2 2" at bounding box center [785, 267] width 598 height 22
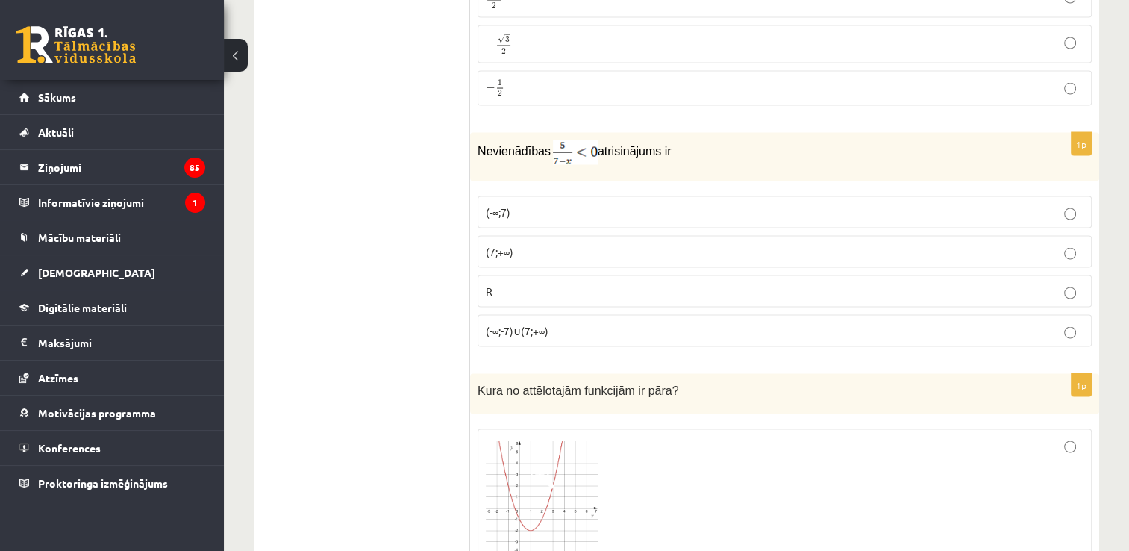
scroll to position [2953, 0]
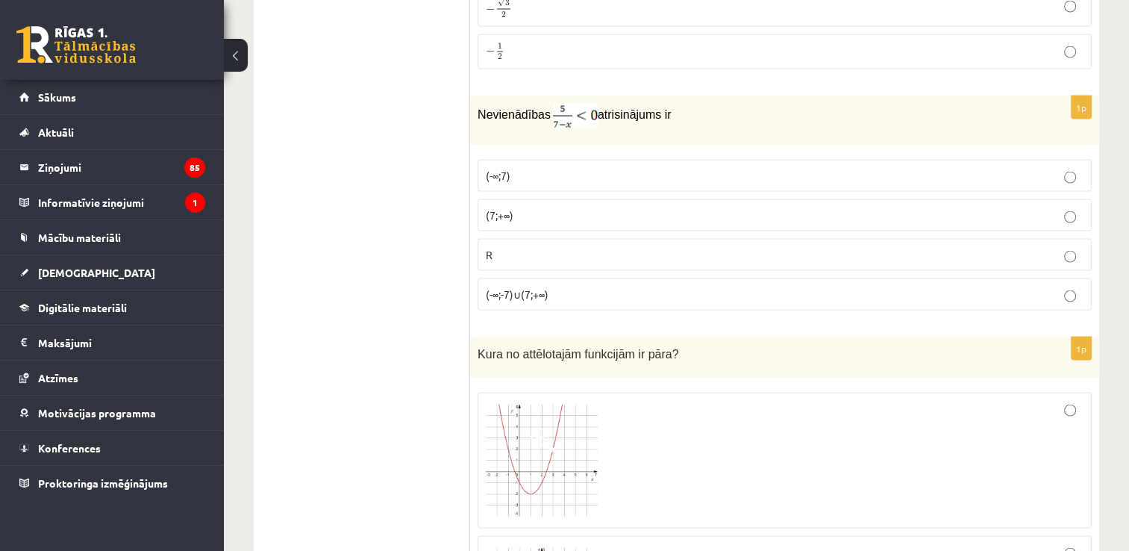
click at [624, 207] on p "(7;+∞)" at bounding box center [785, 215] width 598 height 16
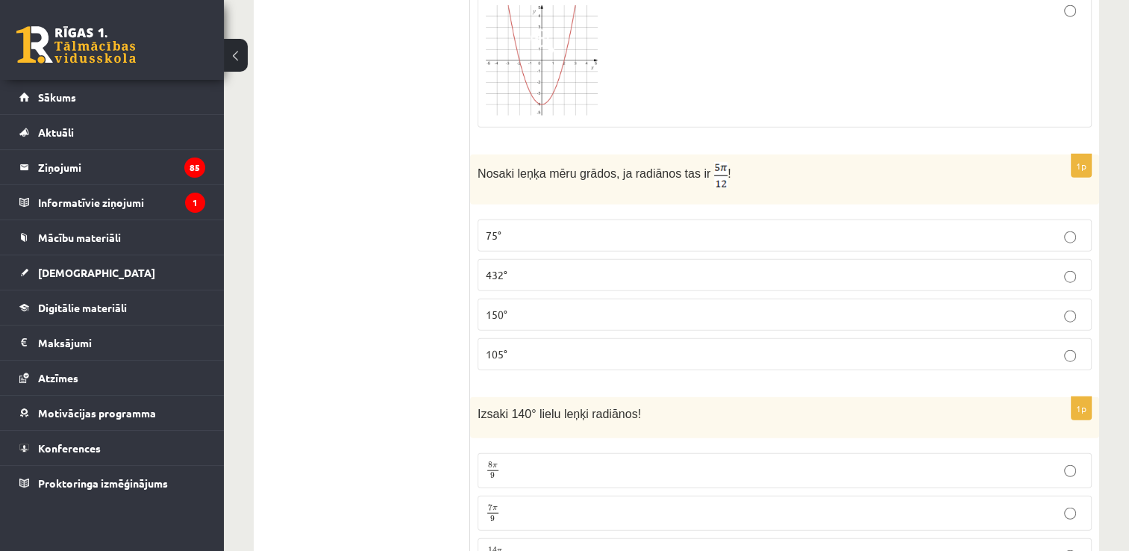
scroll to position [3656, 0]
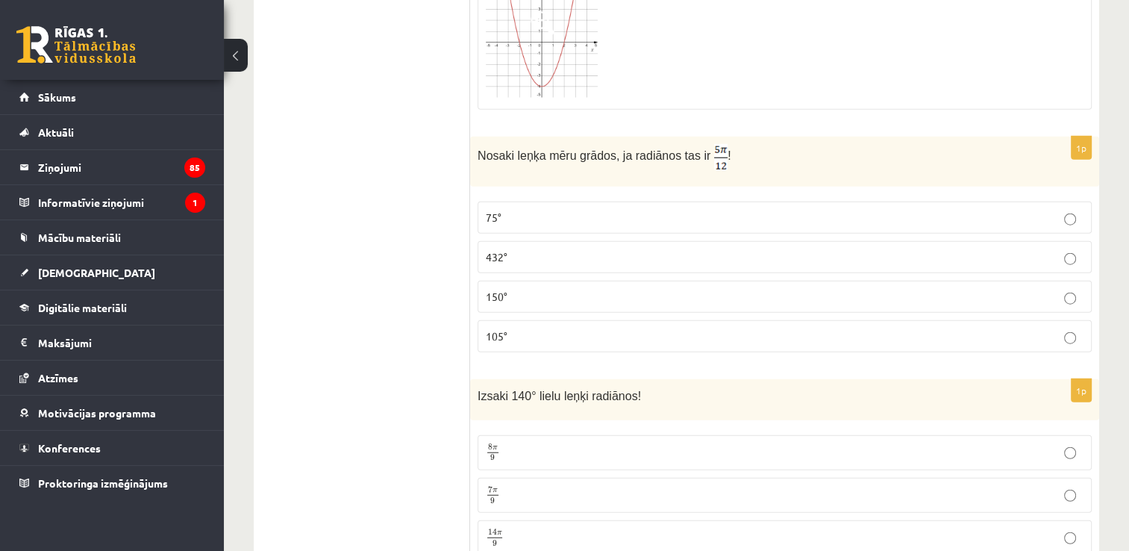
click at [946, 320] on label "105°" at bounding box center [784, 336] width 614 height 32
drag, startPoint x: 1125, startPoint y: 318, endPoint x: 1082, endPoint y: 369, distance: 66.7
click at [1082, 379] on div "Izsaki 140° lielu leņķi radiānos!" at bounding box center [784, 399] width 629 height 41
drag, startPoint x: 1137, startPoint y: 282, endPoint x: 1101, endPoint y: 169, distance: 118.2
click at [1101, 169] on div "12.b3 klases diagnosticējošais darbs Matemātikā O par 11.klases mācību vielu , …" at bounding box center [676, 322] width 905 height 7841
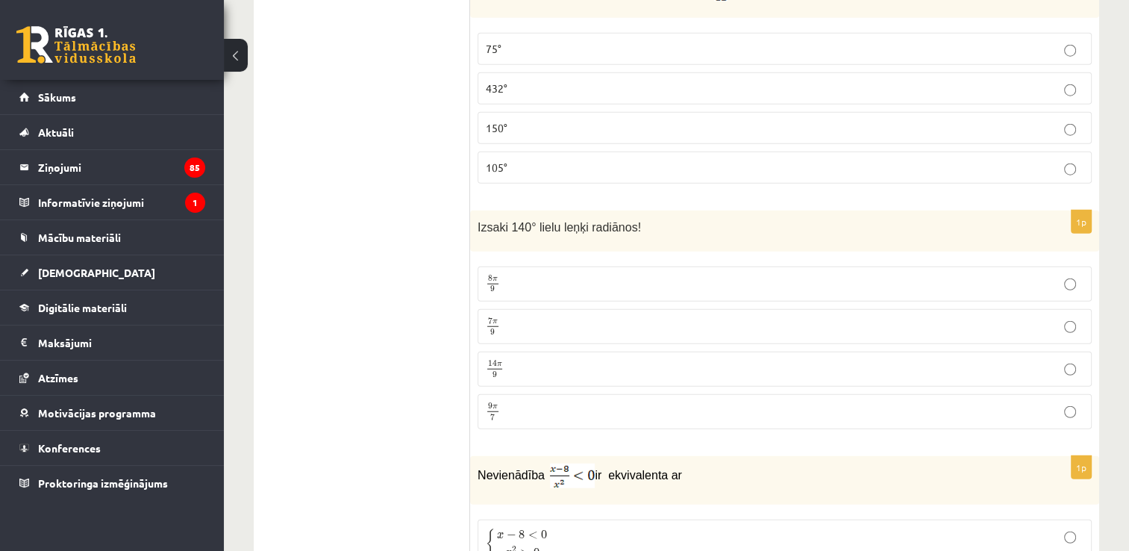
scroll to position [3842, 0]
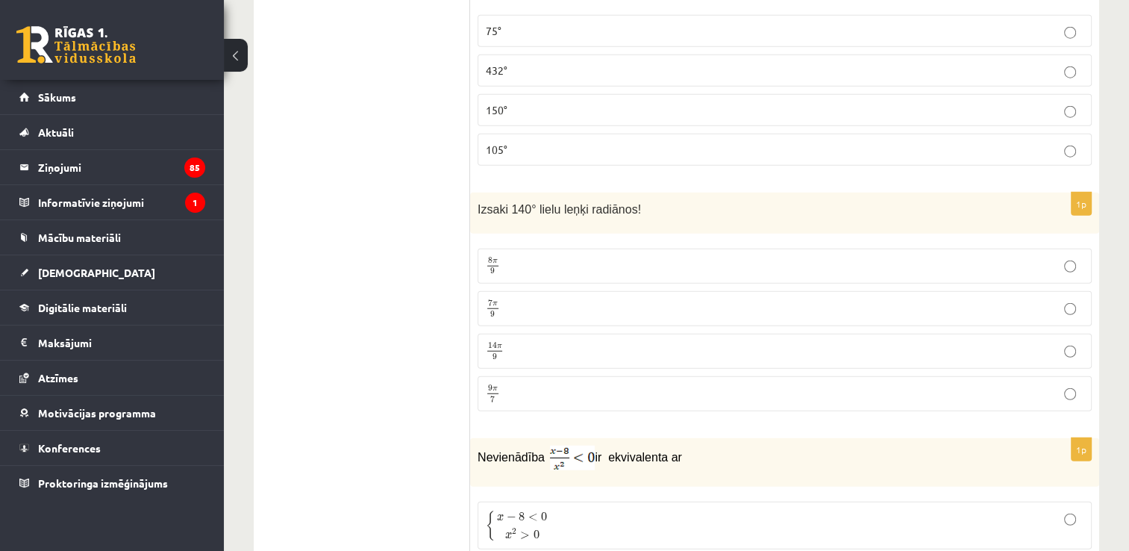
click at [865, 299] on p "7 π 9 7 π 9" at bounding box center [785, 308] width 598 height 19
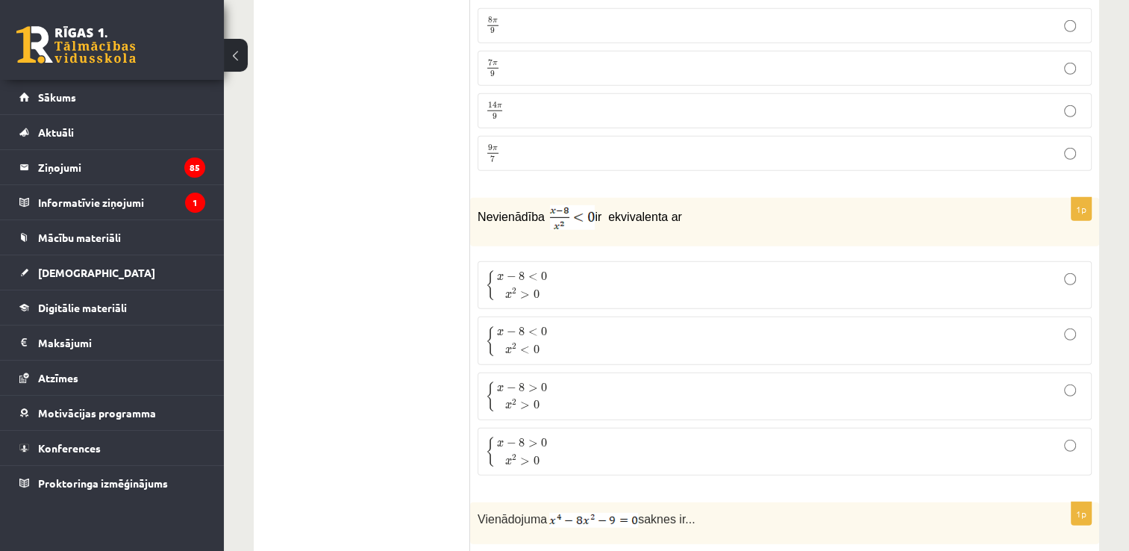
scroll to position [4101, 0]
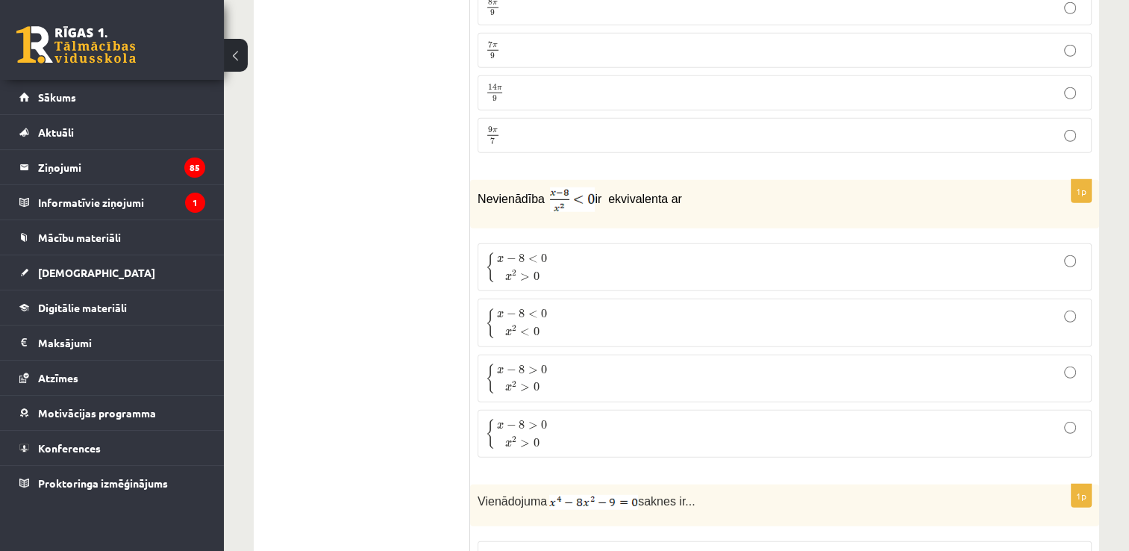
click at [1041, 251] on p "{ x − 8 < 0 x 2 > 0 { x − 8 < 0 x 2 > 0" at bounding box center [785, 266] width 598 height 31
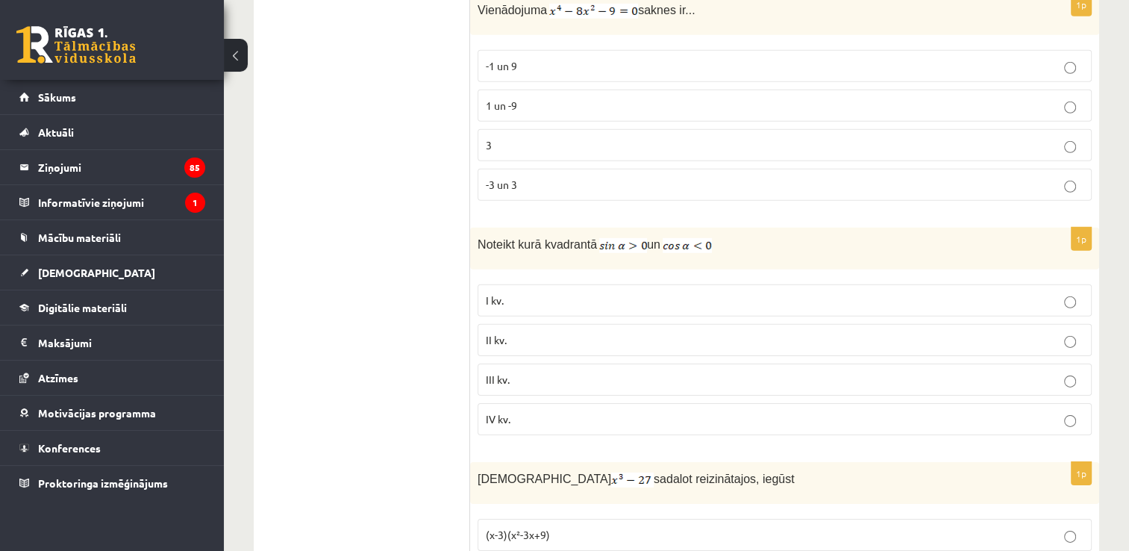
scroll to position [4609, 0]
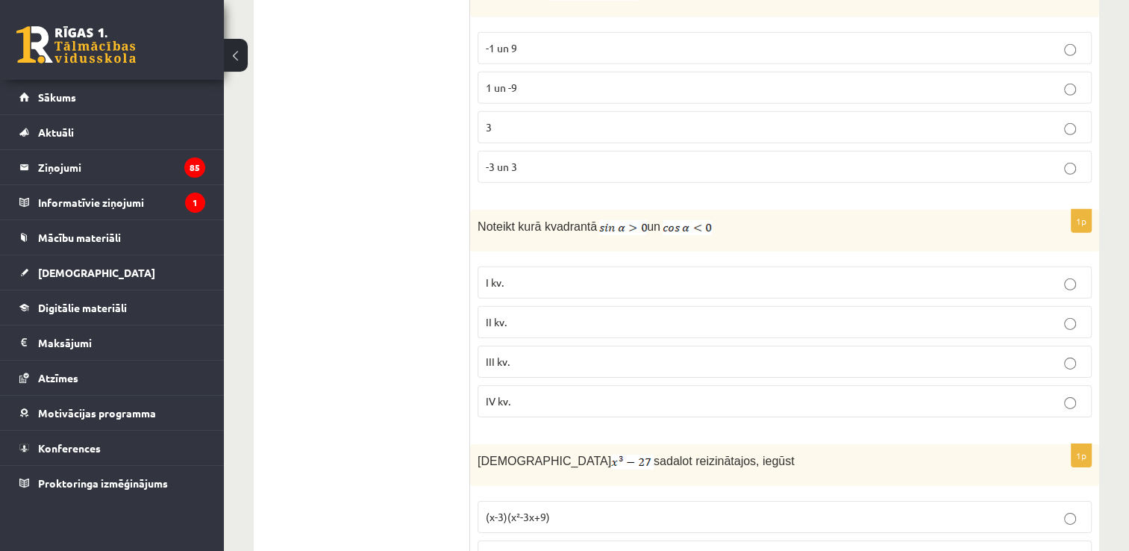
click at [498, 306] on label "II kv." at bounding box center [784, 322] width 614 height 32
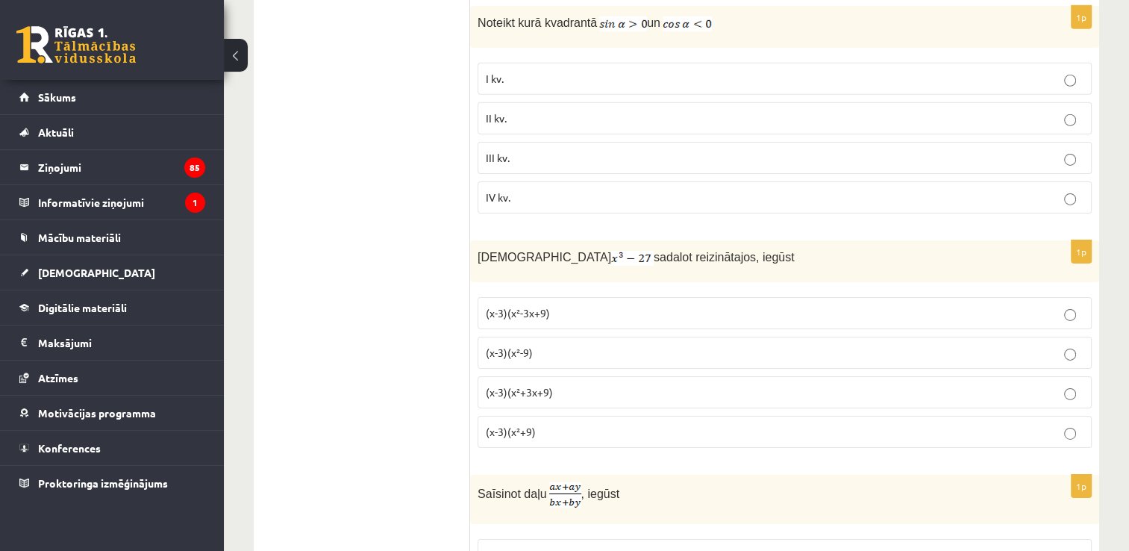
scroll to position [4832, 0]
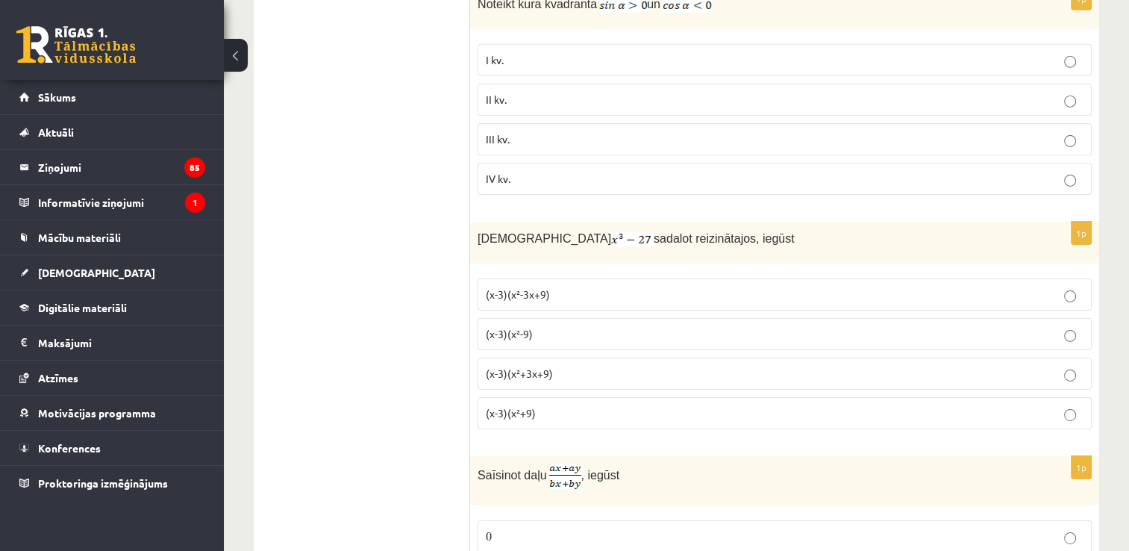
click at [915, 357] on label "(x-3)(x²+3x+9)" at bounding box center [784, 373] width 614 height 32
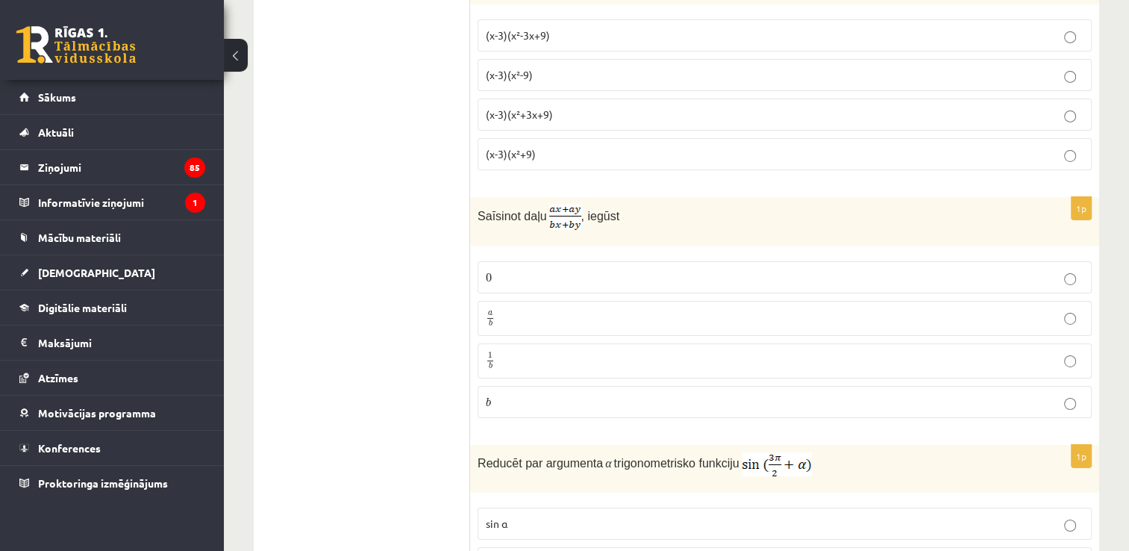
scroll to position [5126, 0]
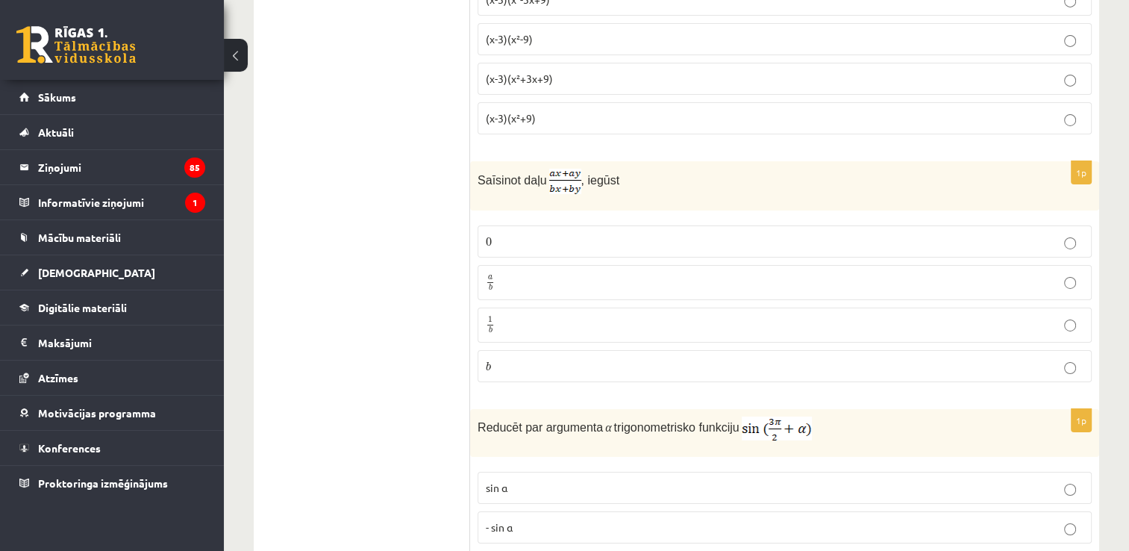
click at [782, 273] on p "a b a b" at bounding box center [785, 282] width 598 height 19
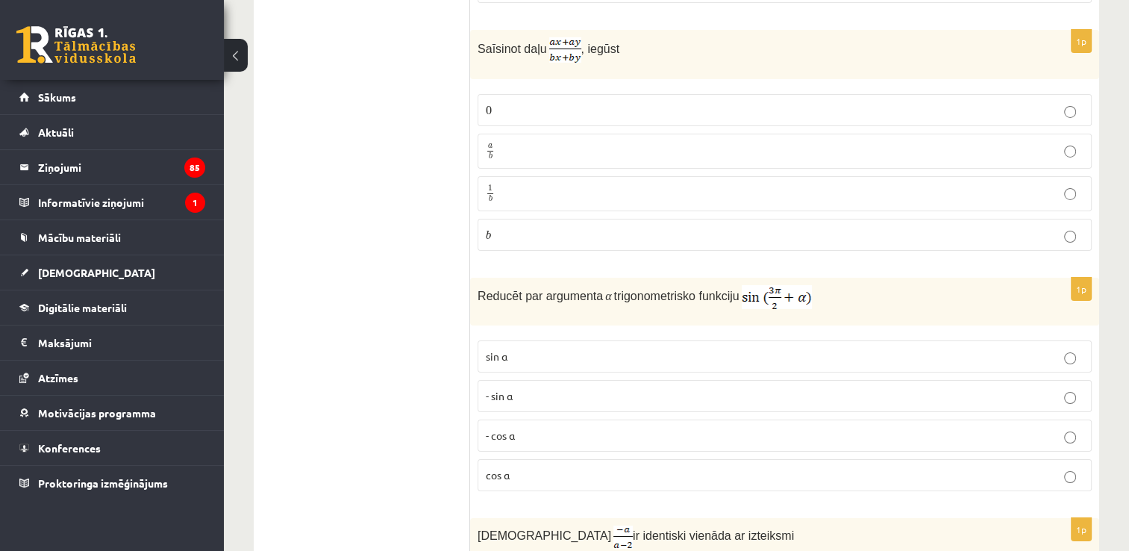
scroll to position [5294, 0]
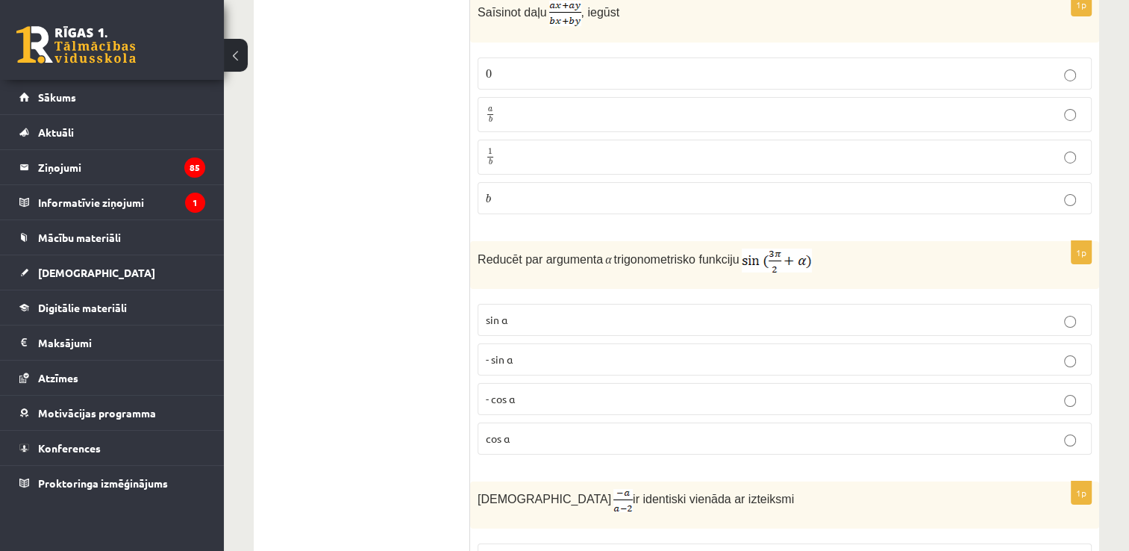
click at [756, 391] on p "- cos ⁡α" at bounding box center [785, 399] width 598 height 16
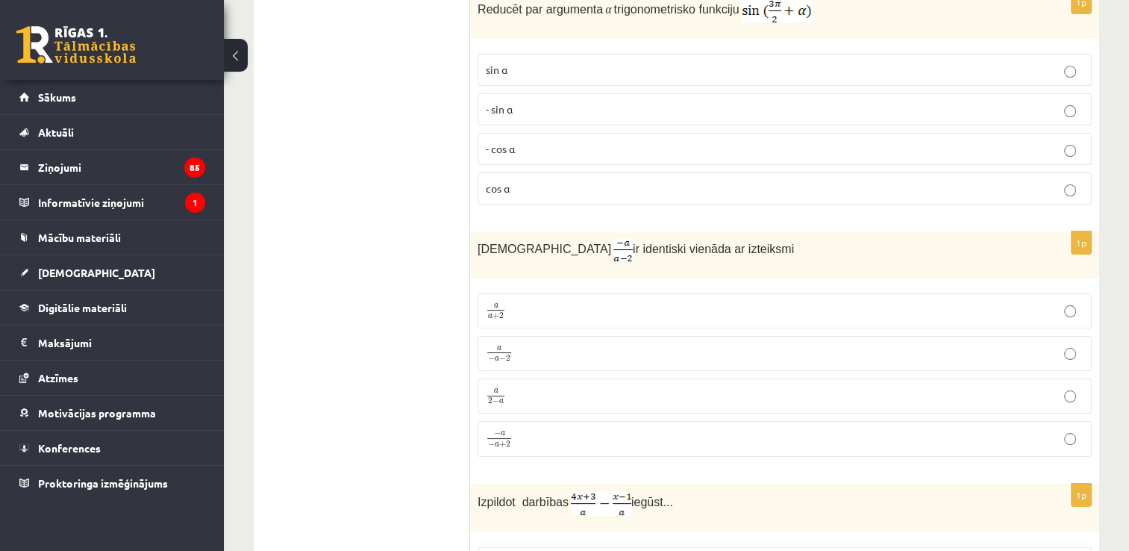
scroll to position [5571, 0]
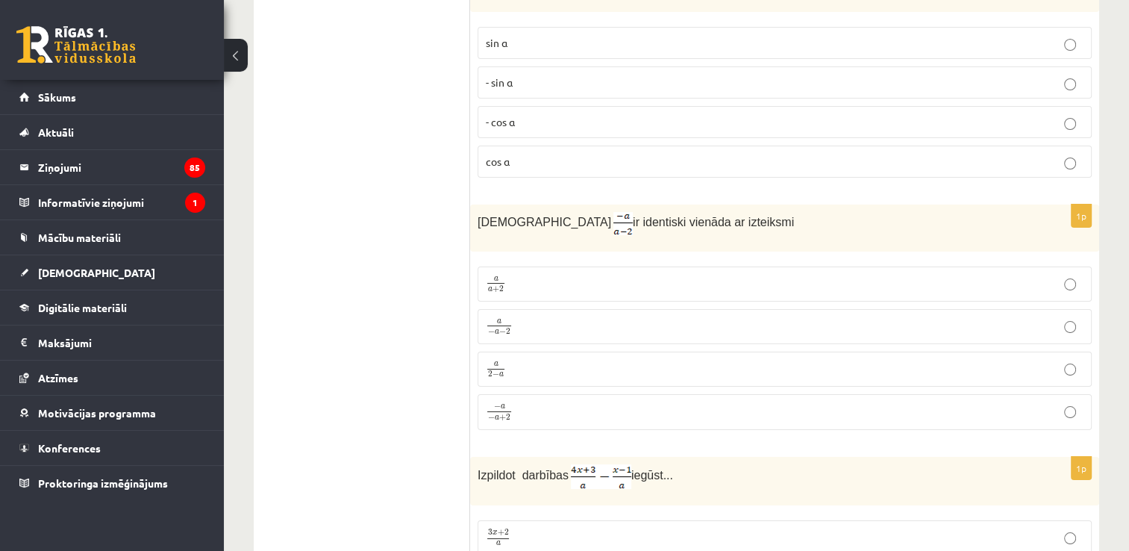
click at [681, 317] on p "a − a − 2 a − a − 2" at bounding box center [785, 326] width 598 height 19
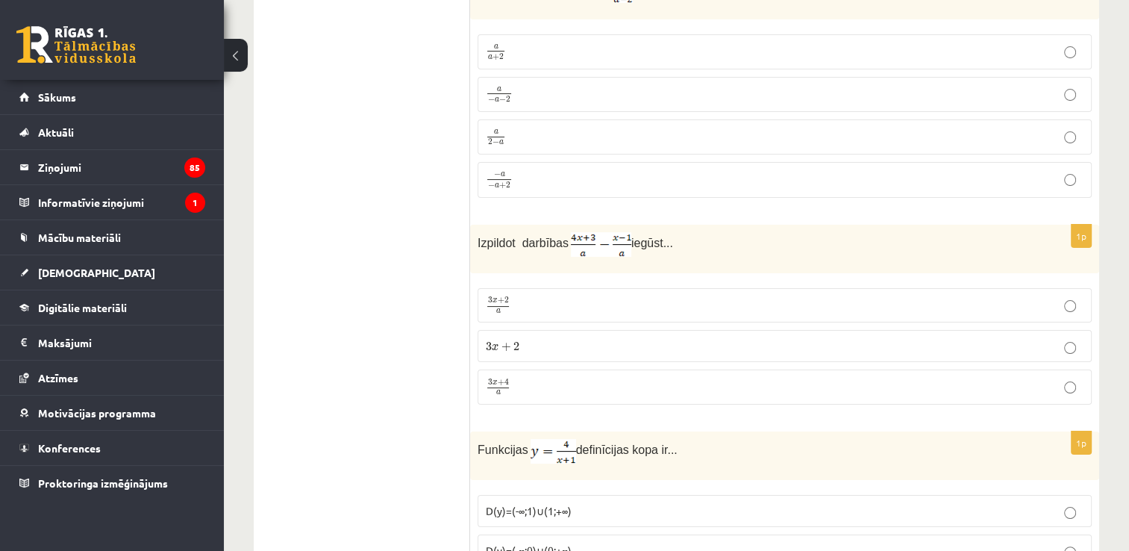
scroll to position [5866, 0]
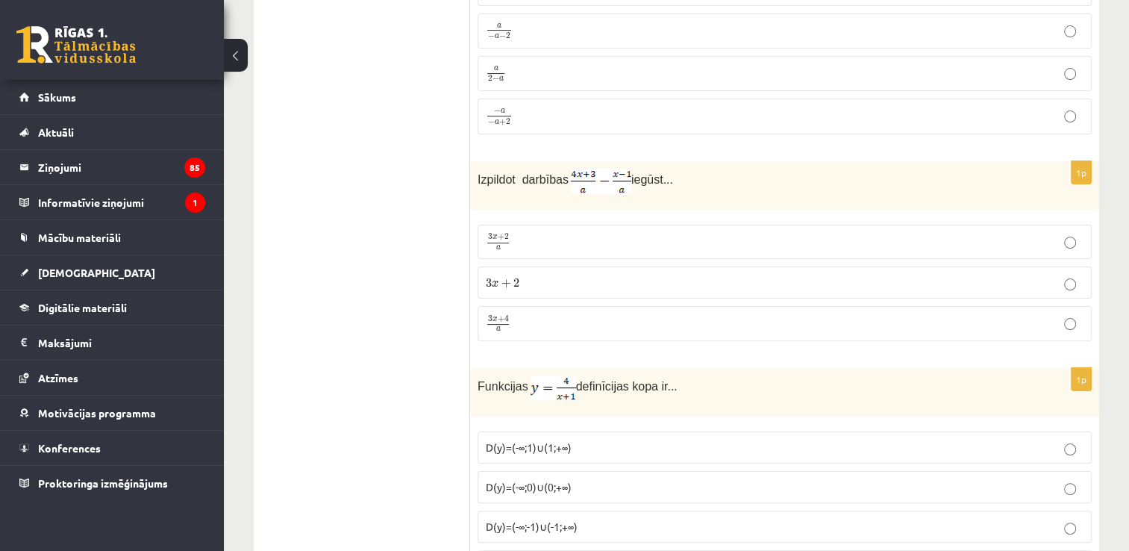
click at [734, 314] on p "3 x + 4 a 3 x + 4 a" at bounding box center [785, 323] width 598 height 19
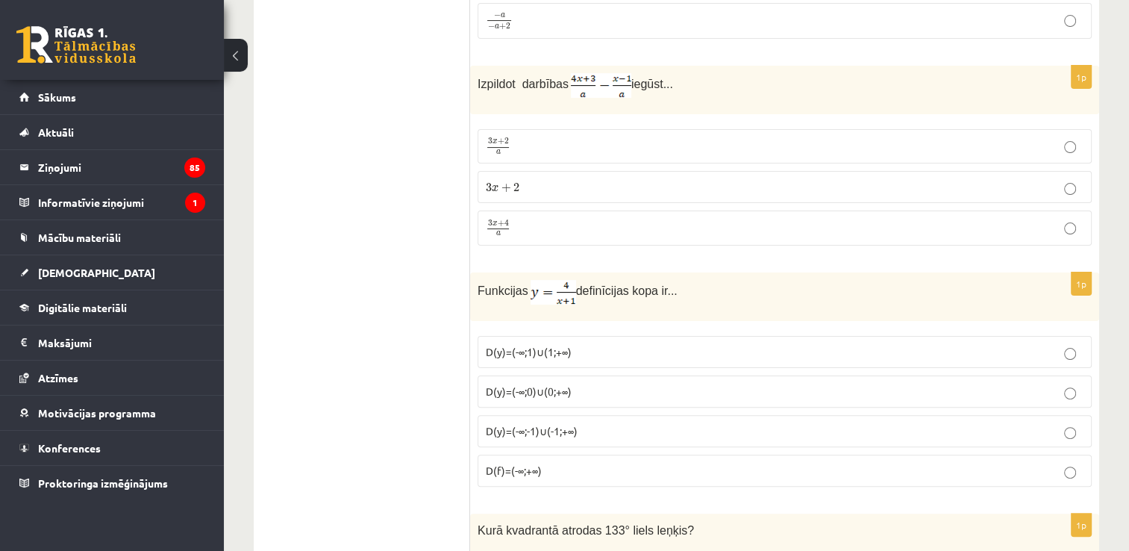
scroll to position [5997, 0]
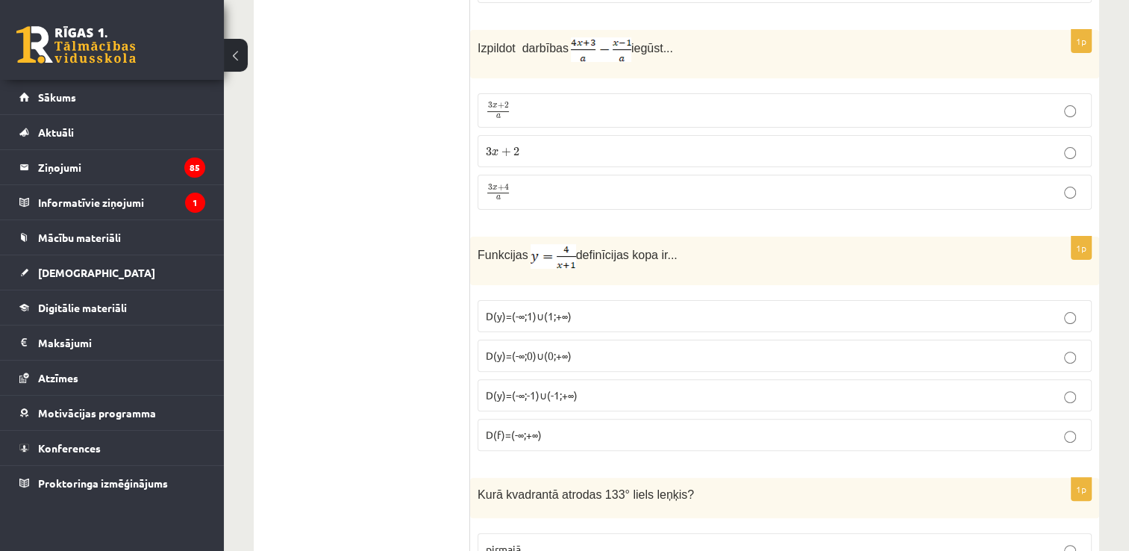
click at [647, 348] on p "D(y)=(-∞;0)∪(0;+∞)" at bounding box center [785, 356] width 598 height 16
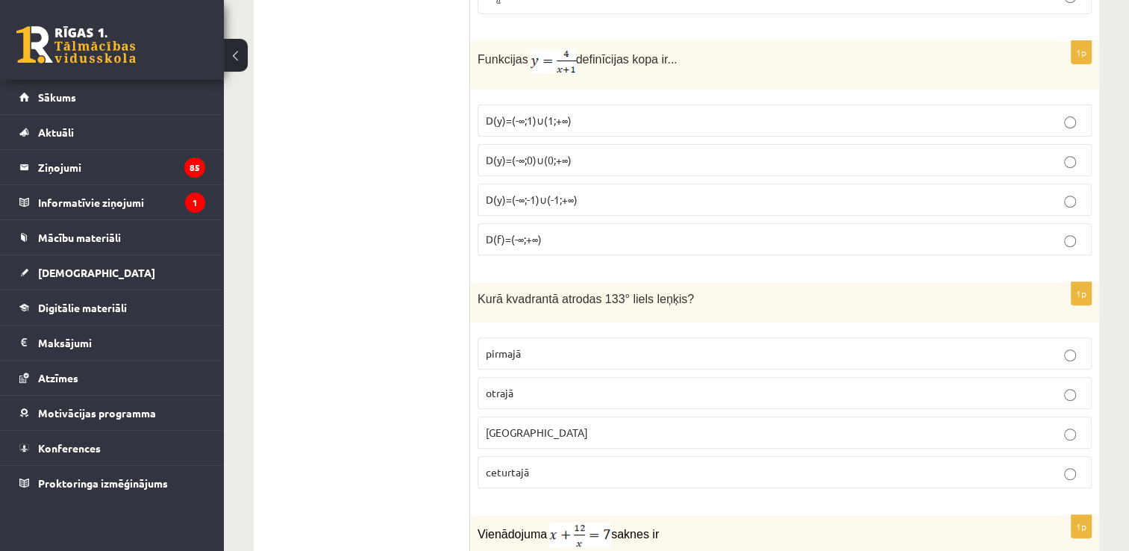
scroll to position [6202, 0]
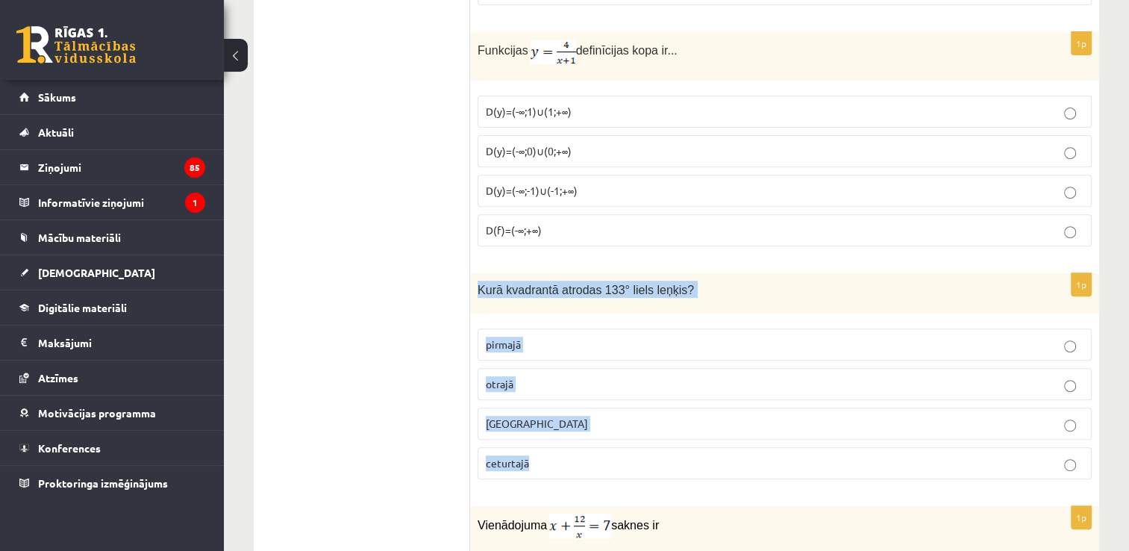
drag, startPoint x: 472, startPoint y: 234, endPoint x: 537, endPoint y: 410, distance: 186.9
click at [537, 410] on div "1p Kurā kvadrantā atrodas 133° liels leņķis? pirmajā otrajā trešajā ceturtajā" at bounding box center [784, 382] width 629 height 219
copy div "Kurā kvadrantā atrodas 133° liels leņķis? pirmajā otrajā trešajā ceturtajā"
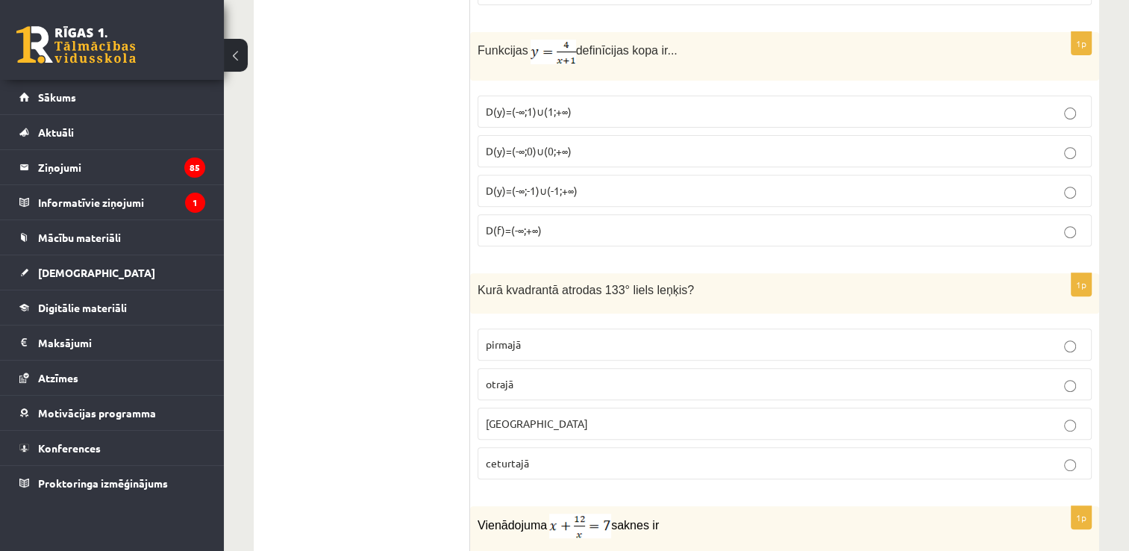
click at [697, 376] on p "otrajā" at bounding box center [785, 384] width 598 height 16
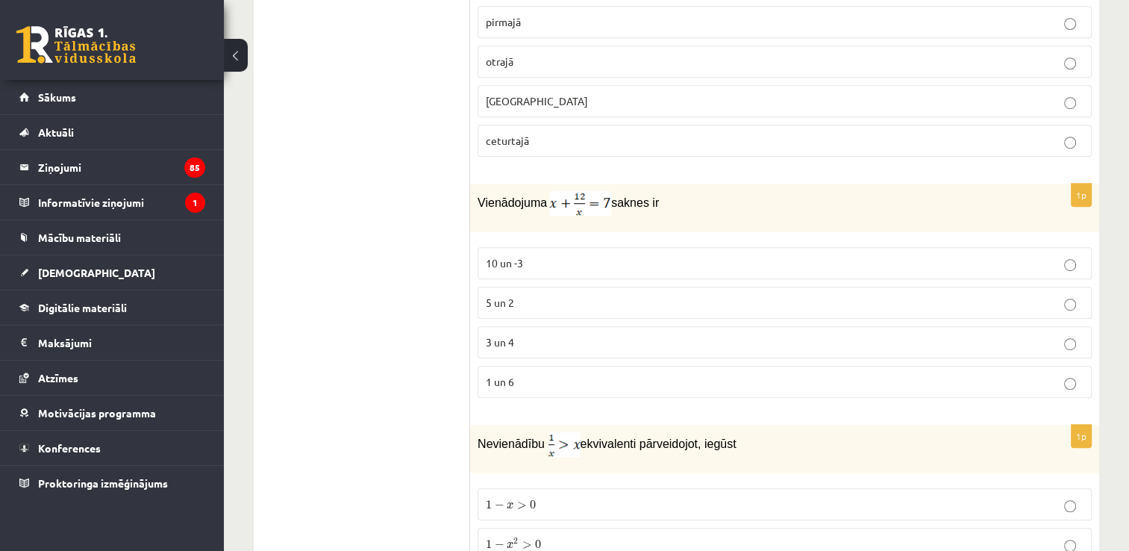
scroll to position [6533, 0]
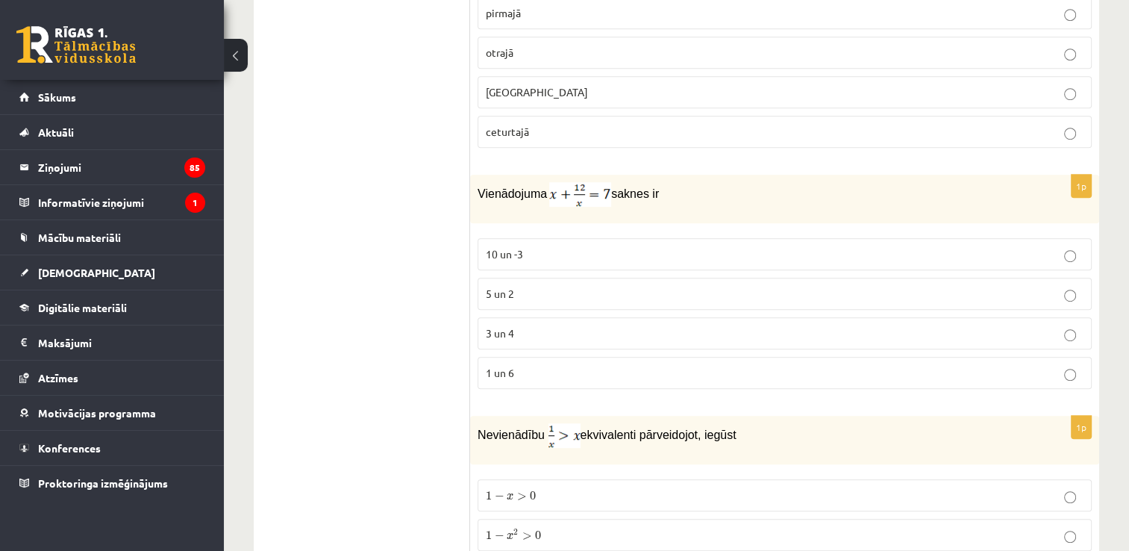
click at [918, 317] on label "3 un 4" at bounding box center [784, 333] width 614 height 32
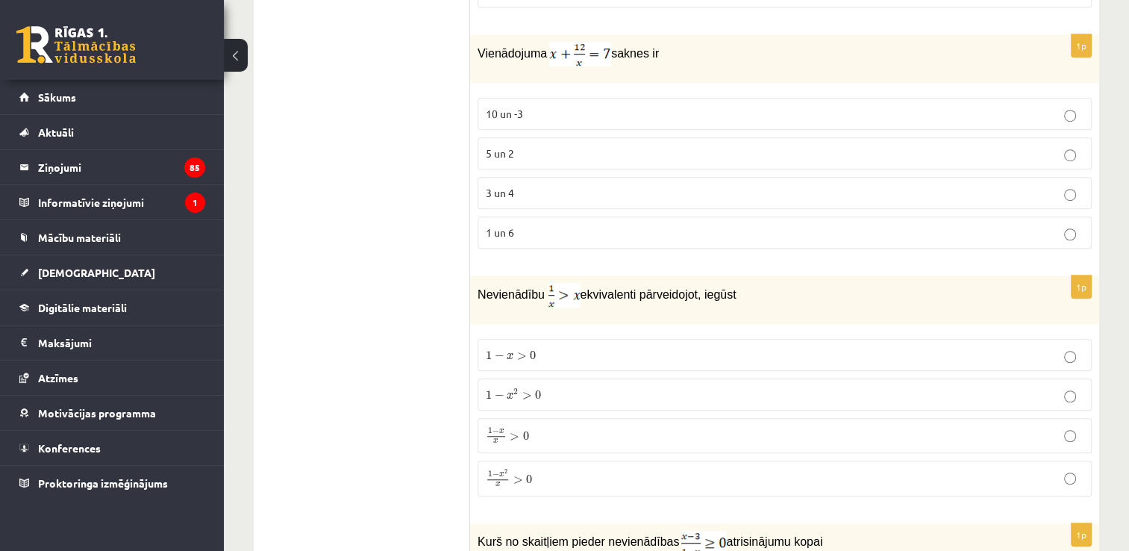
scroll to position [6710, 0]
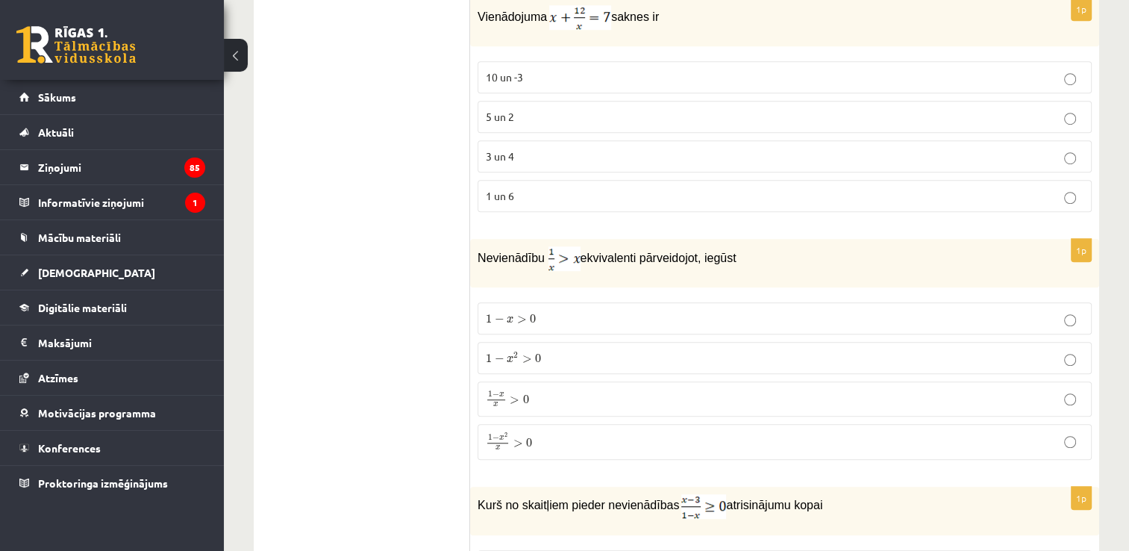
click at [716, 350] on p "1 − x 2 > 0 1 − x 2 > 0" at bounding box center [785, 358] width 598 height 16
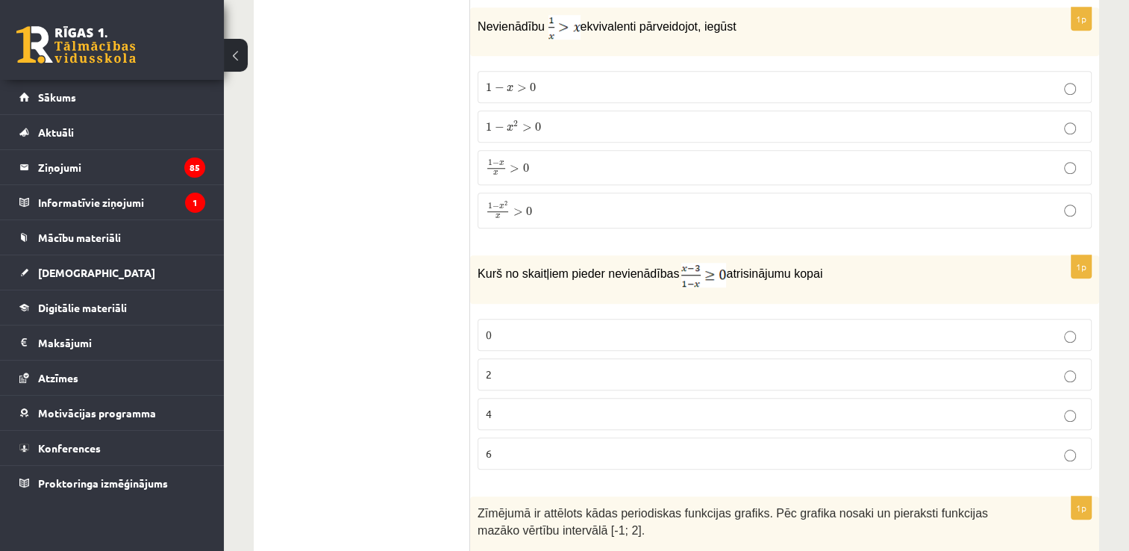
scroll to position [6969, 0]
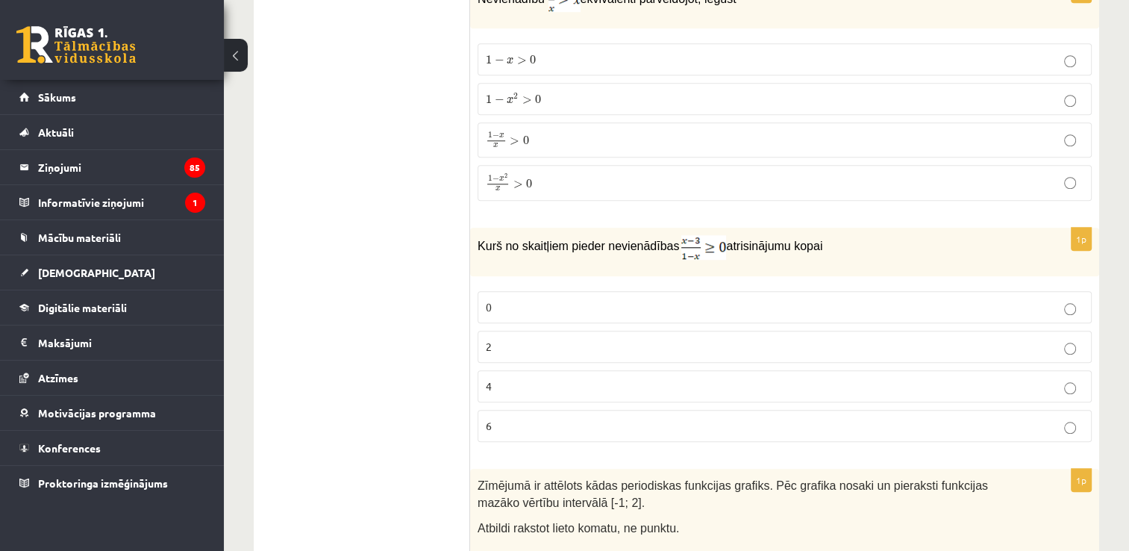
click at [938, 339] on p "2" at bounding box center [785, 347] width 598 height 16
drag, startPoint x: 1131, startPoint y: 490, endPoint x: 1076, endPoint y: 530, distance: 67.9
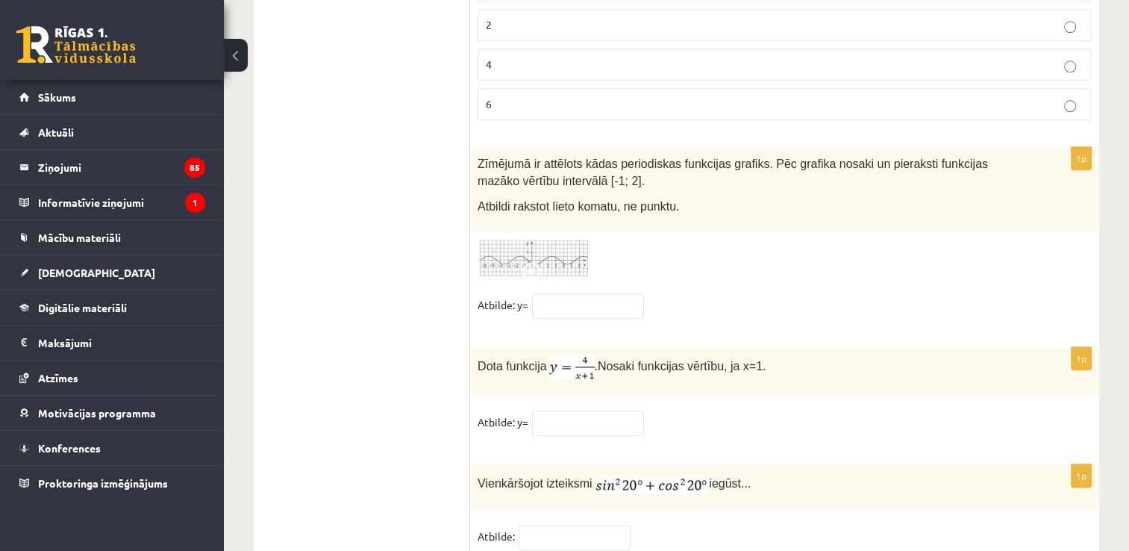
scroll to position [7295, 0]
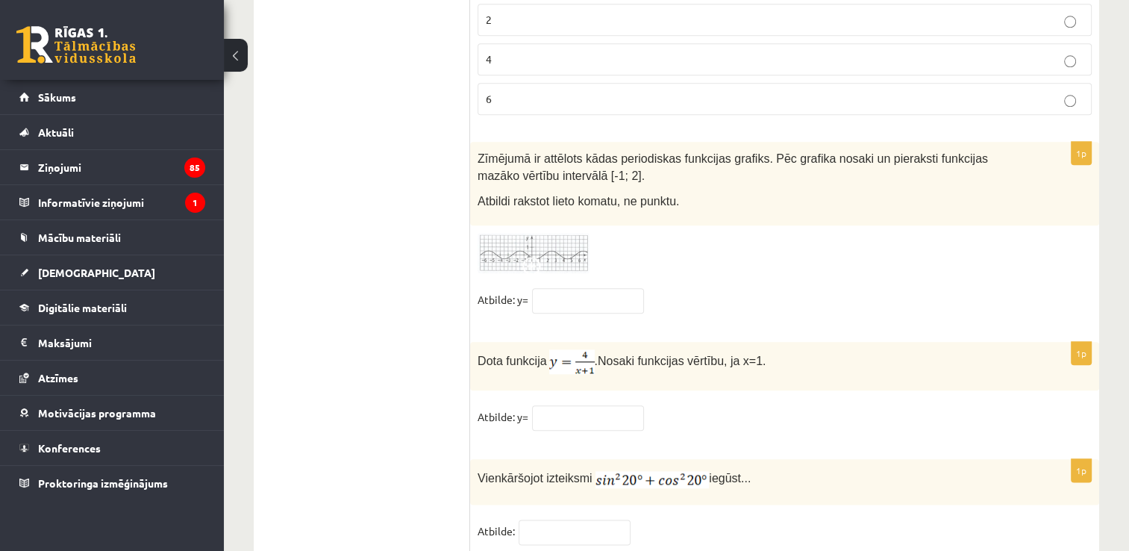
click at [568, 233] on img at bounding box center [533, 253] width 112 height 41
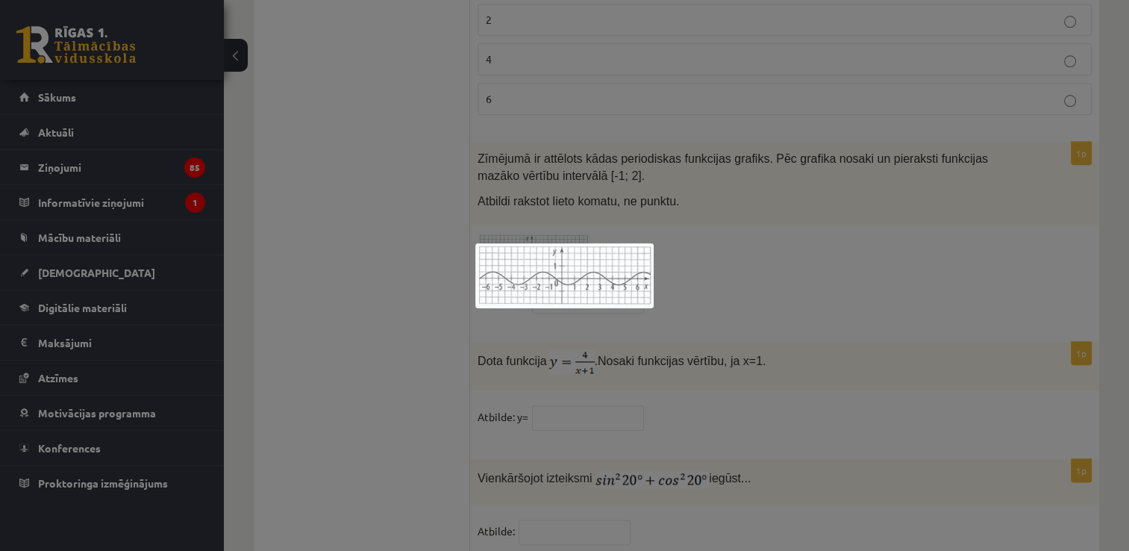
click at [571, 262] on img at bounding box center [564, 275] width 178 height 65
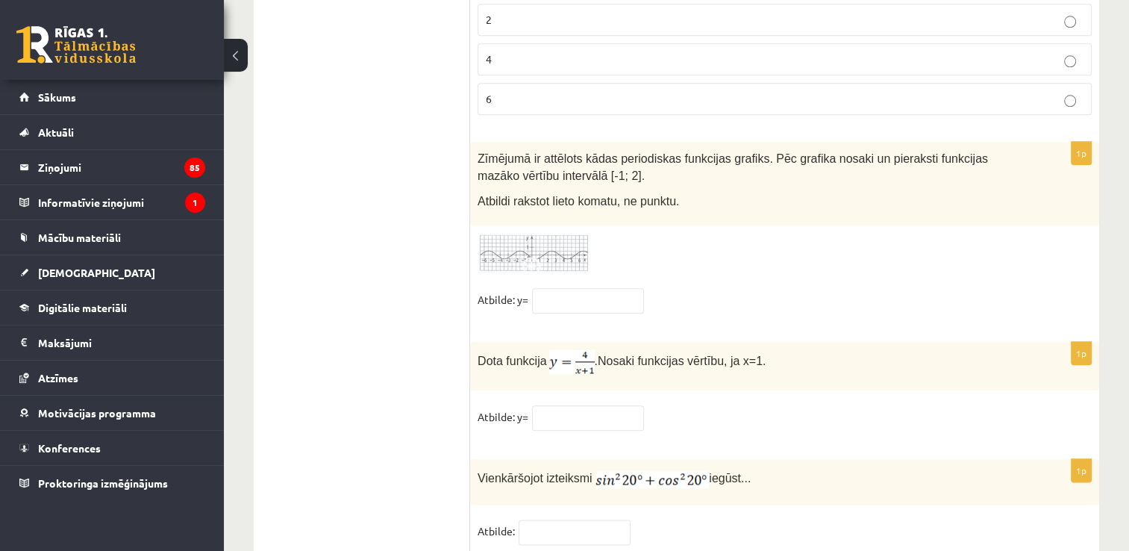
click at [540, 257] on span at bounding box center [534, 269] width 24 height 24
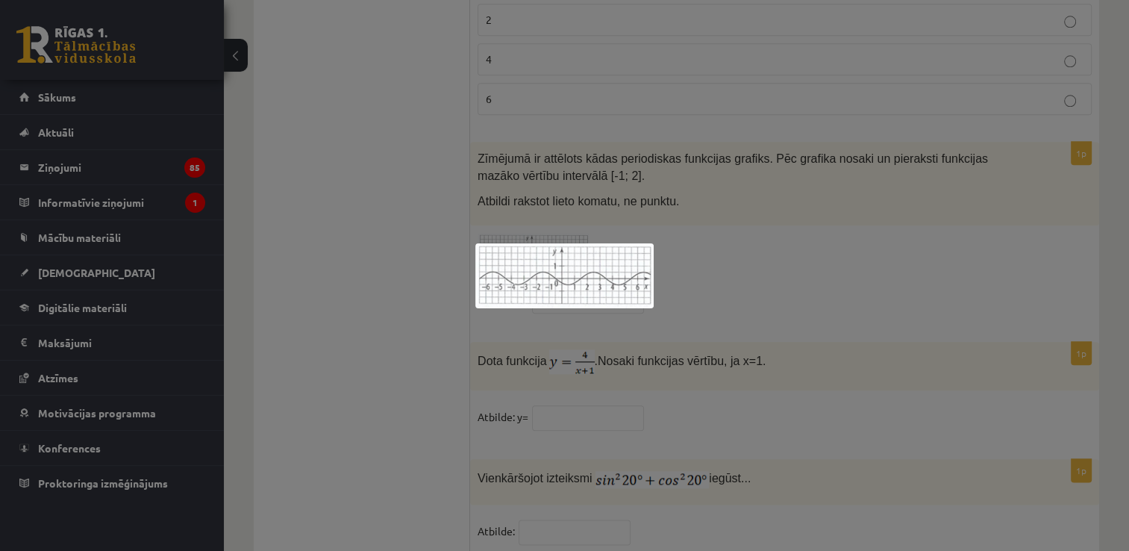
click at [659, 227] on div at bounding box center [564, 275] width 1129 height 551
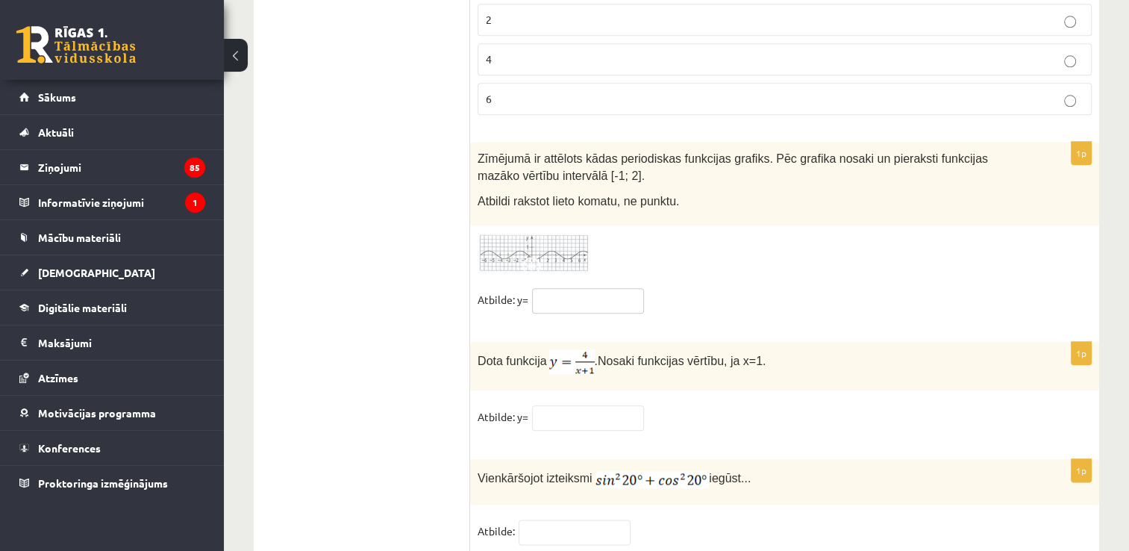
click at [598, 288] on input "text" at bounding box center [588, 300] width 112 height 25
click at [537, 288] on input "*******" at bounding box center [588, 300] width 112 height 25
click at [597, 288] on input "********" at bounding box center [588, 300] width 112 height 25
type input "*********"
click at [588, 405] on input "text" at bounding box center [588, 417] width 112 height 25
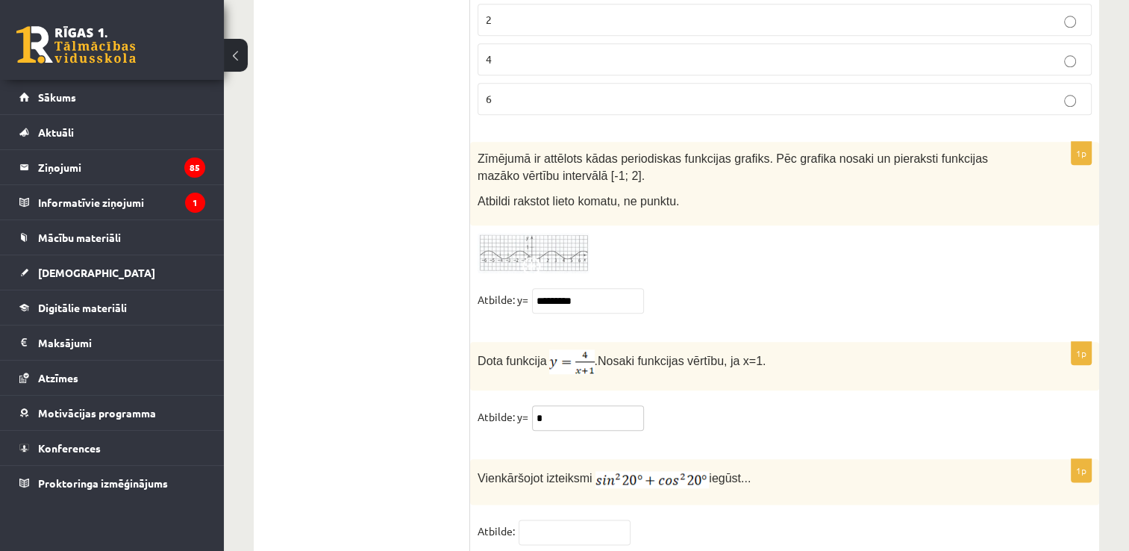
type input "*"
click at [546, 519] on input "text" at bounding box center [574, 531] width 112 height 25
click at [537, 519] on input "text" at bounding box center [574, 531] width 112 height 25
type input "*"
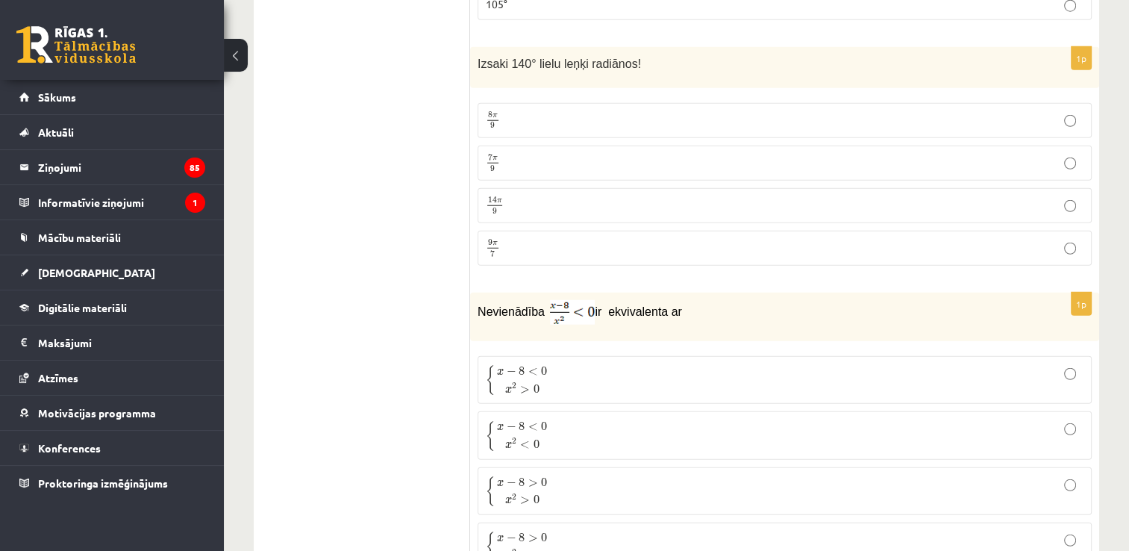
scroll to position [0, 0]
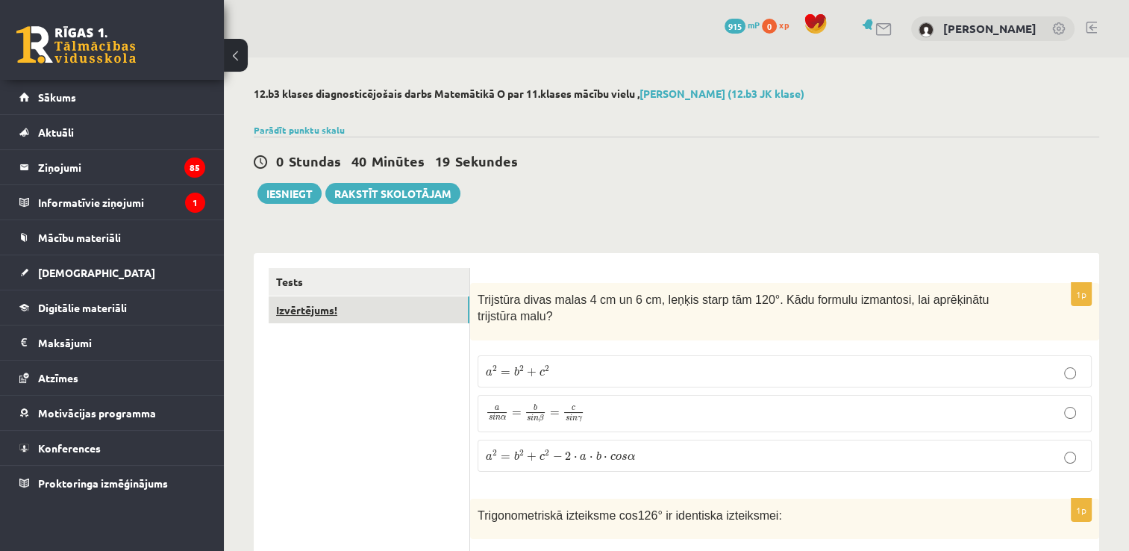
click at [370, 309] on link "Izvērtējums!" at bounding box center [369, 310] width 201 height 28
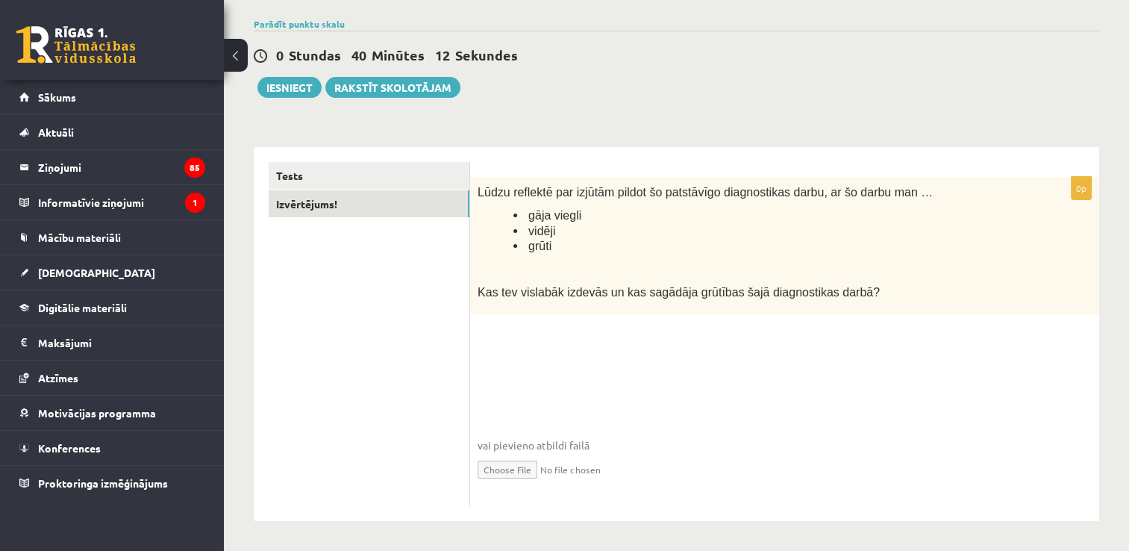
scroll to position [107, 0]
click at [495, 468] on input "file" at bounding box center [784, 467] width 614 height 31
type input "**********"
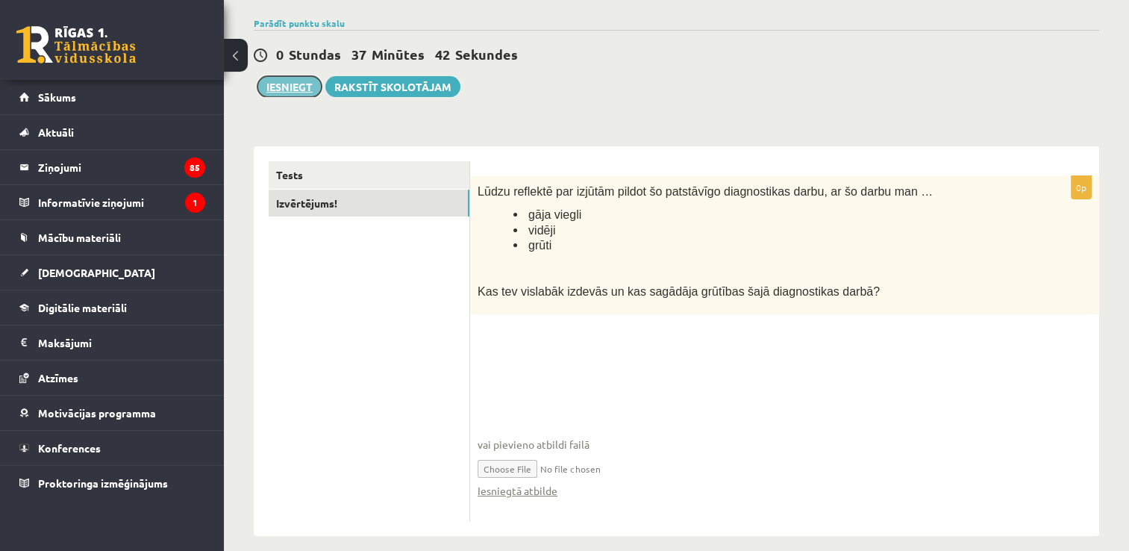
click at [310, 86] on button "Iesniegt" at bounding box center [289, 86] width 64 height 21
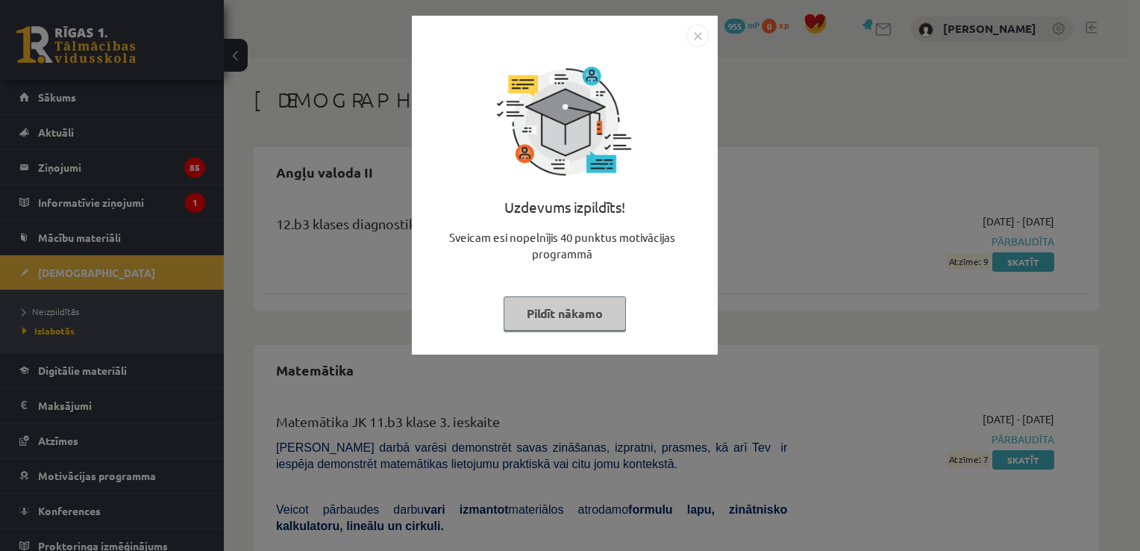
click at [697, 41] on img "Close" at bounding box center [697, 36] width 22 height 22
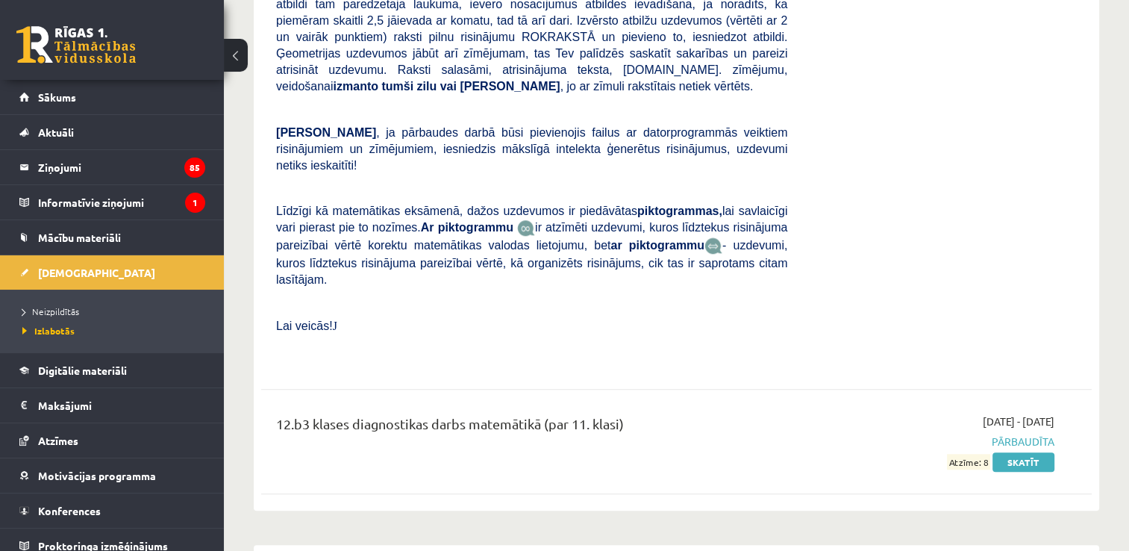
scroll to position [1211, 0]
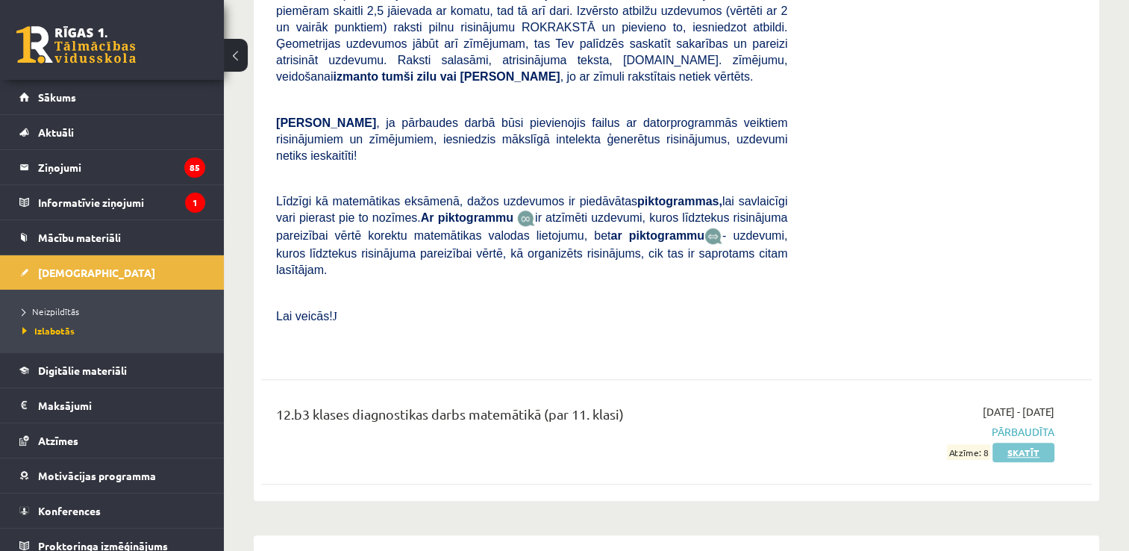
click at [1020, 442] on link "Skatīt" at bounding box center [1023, 451] width 62 height 19
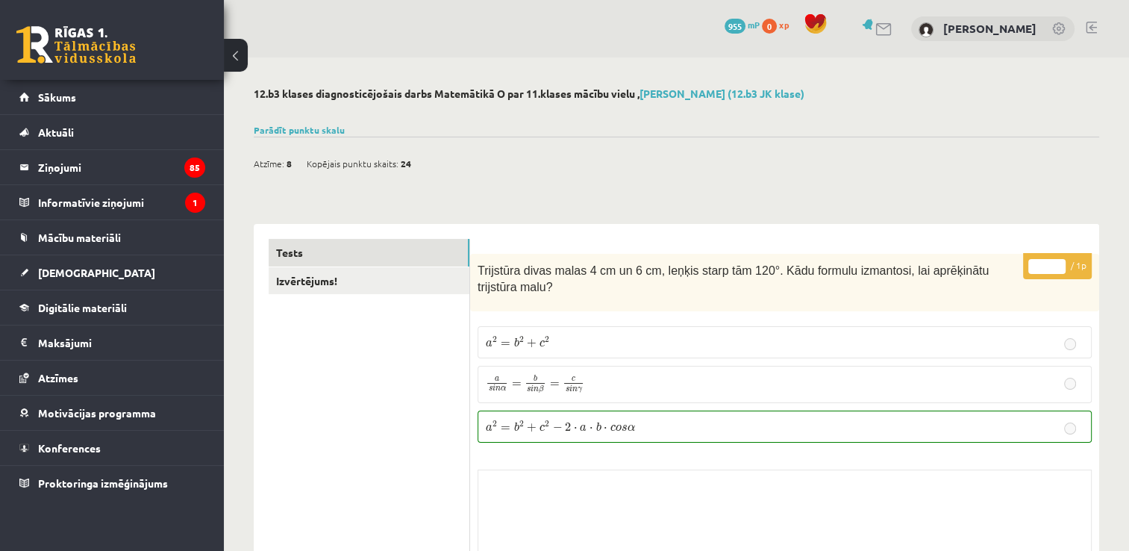
click at [1093, 25] on link at bounding box center [1090, 28] width 11 height 12
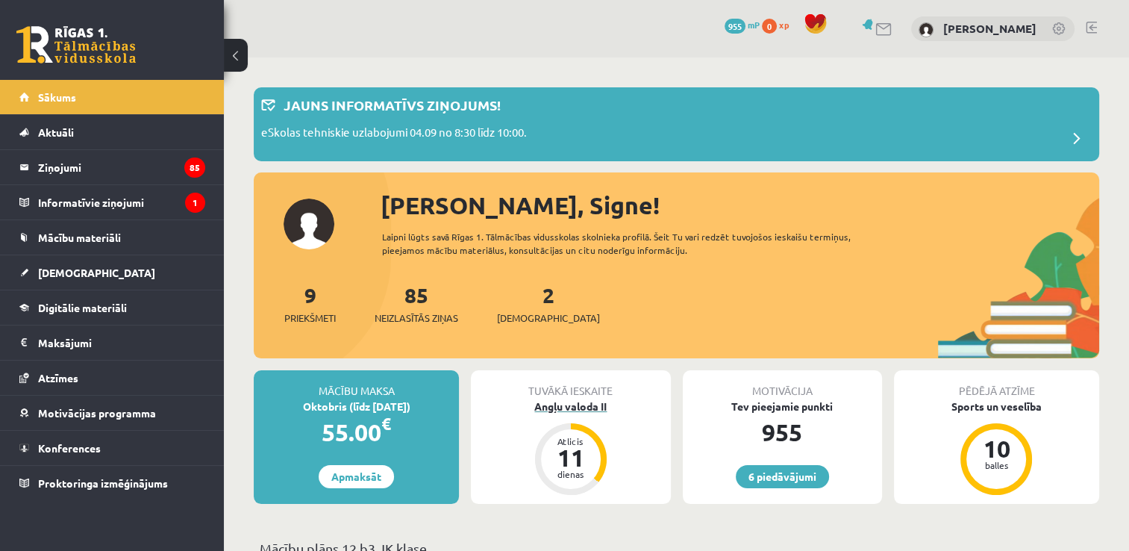
click at [586, 403] on div "Angļu valoda II" at bounding box center [570, 406] width 199 height 16
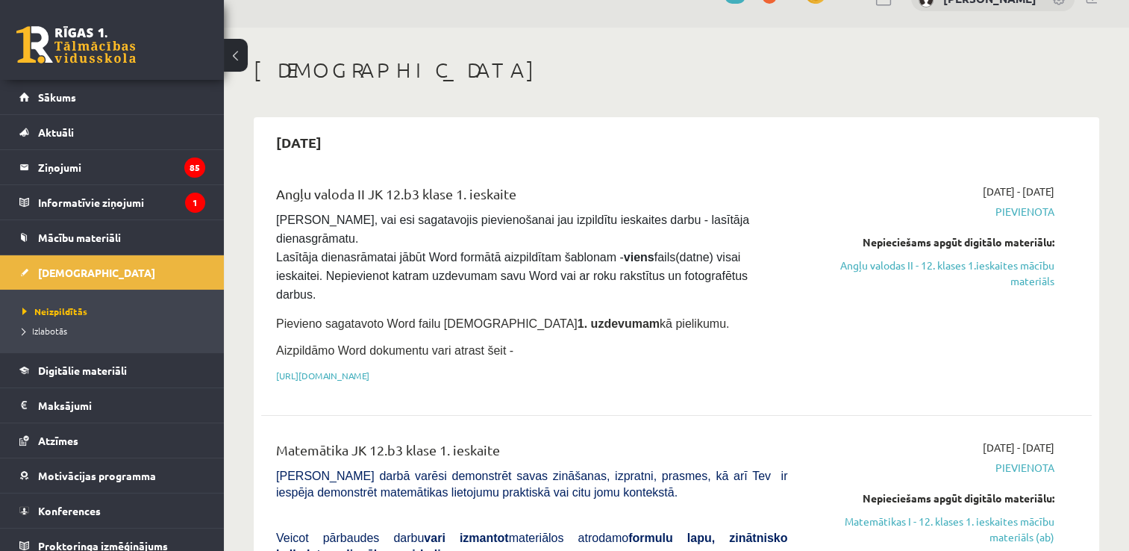
scroll to position [90, 0]
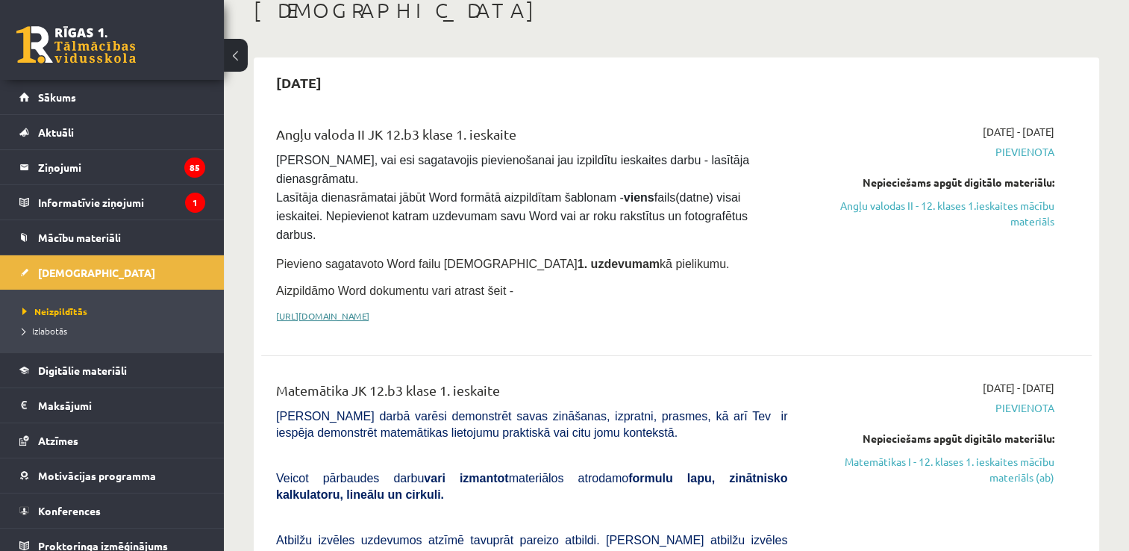
click at [369, 310] on link "[URL][DOMAIN_NAME]" at bounding box center [322, 316] width 93 height 12
